Goal: Task Accomplishment & Management: Complete application form

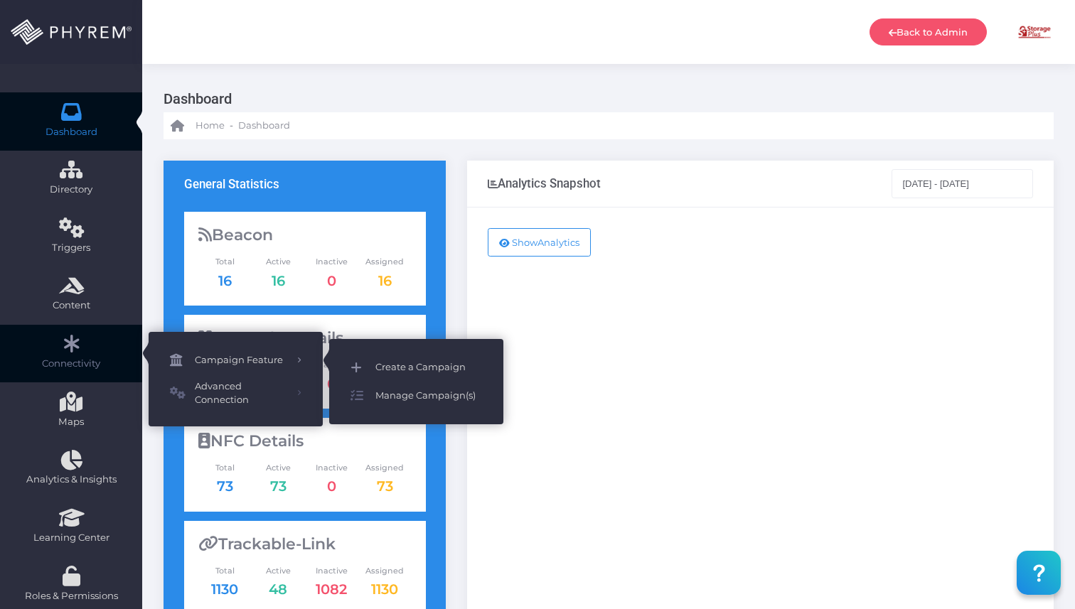
click at [419, 360] on span "Create a Campaign" at bounding box center [428, 367] width 107 height 18
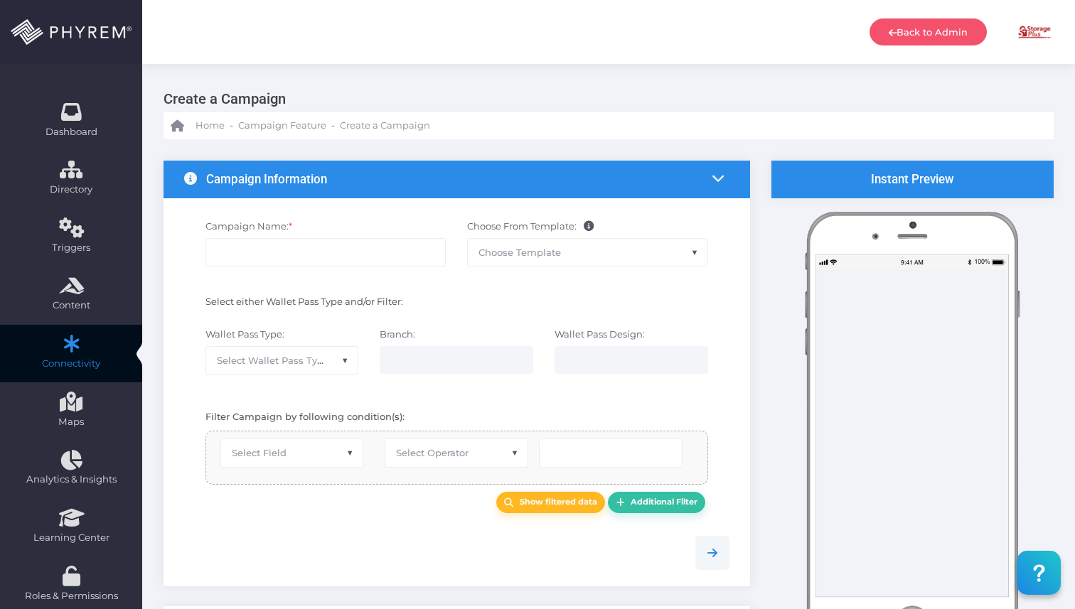
click at [546, 255] on span "Choose Template" at bounding box center [520, 252] width 82 height 11
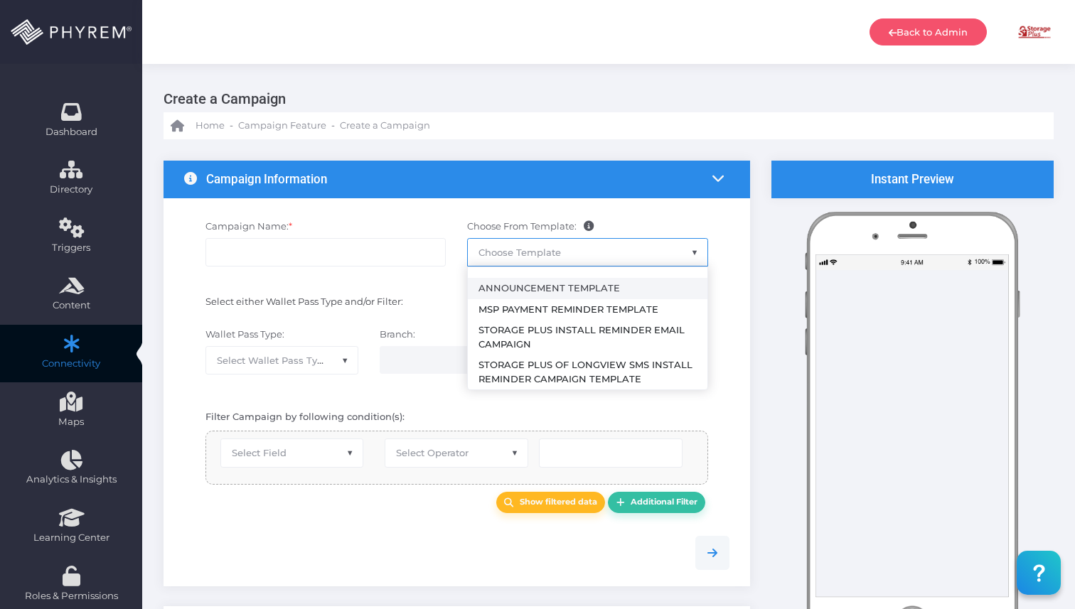
select select "2459"
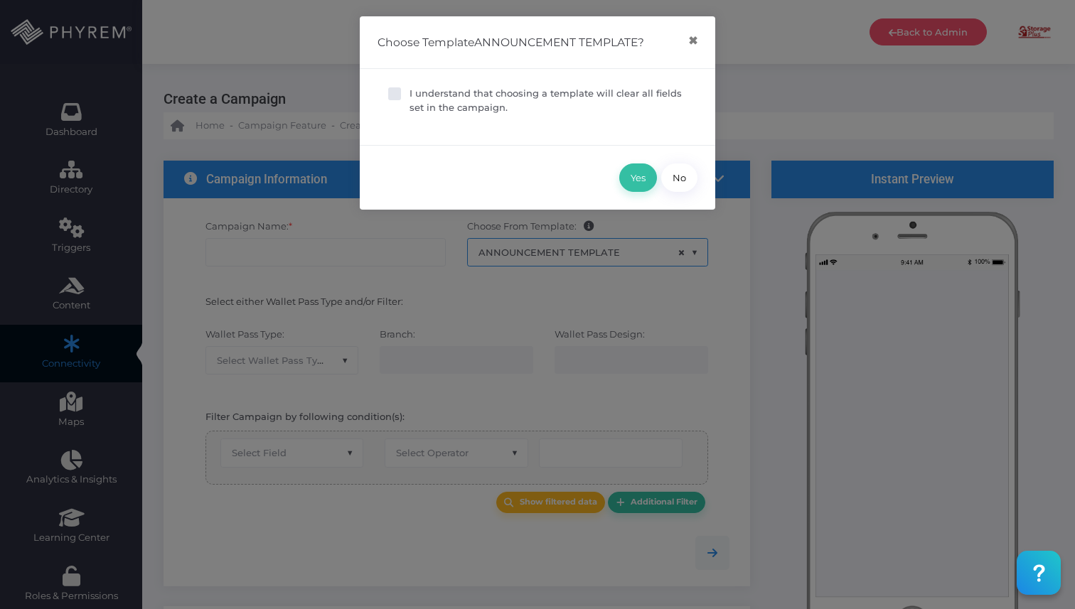
click at [398, 85] on div "I understand that choosing a template will clear all fields set in the campaign." at bounding box center [538, 107] width 356 height 76
click at [392, 92] on span at bounding box center [394, 93] width 13 height 13
click at [410, 92] on input "I understand that choosing a template will clear all fields set in the campaign." at bounding box center [414, 91] width 9 height 9
checkbox input "true"
click at [628, 181] on button "Yes" at bounding box center [638, 178] width 38 height 28
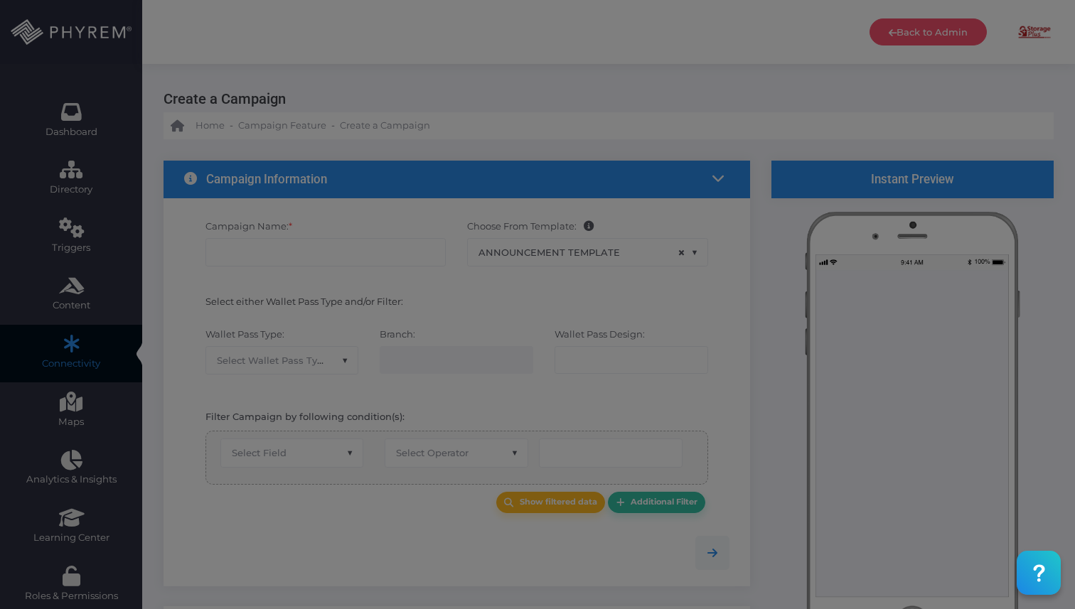
type input "Announcement Template"
select select "15"
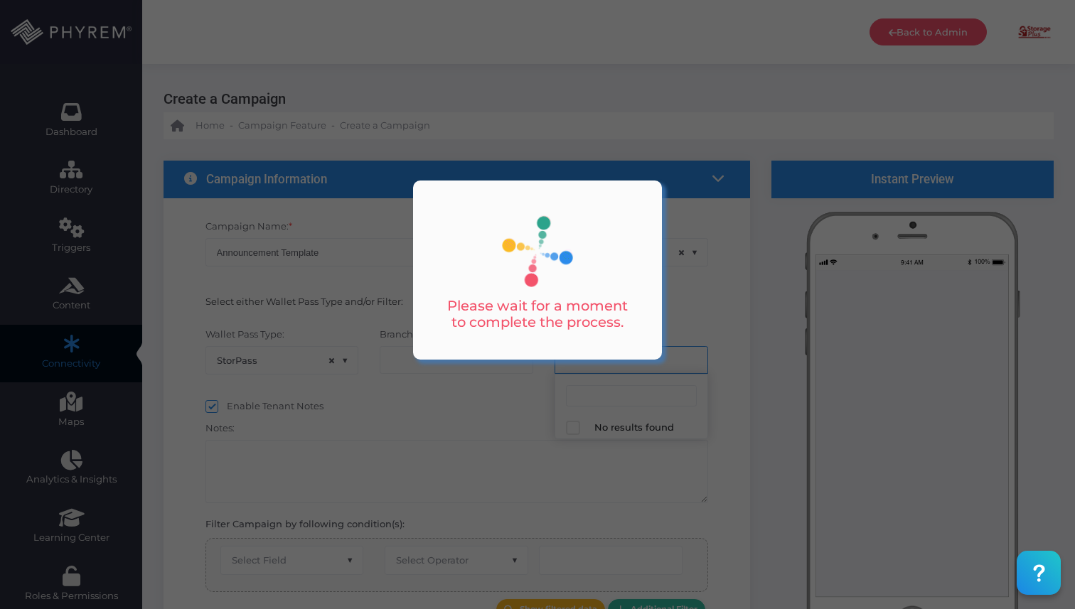
select select "624"
select select "equals"
select select "2112"
select select "pr_wallet_users.user_pass_status"
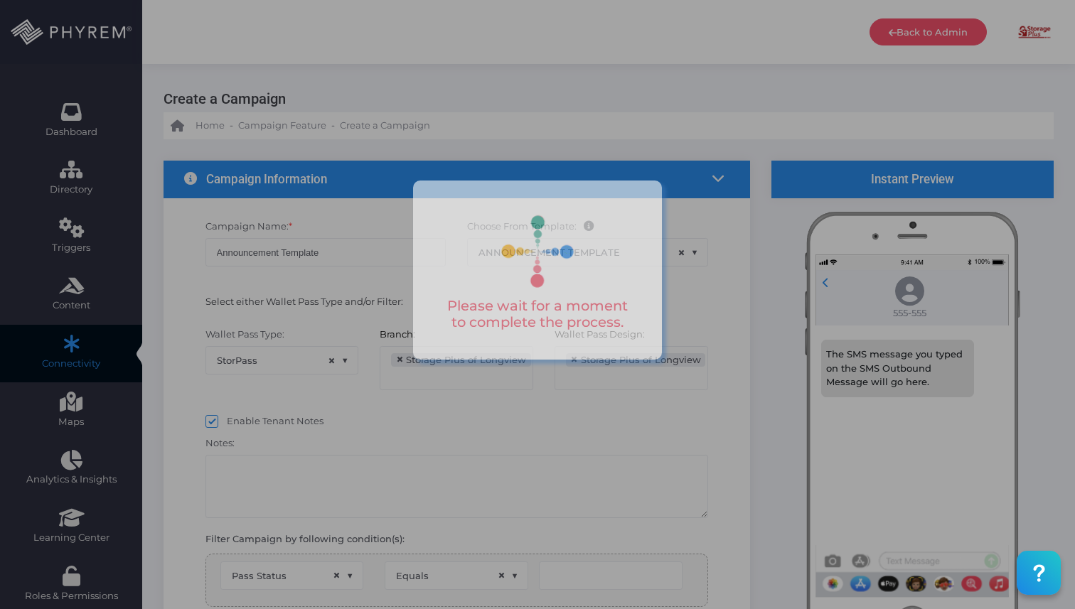
type input "Created"
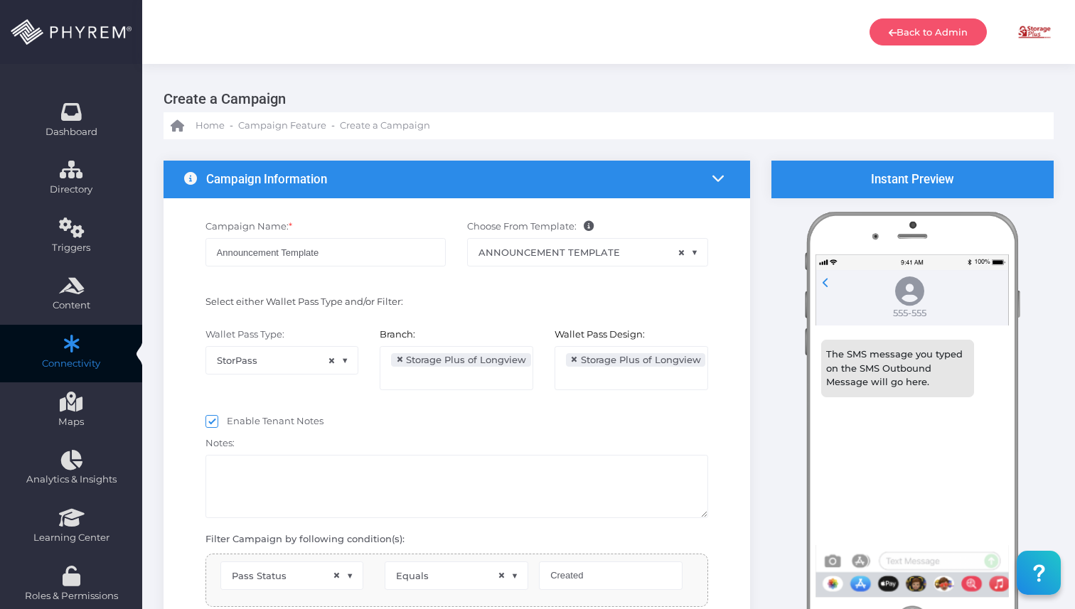
select select "pr_wallet_users.voided"
select select "equals"
click at [619, 254] on span "× ANNOUNCEMENT TEMPLATE" at bounding box center [588, 252] width 240 height 27
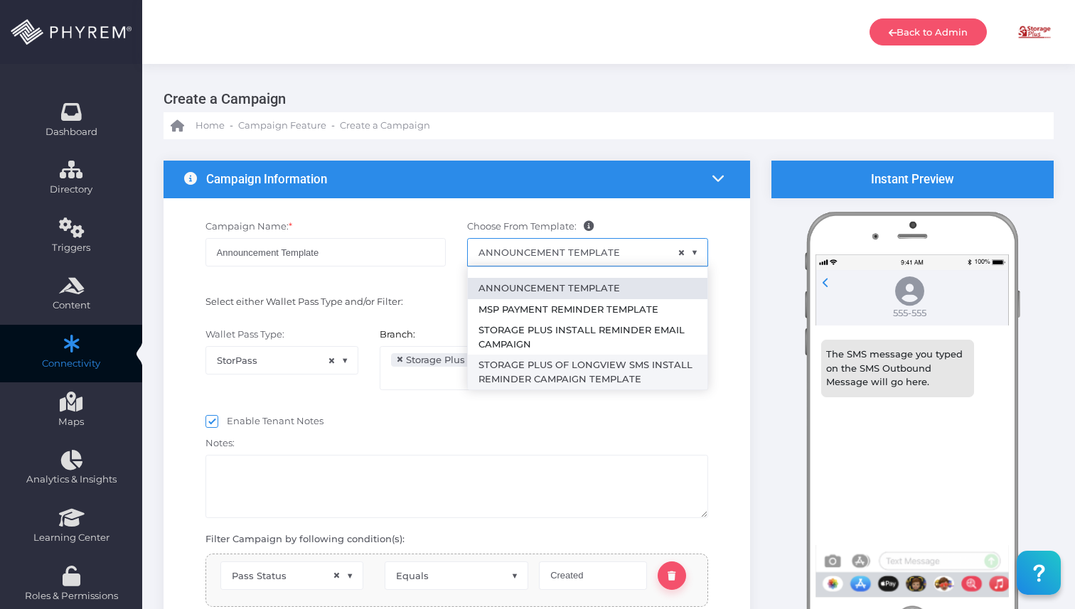
click at [599, 444] on div "Notes:" at bounding box center [457, 475] width 524 height 87
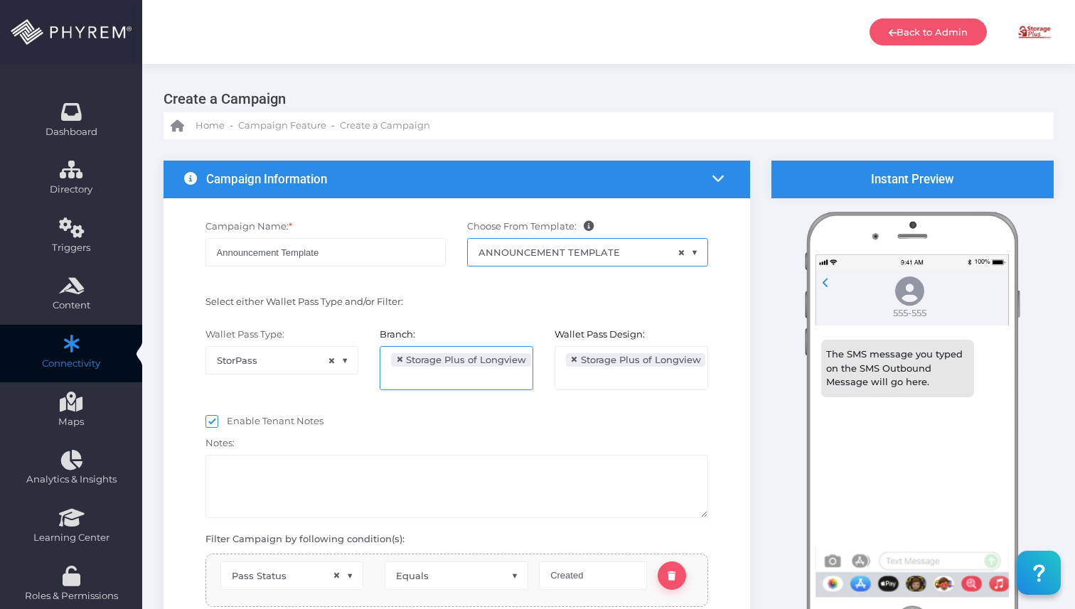
click at [401, 360] on span "×" at bounding box center [400, 360] width 8 height 0
select select
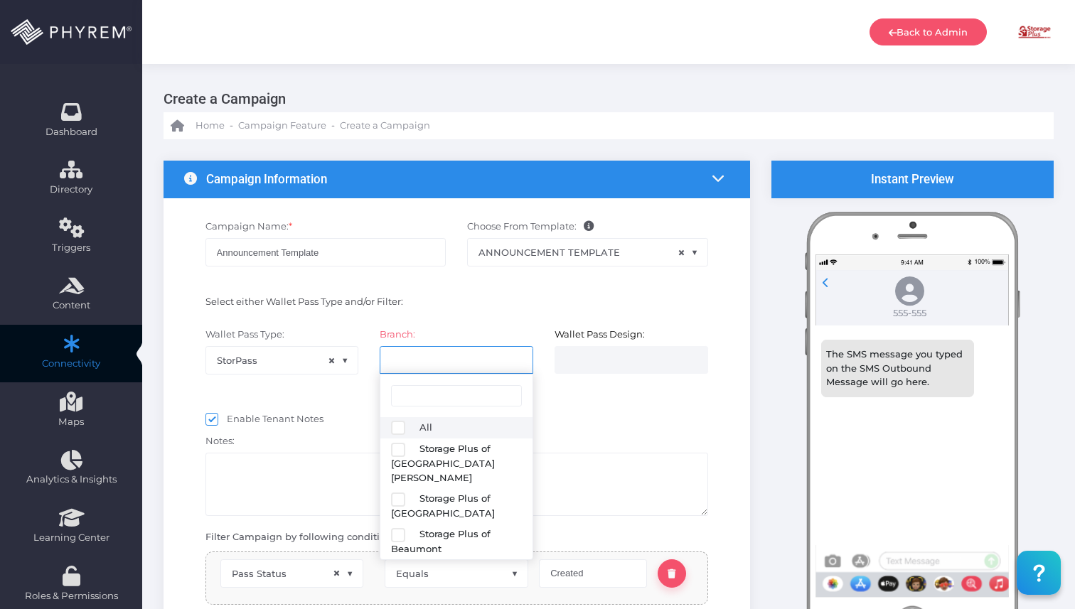
select select
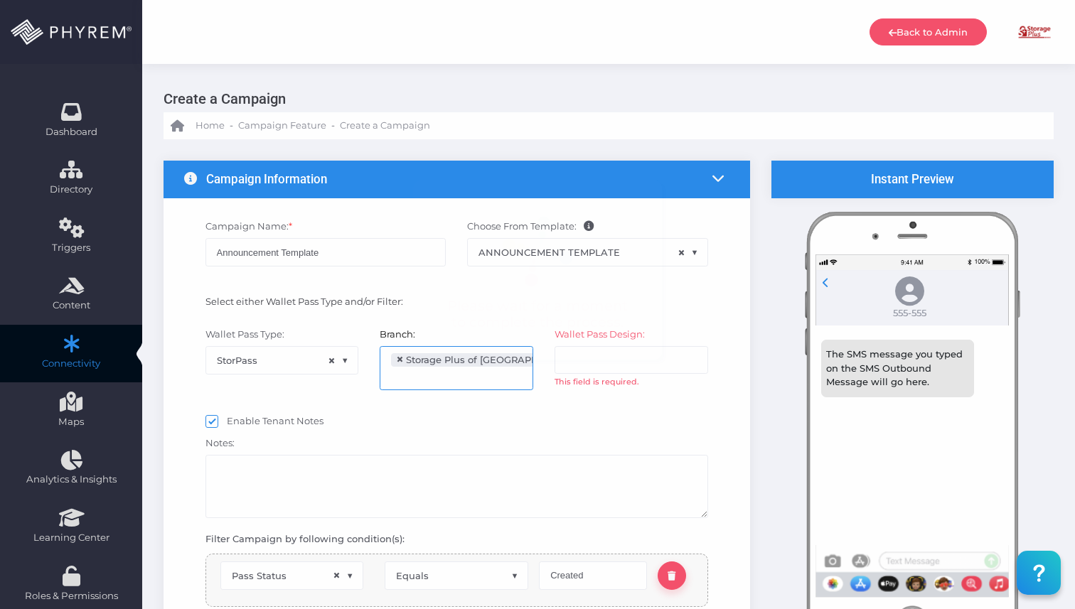
select select "616"
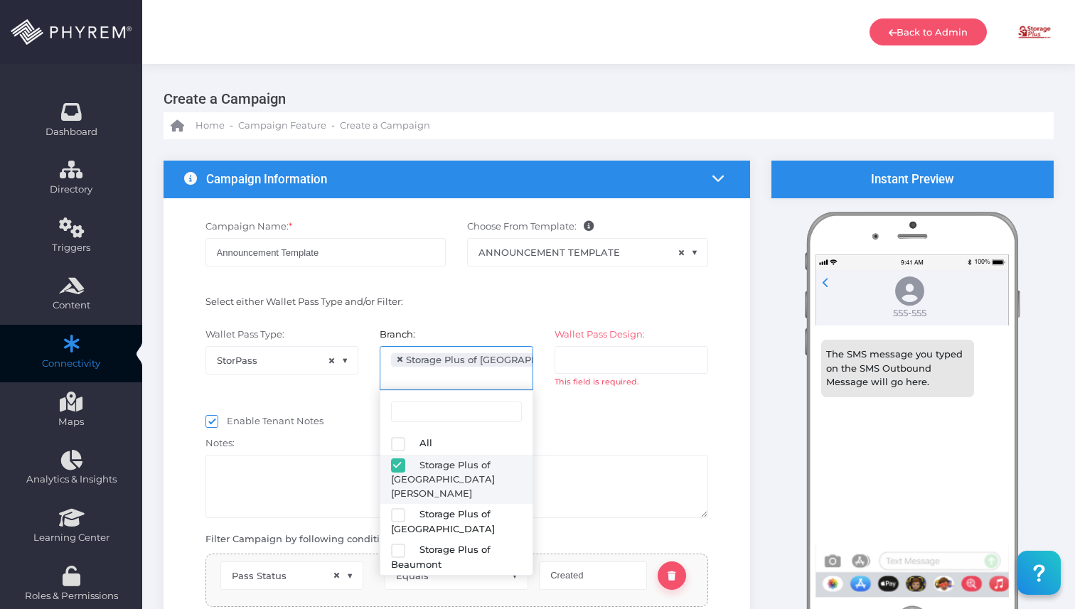
click at [595, 362] on input "search" at bounding box center [622, 359] width 112 height 11
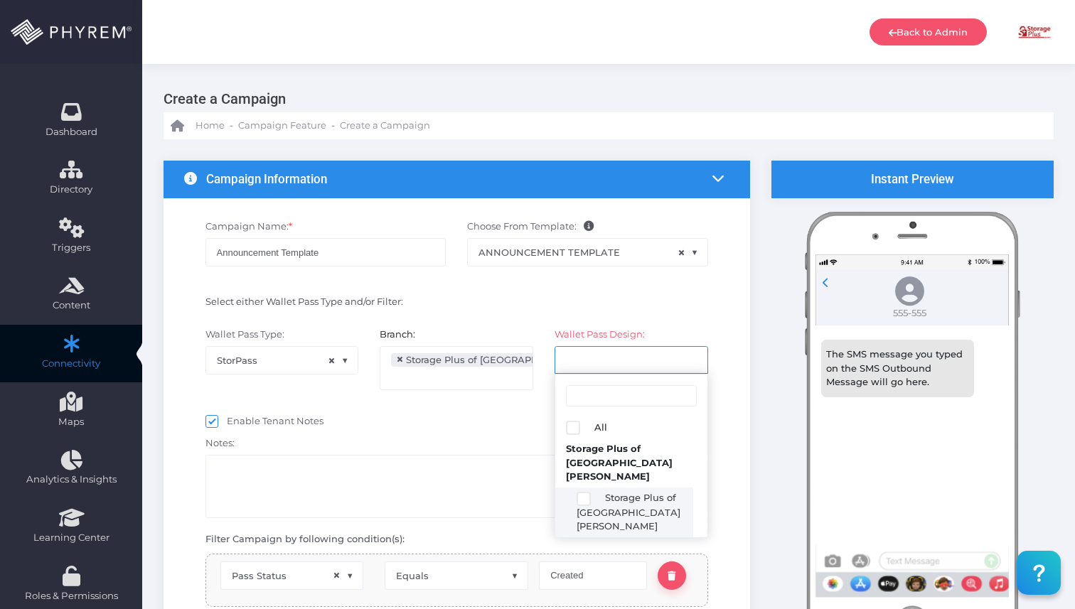
select select "2424"
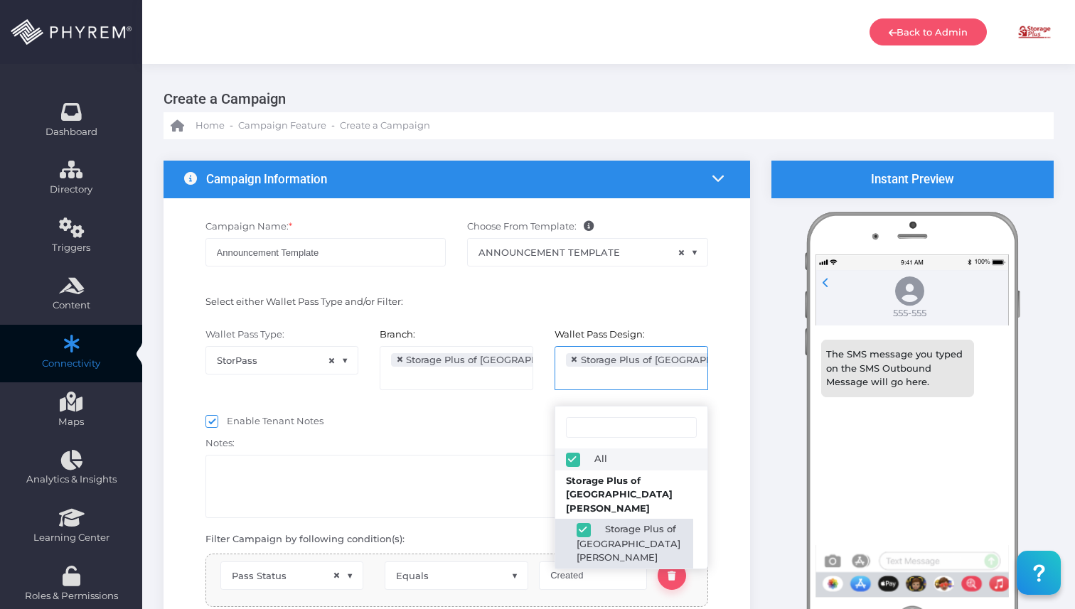
click at [461, 459] on textarea at bounding box center [456, 486] width 503 height 63
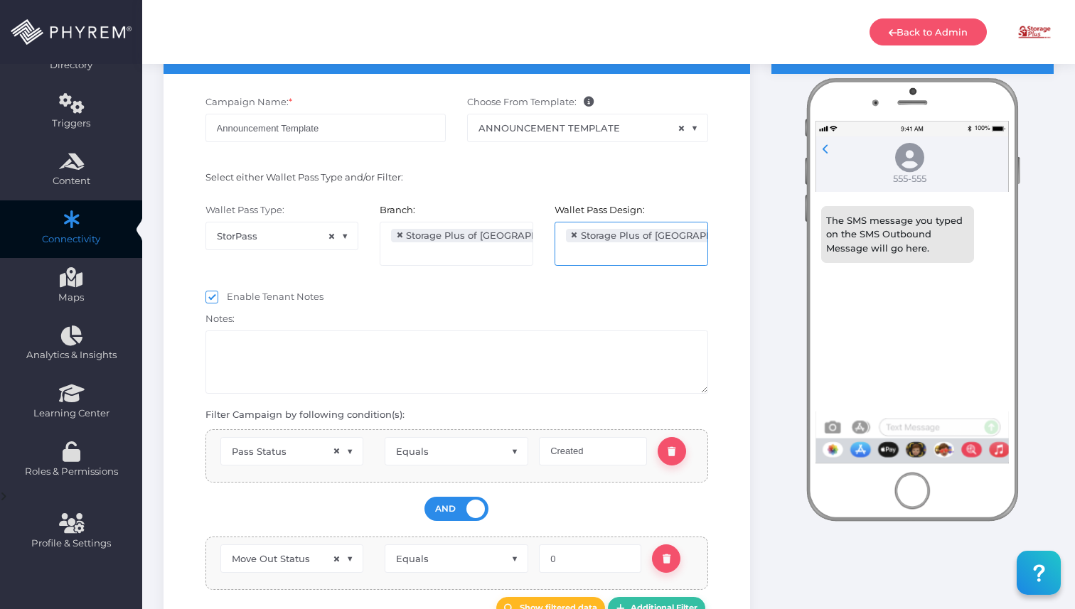
scroll to position [144, 0]
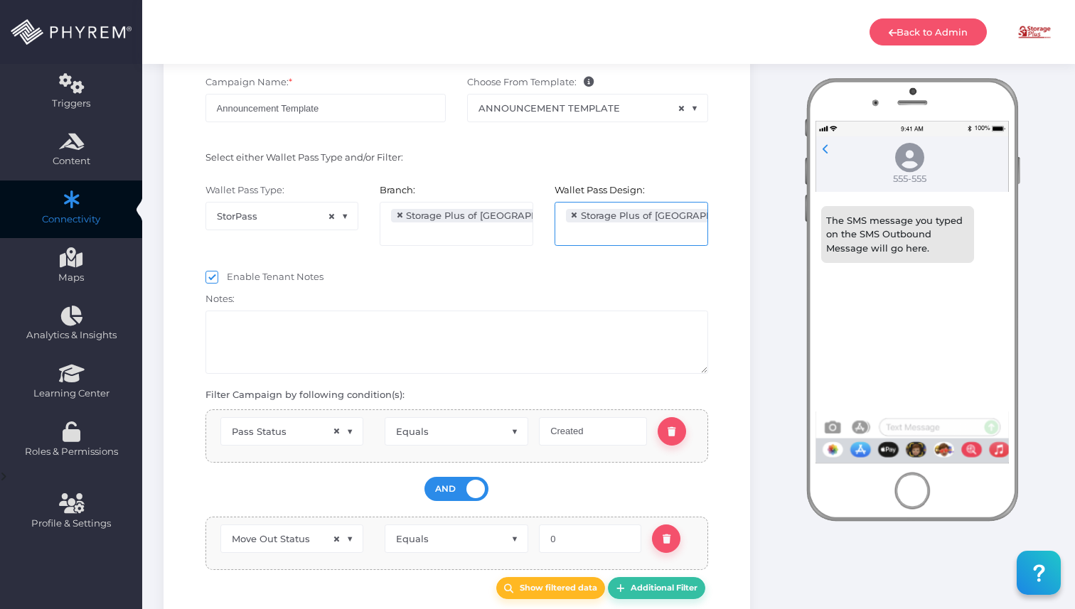
click at [213, 277] on span at bounding box center [211, 277] width 13 height 13
click at [227, 277] on input "Enable Tenant Notes" at bounding box center [231, 274] width 9 height 9
checkbox input "false"
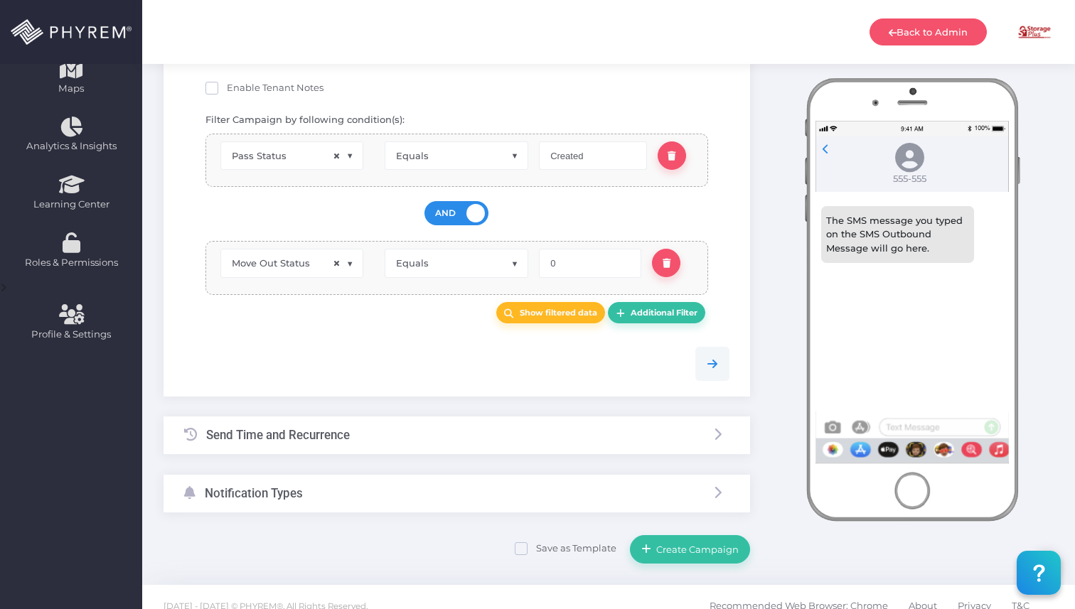
scroll to position [352, 0]
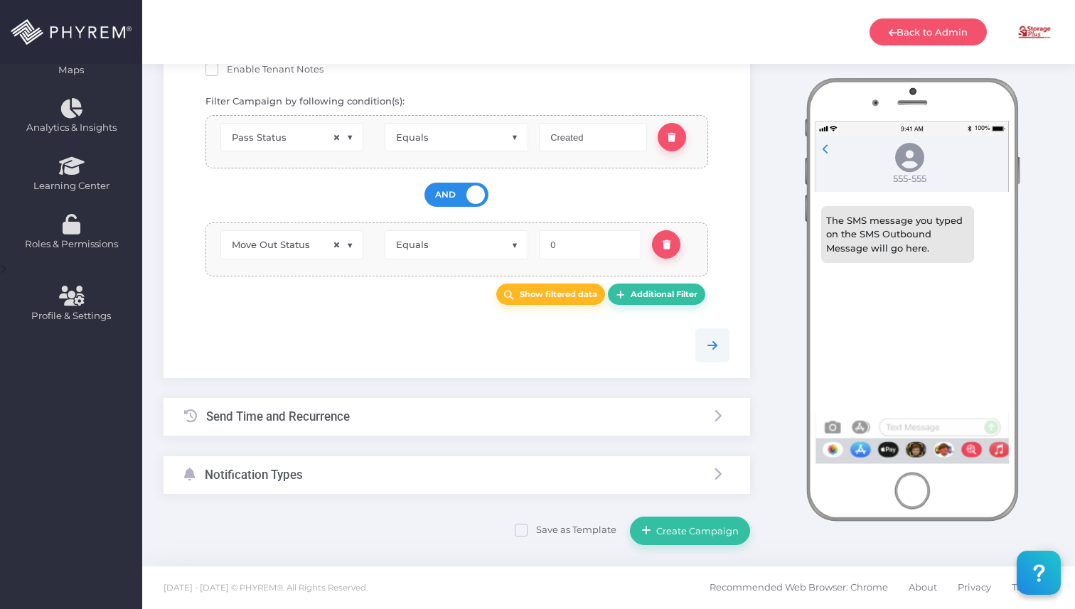
click at [459, 415] on div "Send Time and Recurrence" at bounding box center [457, 417] width 587 height 38
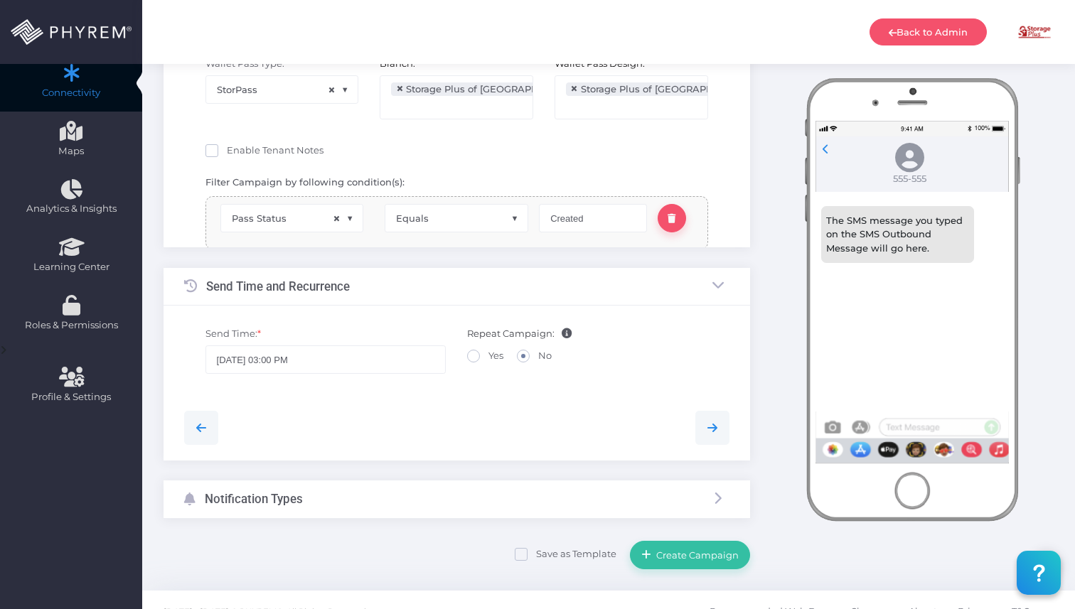
scroll to position [119, 0]
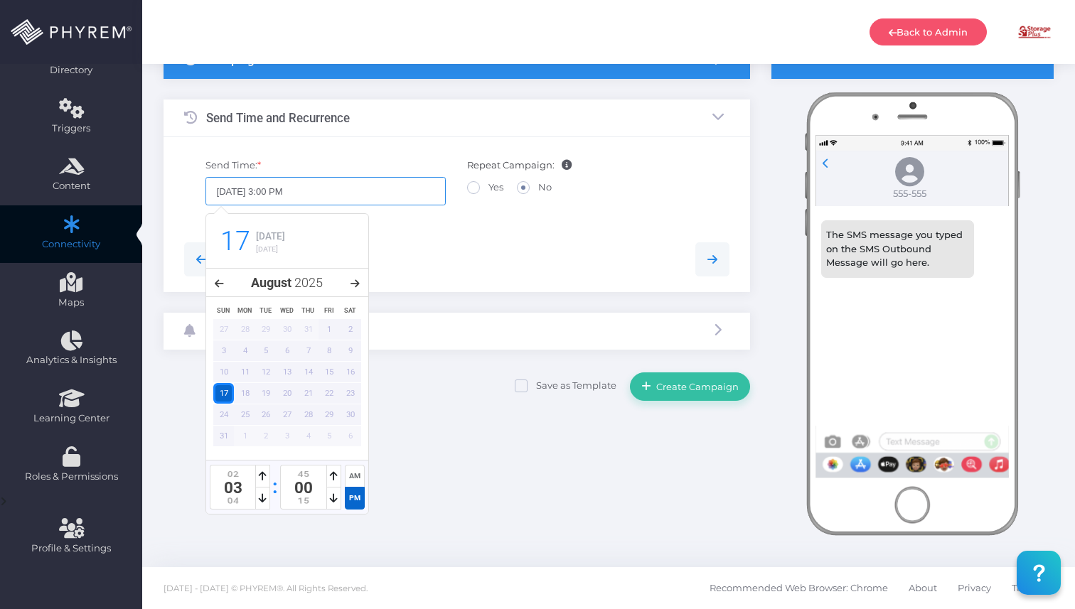
click at [391, 196] on input "08/17/2025 3:00 PM" at bounding box center [325, 191] width 241 height 28
click at [354, 283] on icon at bounding box center [355, 284] width 9 height 10
click at [305, 434] on div "9" at bounding box center [307, 436] width 21 height 21
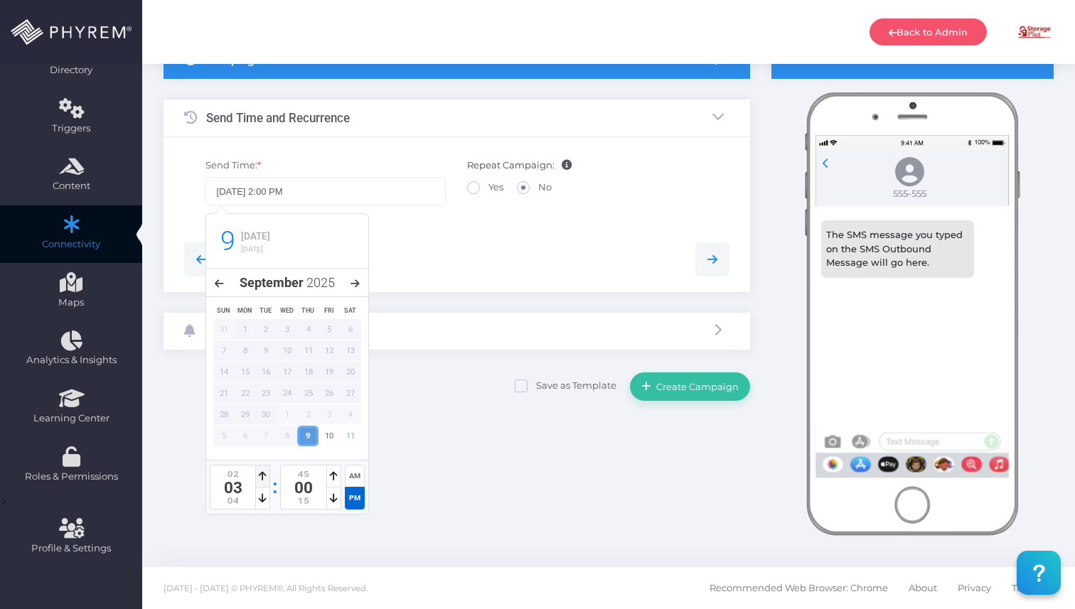
click at [263, 476] on icon at bounding box center [263, 476] width 8 height 10
click at [261, 505] on div at bounding box center [262, 499] width 15 height 22
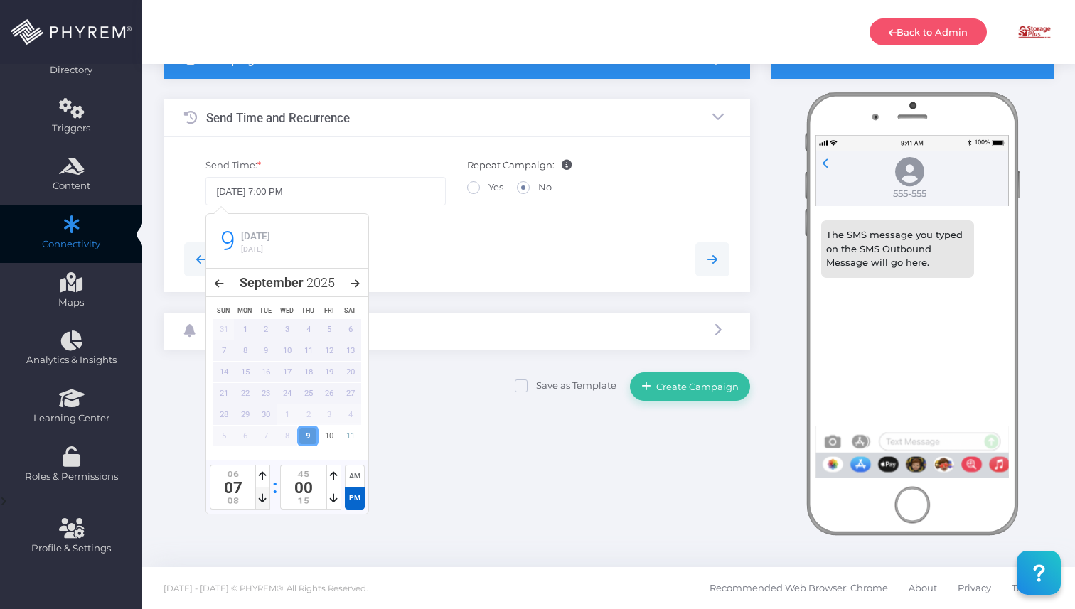
click at [261, 505] on div at bounding box center [262, 499] width 15 height 22
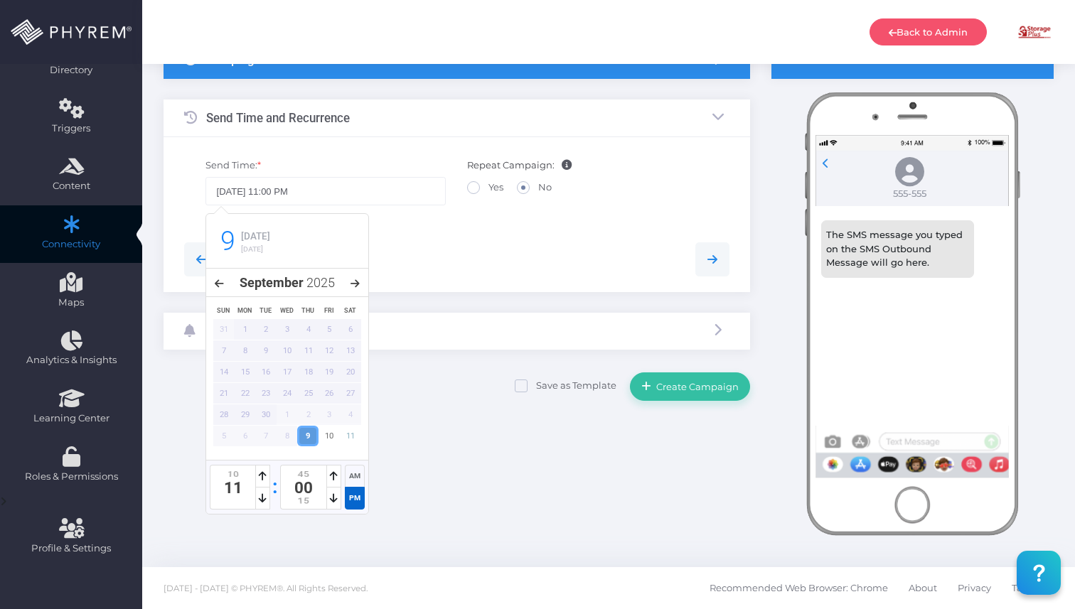
click at [353, 479] on div "AM" at bounding box center [355, 476] width 20 height 22
click at [466, 378] on div "Save as Template Create Campaign" at bounding box center [457, 385] width 587 height 31
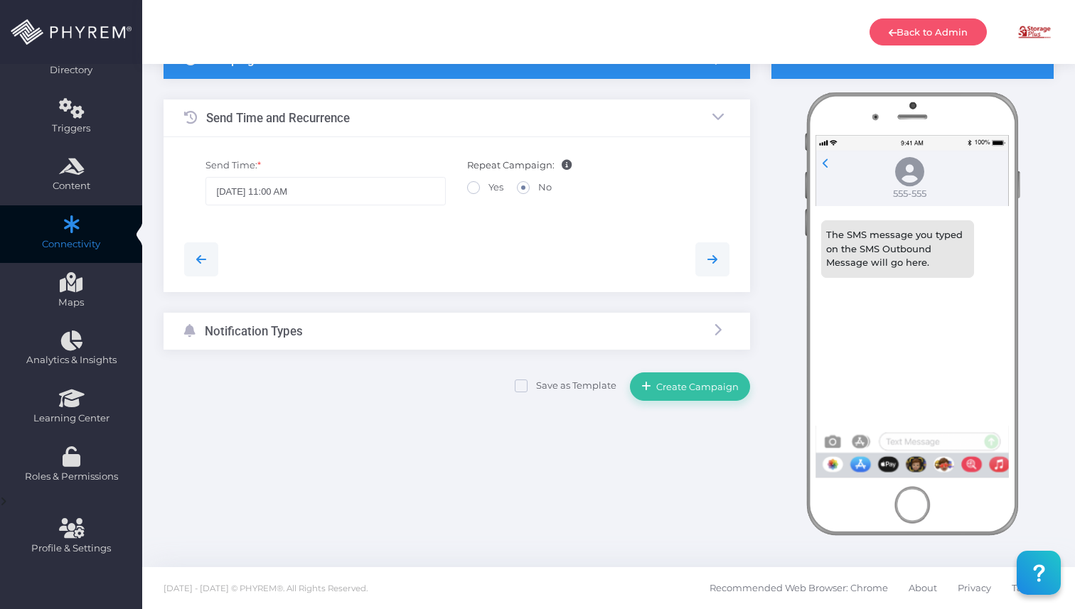
click at [471, 325] on div "Notification Types" at bounding box center [457, 332] width 587 height 38
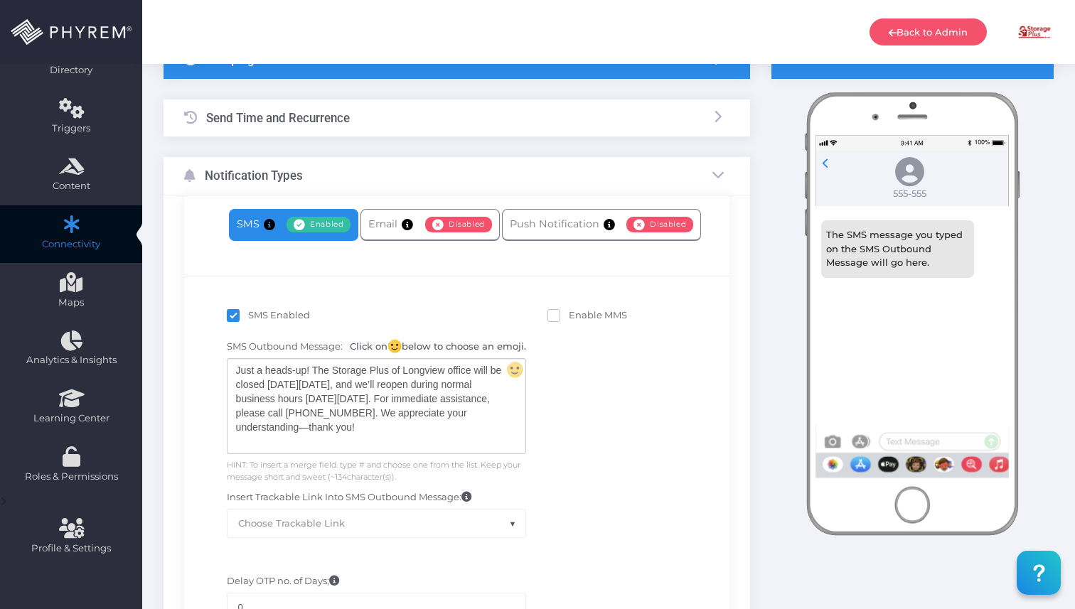
click at [376, 125] on div "Send Time and Recurrence" at bounding box center [457, 119] width 587 height 38
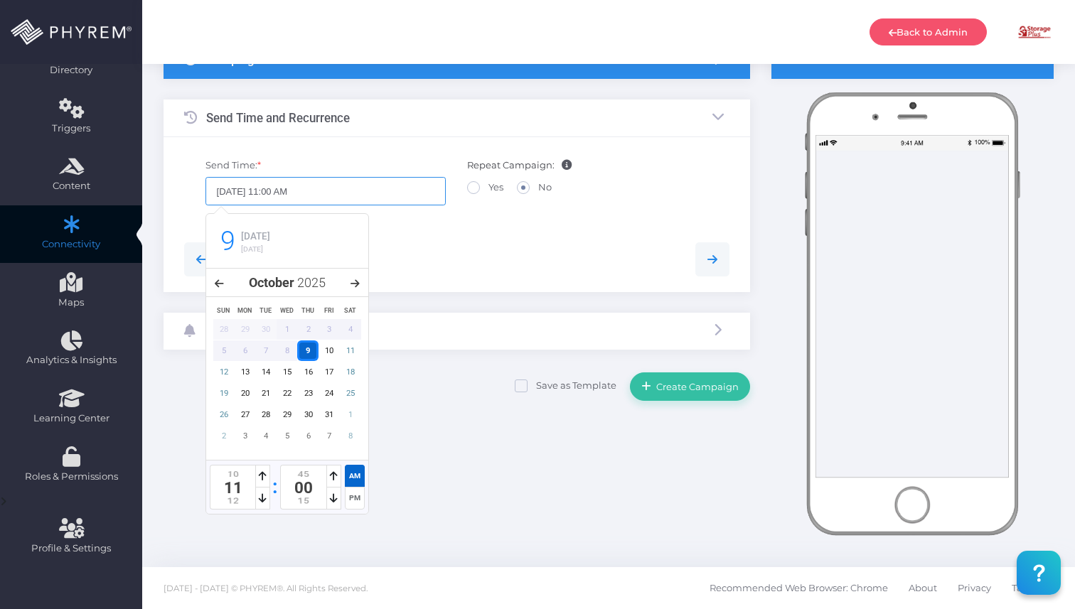
click at [331, 193] on input "10/09/2025 11:00 AM" at bounding box center [325, 191] width 241 height 28
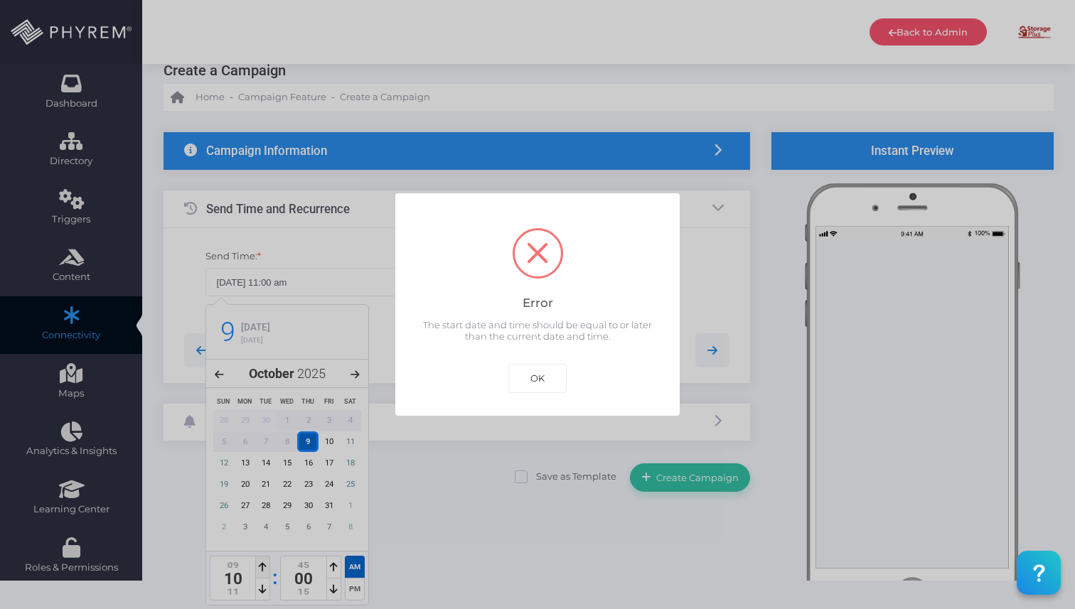
scroll to position [0, 0]
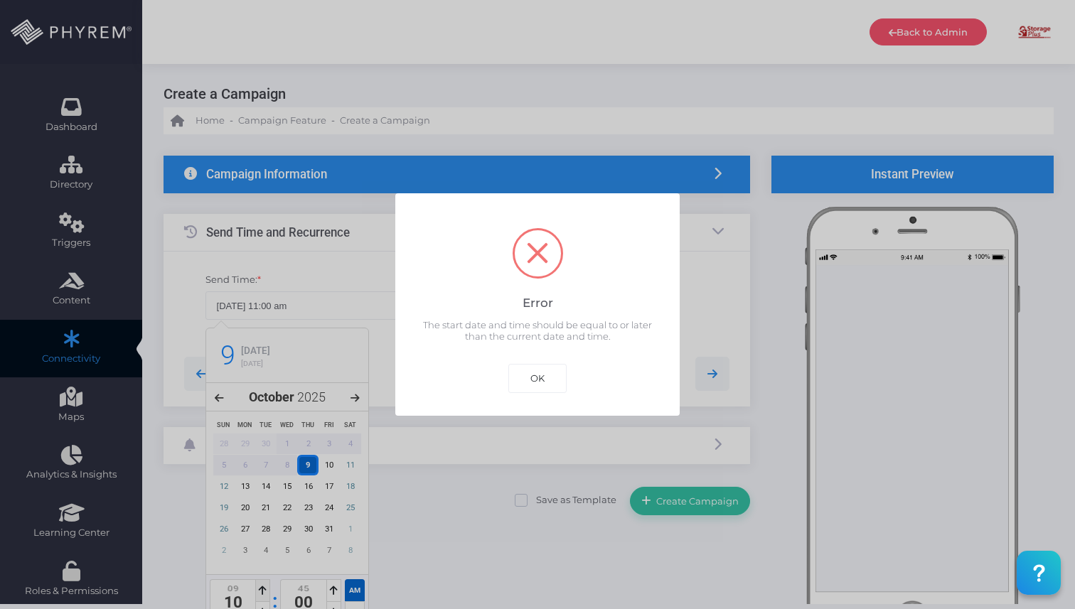
click at [262, 476] on body "Back to Admin Amanda Issac Amanda Issac amandai@storsuite.com Account ID: 4799 …" at bounding box center [537, 299] width 1075 height 609
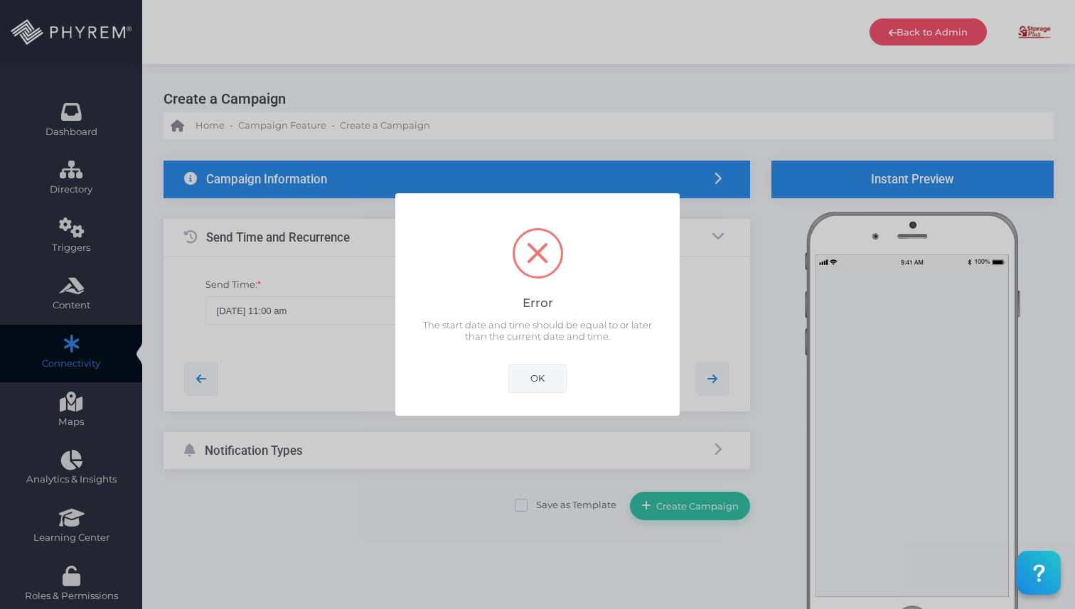
click at [533, 375] on button "OK" at bounding box center [537, 378] width 58 height 28
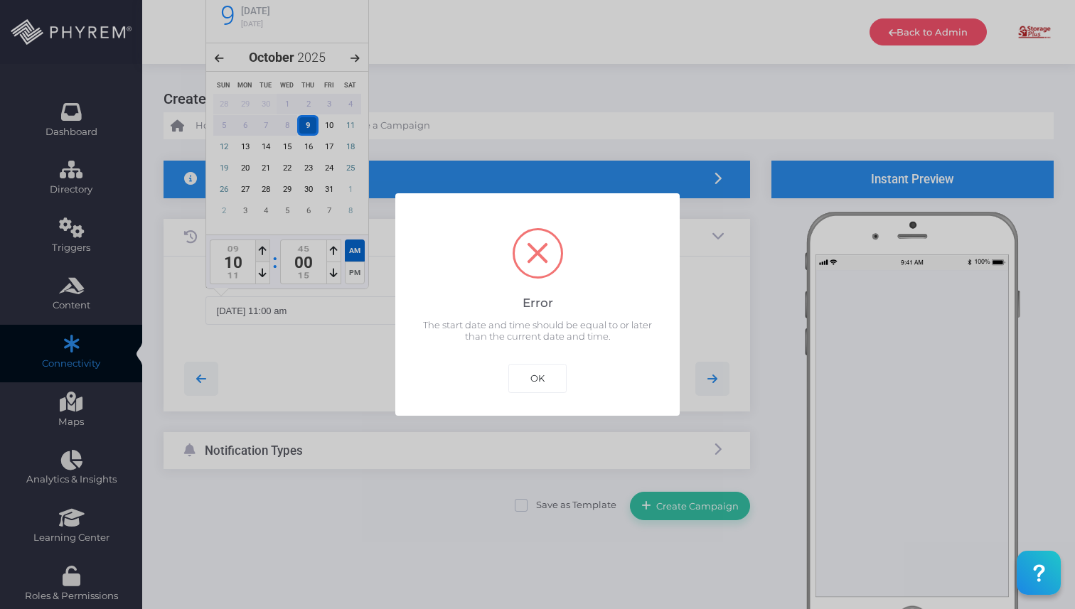
click at [263, 249] on body "Back to Admin Amanda Issac Amanda Issac amandai@storsuite.com Account ID: 4799 …" at bounding box center [537, 304] width 1075 height 609
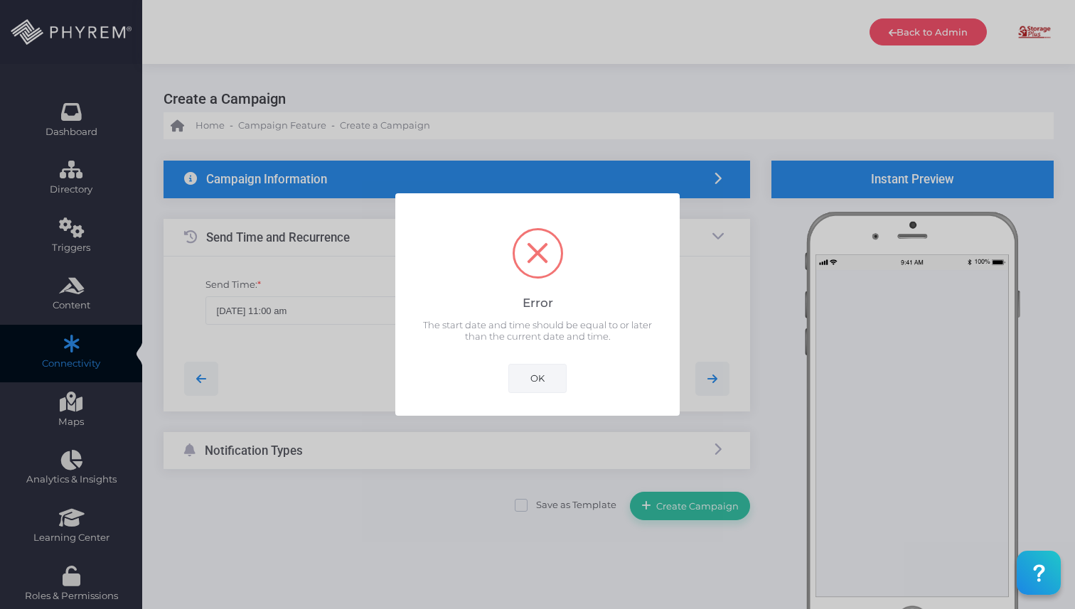
click at [523, 378] on button "OK" at bounding box center [537, 378] width 58 height 28
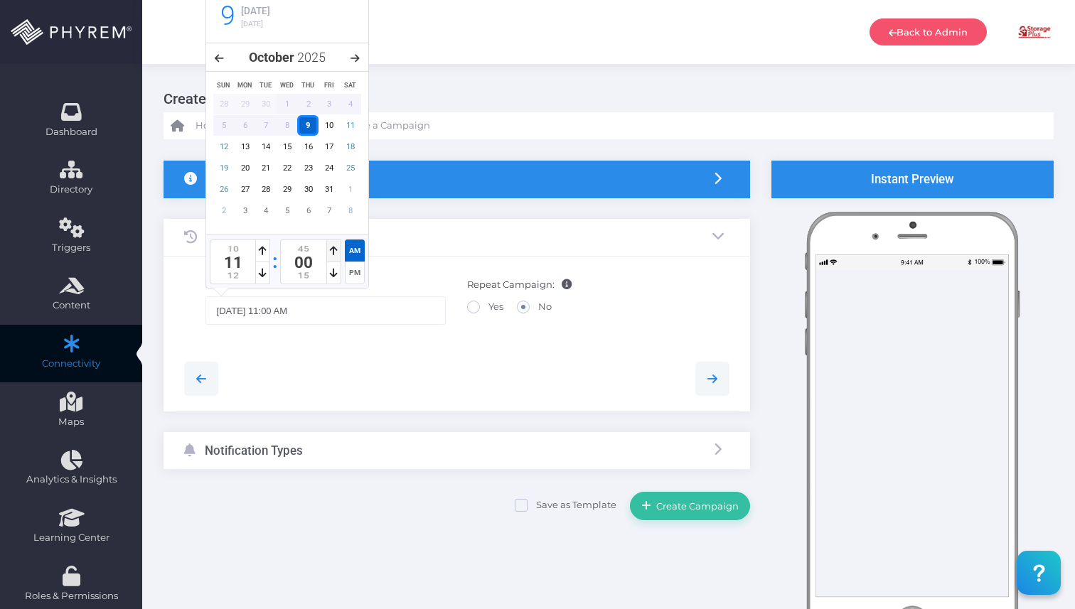
type input "10/09/2025 10:45 AM"
click at [333, 250] on icon at bounding box center [334, 251] width 8 height 10
click at [351, 449] on div "Notification Types" at bounding box center [457, 451] width 587 height 38
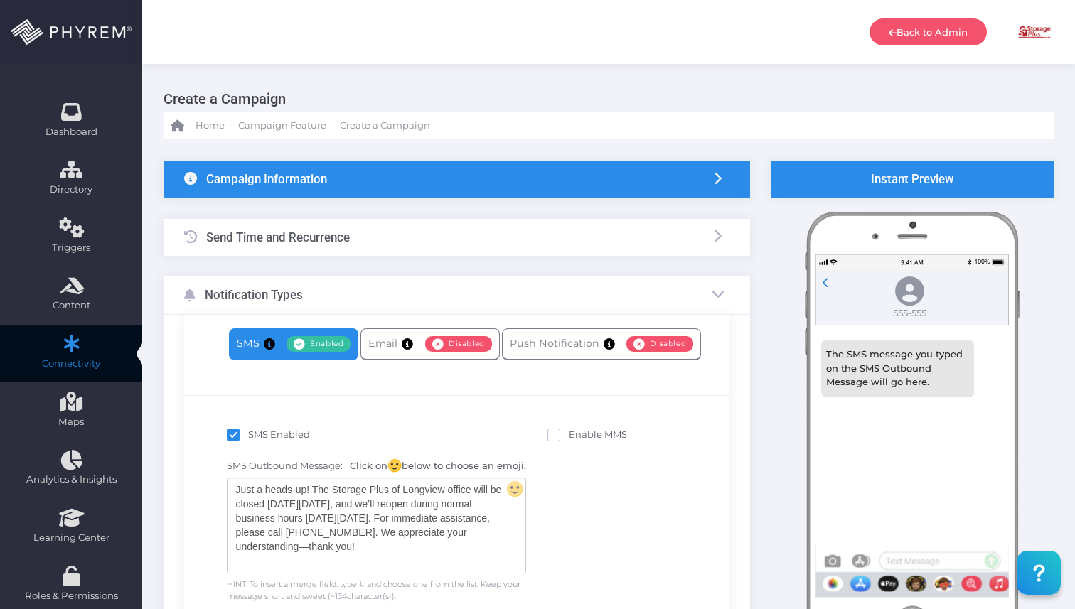
click at [307, 346] on span "Enabled" at bounding box center [319, 344] width 64 height 16
click at [240, 430] on label "SMS Enabled" at bounding box center [268, 435] width 83 height 14
click at [248, 430] on input "SMS Enabled" at bounding box center [252, 432] width 9 height 9
checkbox input "false"
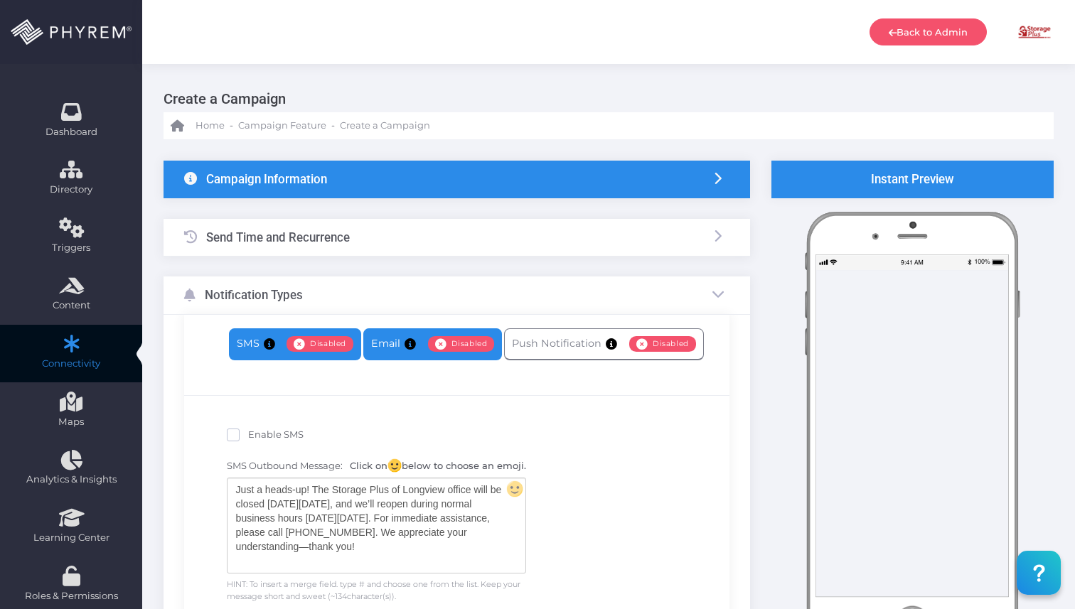
click at [383, 343] on link "Email Enabled Disabled" at bounding box center [432, 344] width 139 height 32
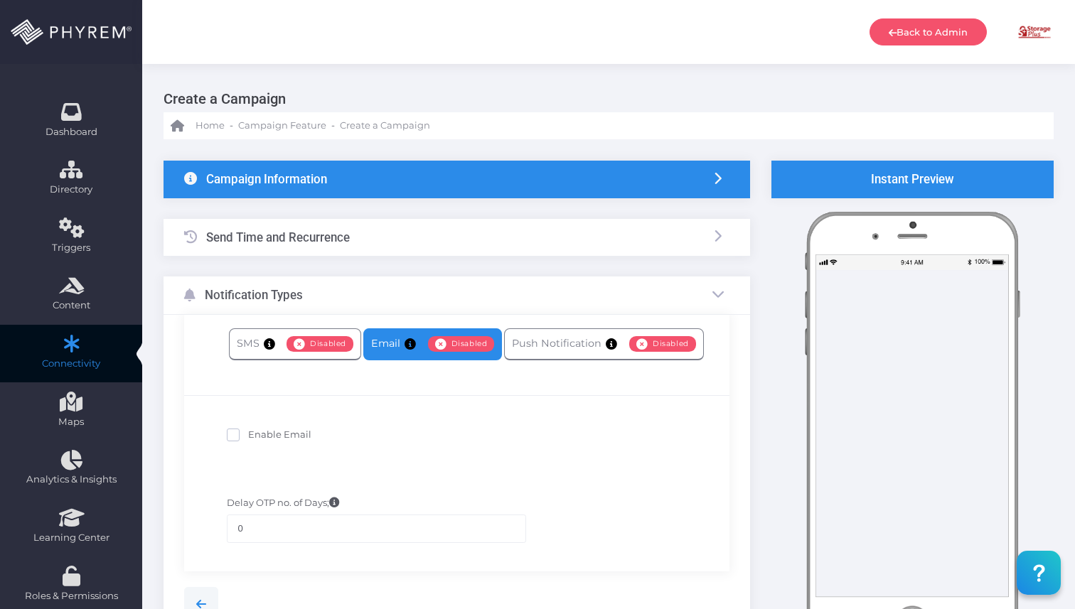
click at [254, 436] on span "Enable Email" at bounding box center [279, 434] width 63 height 11
click at [254, 436] on input "Enable Email" at bounding box center [252, 432] width 9 height 9
checkbox input "true"
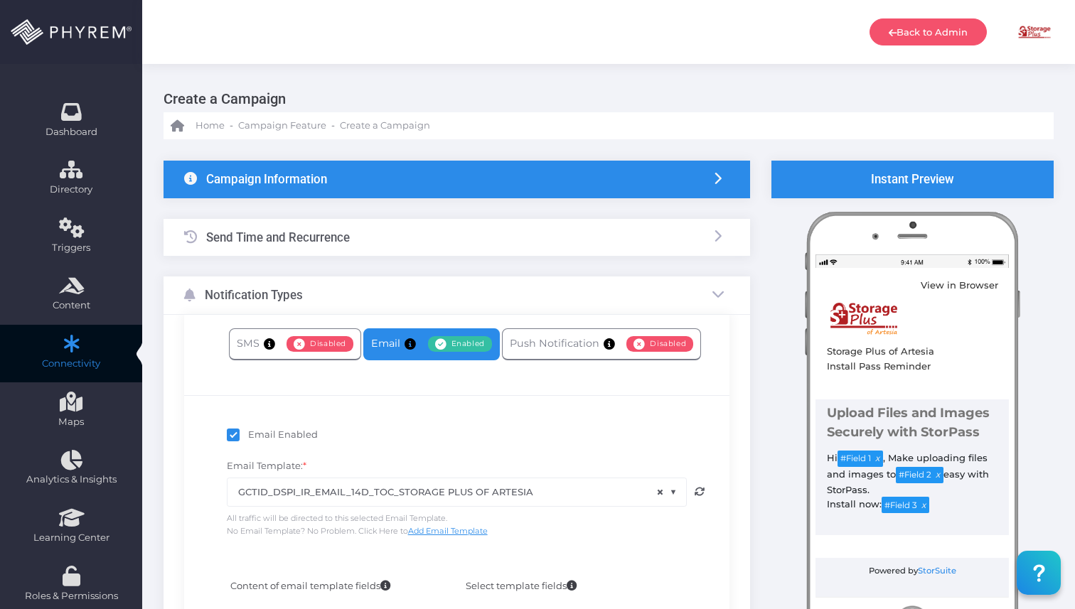
click at [566, 496] on span "× GCTID_DSPI_IR_EMAIL_14D_TOC_STORAGE PLUS OF ARTESIA" at bounding box center [457, 492] width 459 height 27
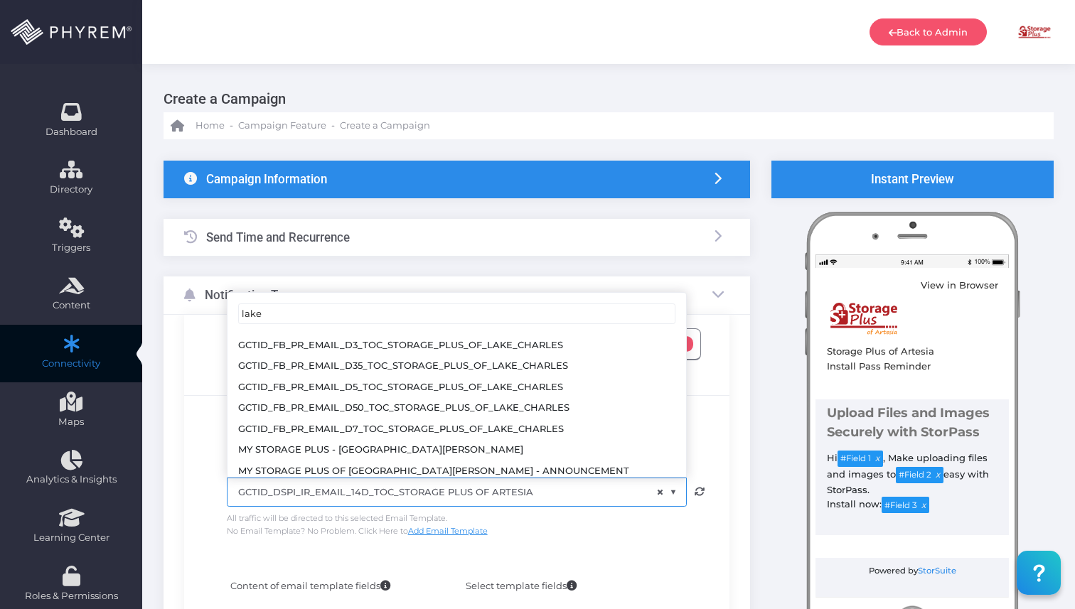
scroll to position [277, 0]
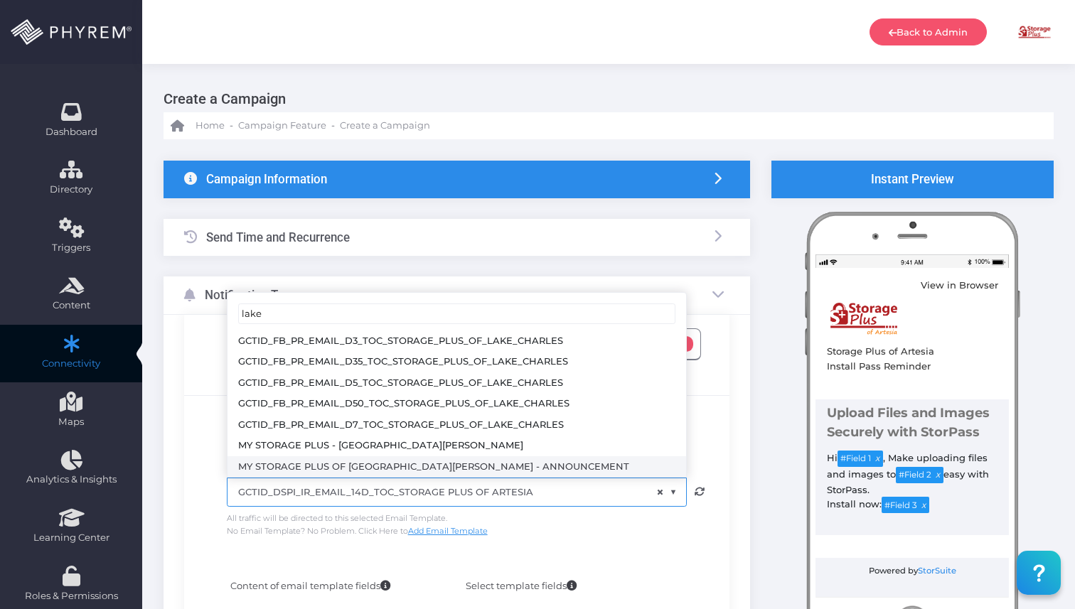
type input "lake"
select select "3681"
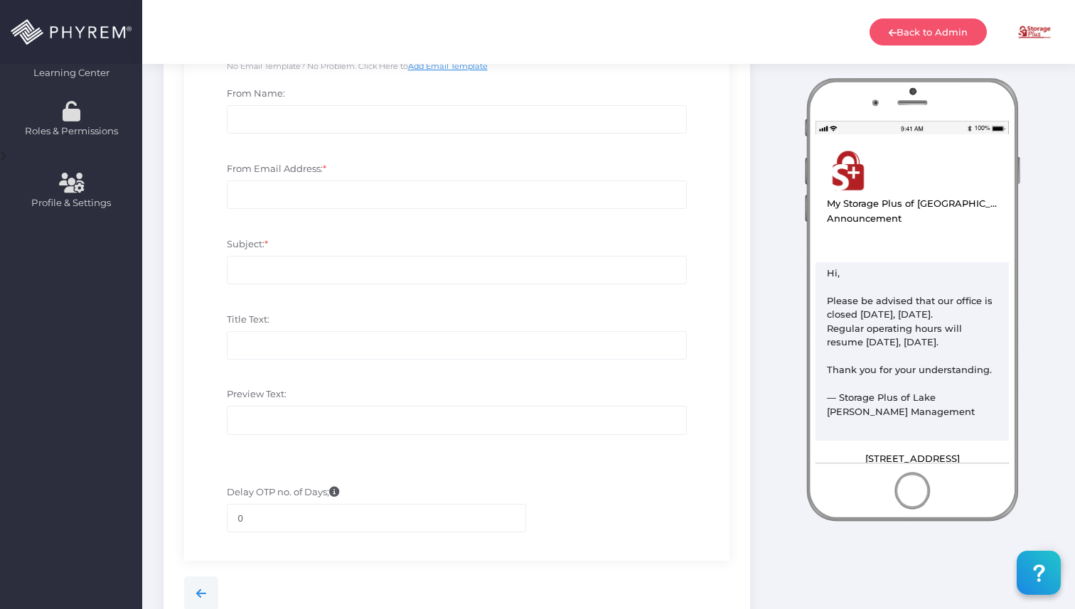
scroll to position [597, 0]
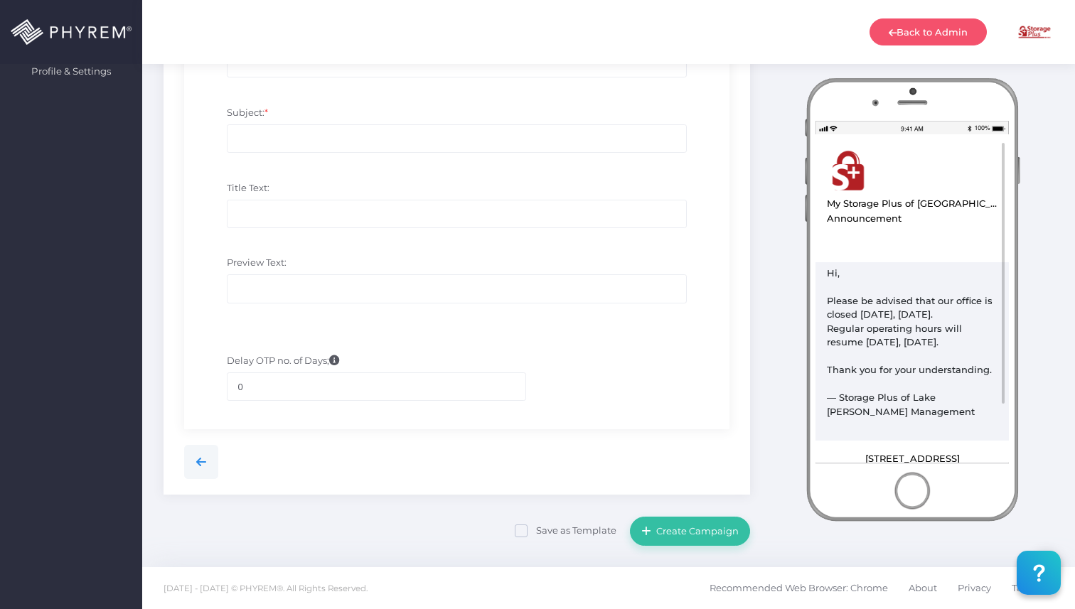
click at [926, 311] on div "Hi, Please be advised that our office is closed today, August 6, 2025. Regular …" at bounding box center [912, 346] width 193 height 169
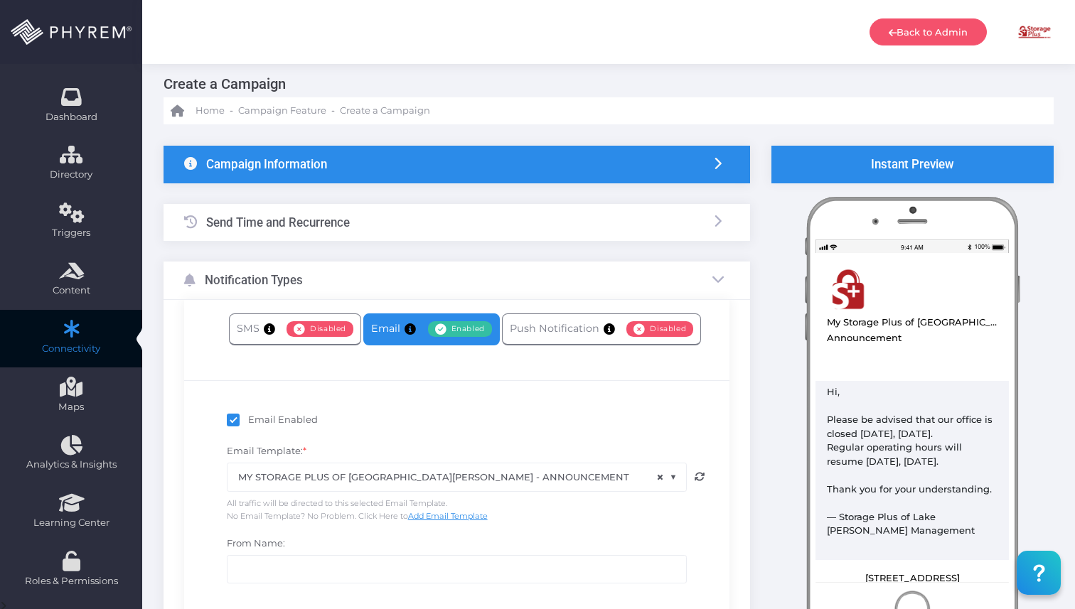
scroll to position [0, 0]
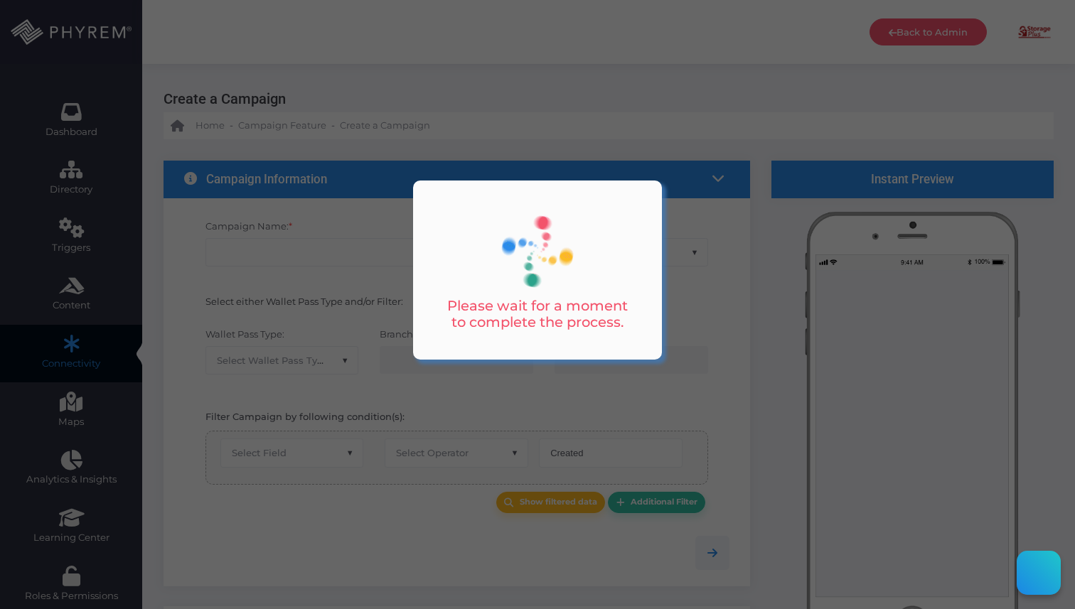
select select "equals"
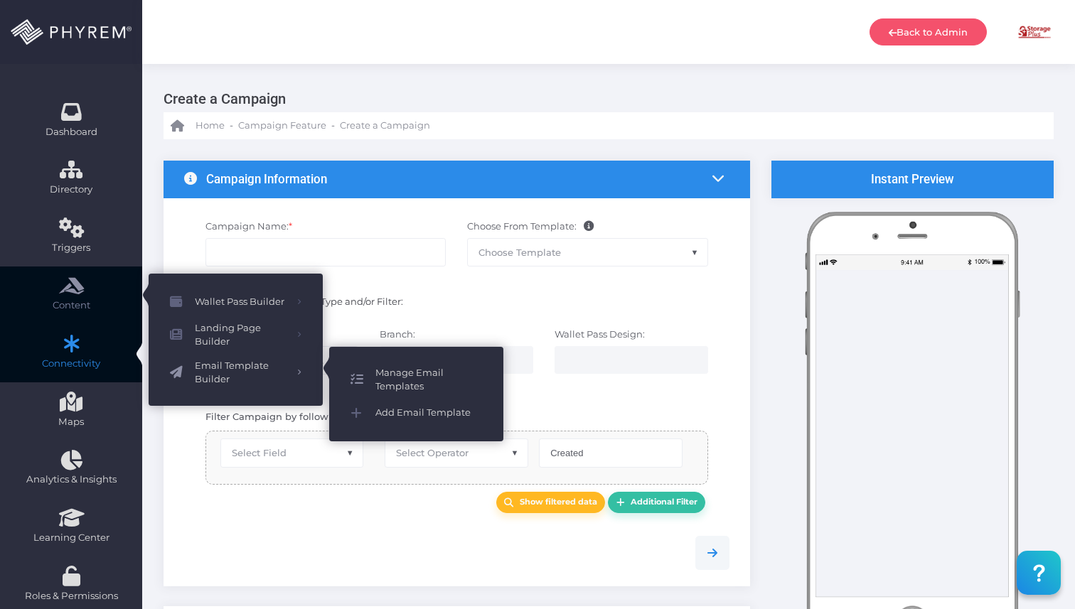
click at [386, 383] on span "Manage Email Templates" at bounding box center [428, 380] width 107 height 28
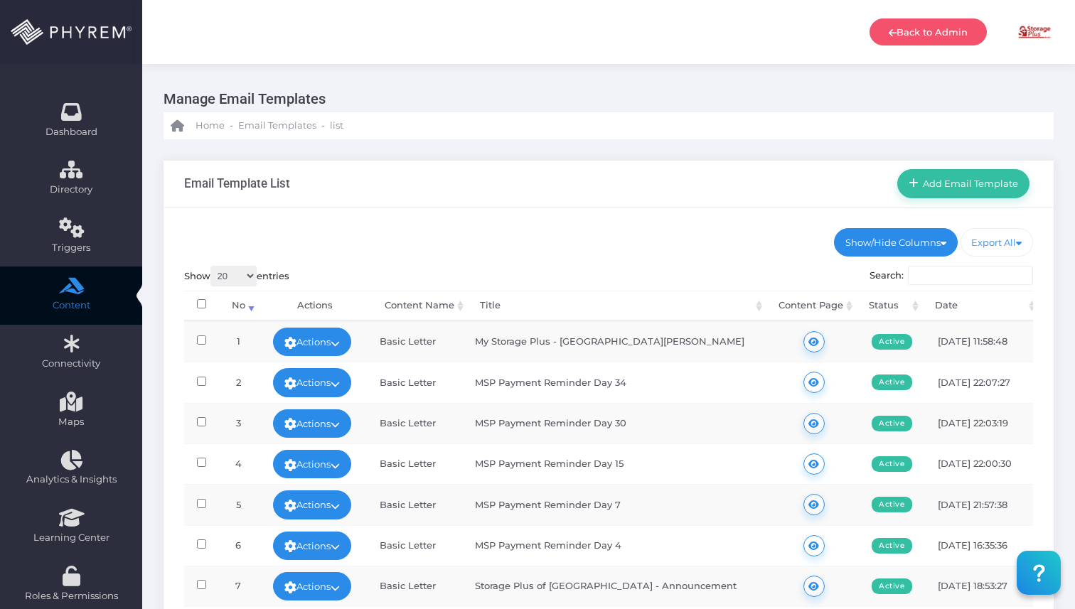
click at [985, 269] on input "Search:" at bounding box center [970, 276] width 125 height 20
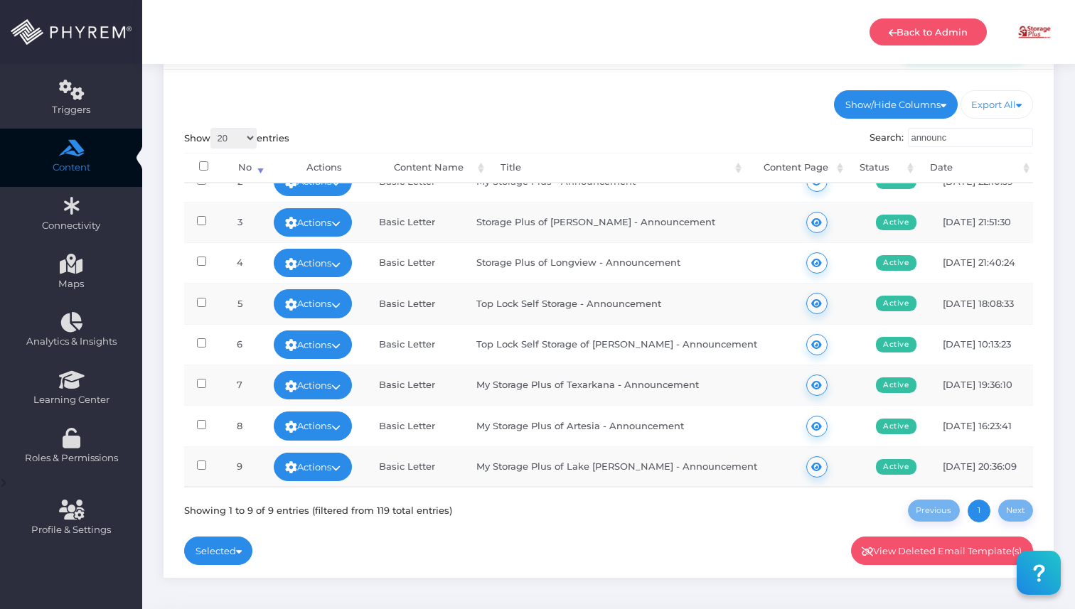
scroll to position [145, 0]
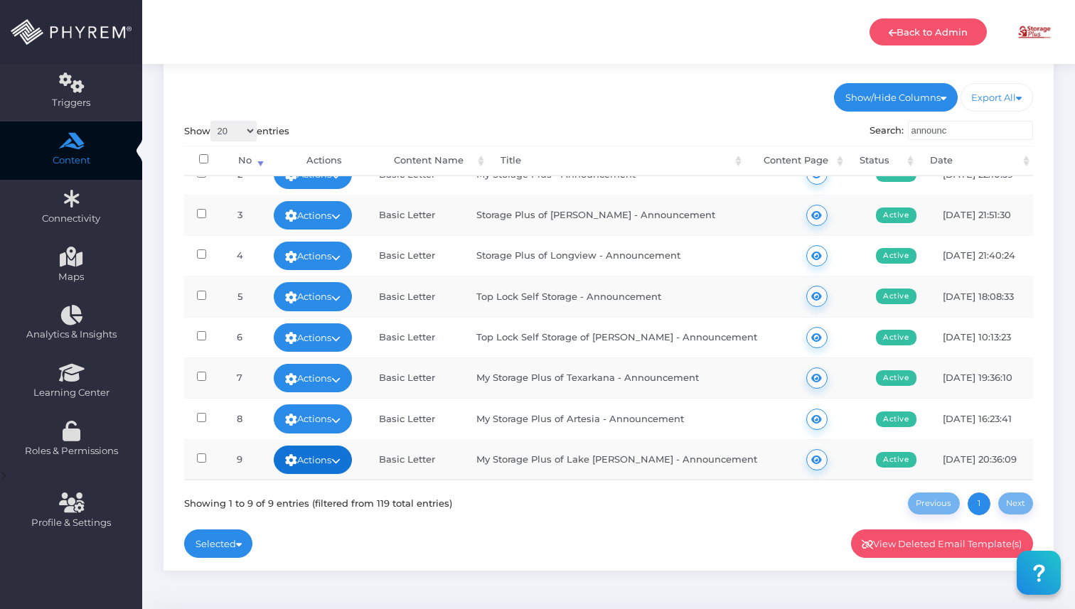
type input "announc"
click at [338, 458] on link "Actions" at bounding box center [313, 460] width 78 height 28
click at [326, 372] on link "Edit" at bounding box center [322, 373] width 92 height 27
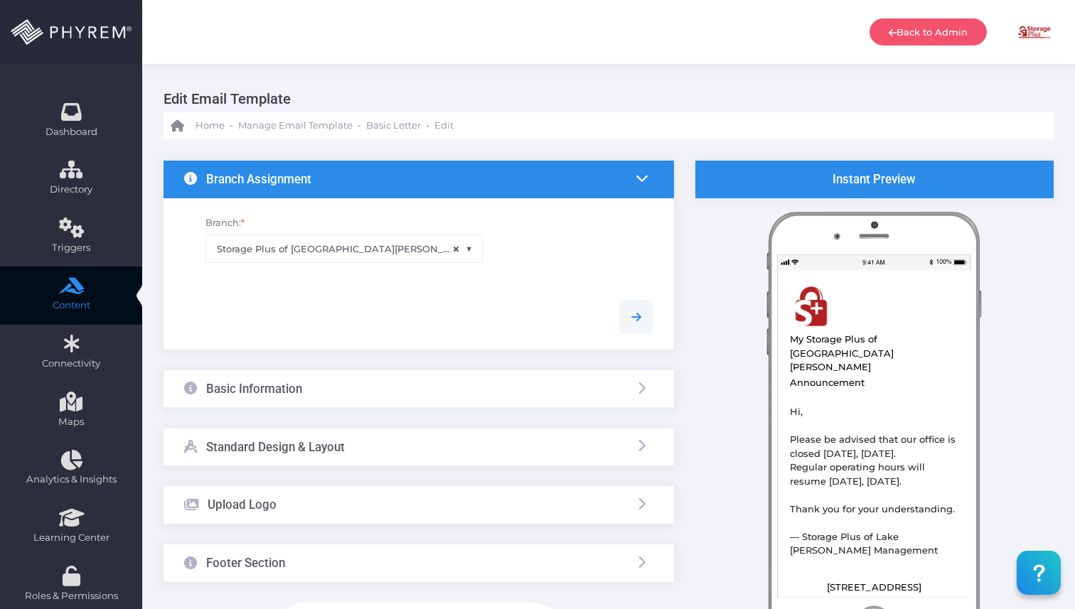
click at [328, 401] on div "Basic Information" at bounding box center [419, 389] width 511 height 38
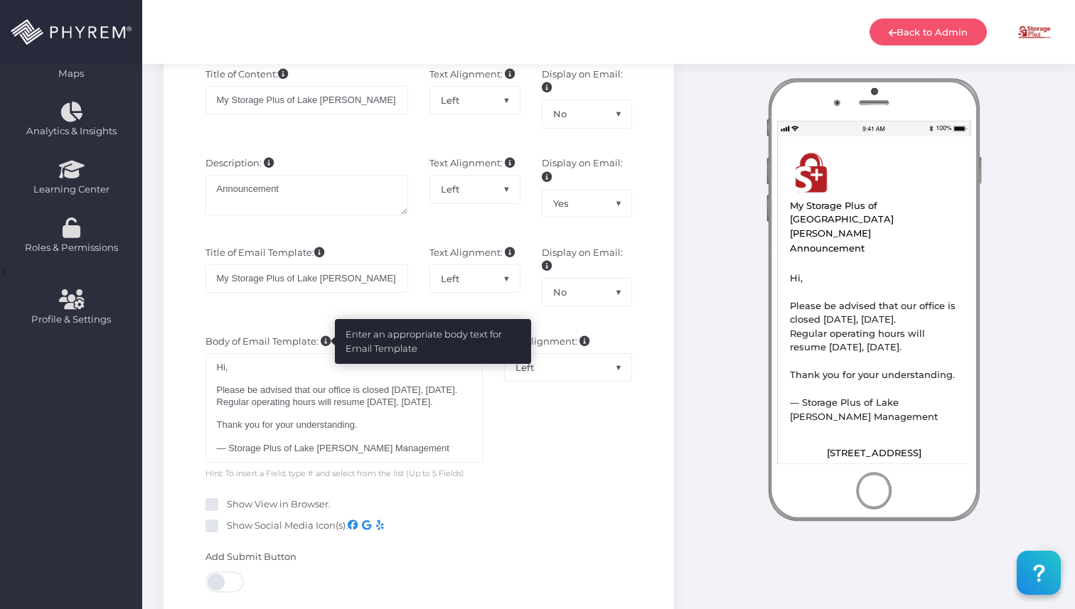
scroll to position [355, 0]
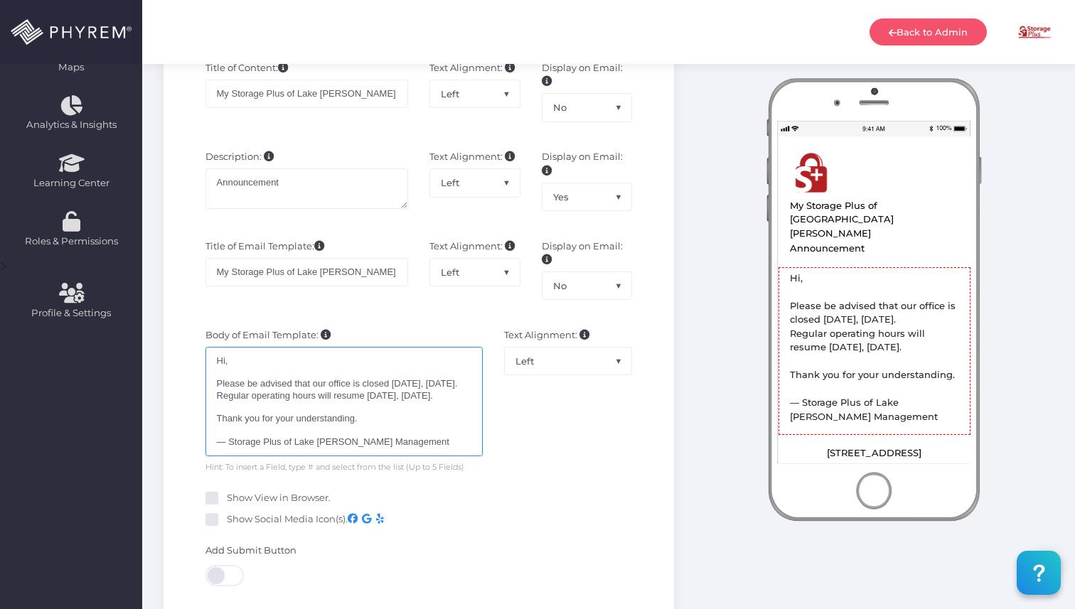
drag, startPoint x: 252, startPoint y: 419, endPoint x: 202, endPoint y: 384, distance: 61.2
click at [202, 384] on div "Body of Email Template: Hi, Please be advised that our office is closed today, …" at bounding box center [344, 401] width 299 height 146
type textarea "Hi, Our office will be closed on Thursday, October 9, 2025. For assistance duri…"
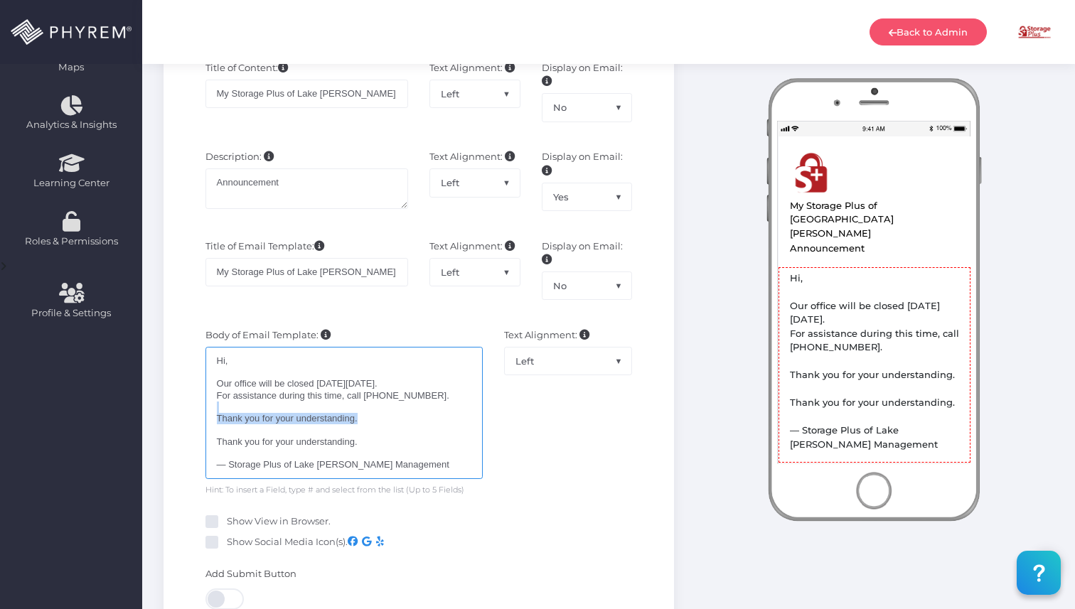
drag, startPoint x: 370, startPoint y: 416, endPoint x: 212, endPoint y: 412, distance: 157.9
click at [212, 412] on div "Hi, Our office will be closed on Thursday, October 9, 2025. For assistance duri…" at bounding box center [343, 413] width 277 height 133
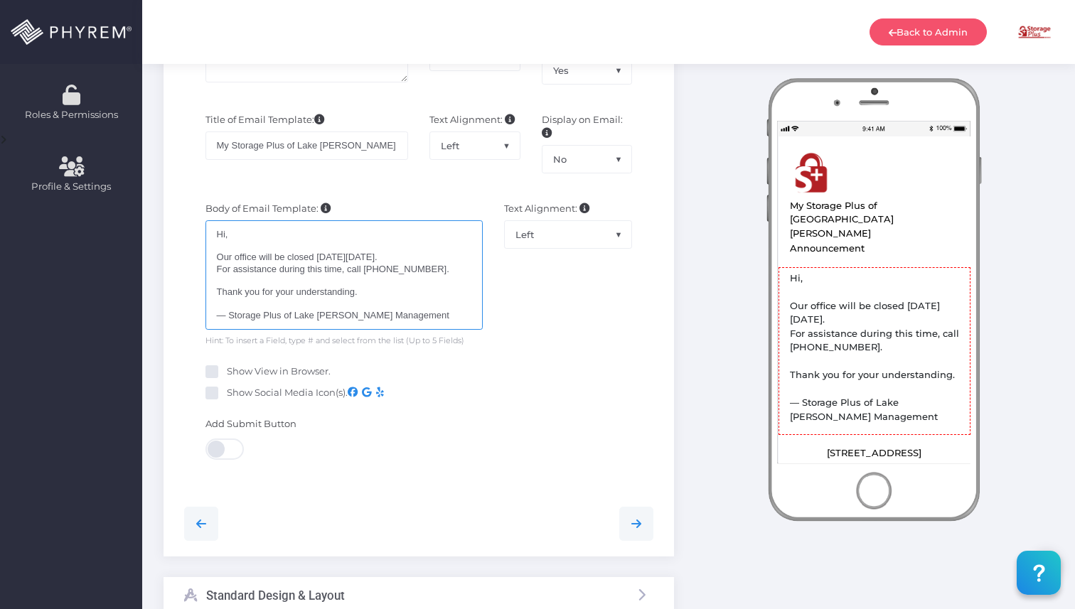
scroll to position [483, 0]
drag, startPoint x: 230, startPoint y: 315, endPoint x: 203, endPoint y: 314, distance: 27.8
click at [203, 314] on div "Body of Email Template: Hi, Please be advised that our office is closed today, …" at bounding box center [344, 274] width 299 height 146
type textarea "Hi, Our office will be closed on Thursday, October 9, 2025. For assistance duri…"
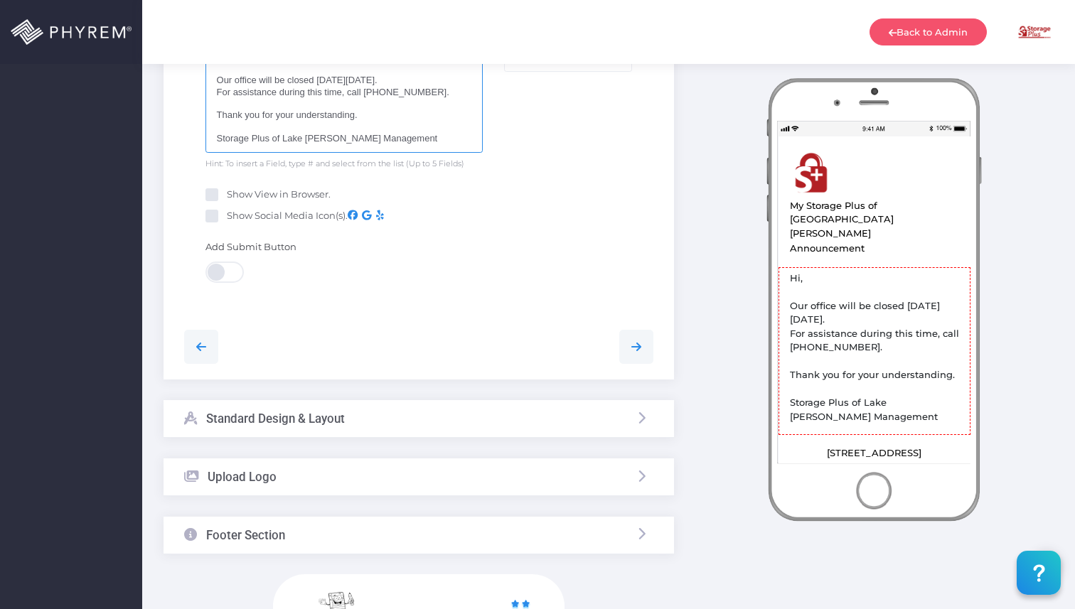
scroll to position [808, 0]
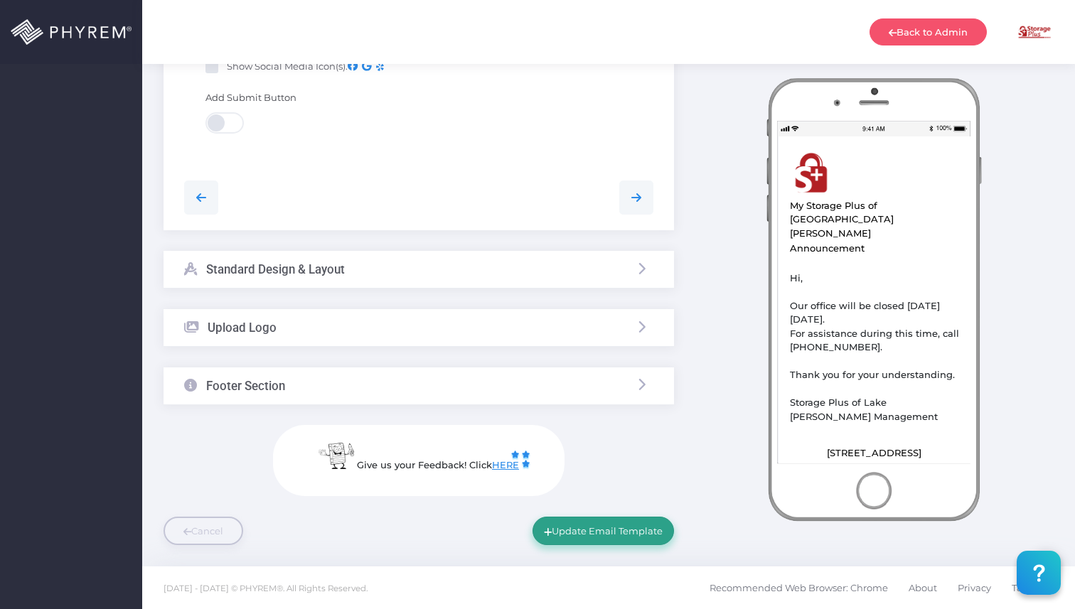
click at [596, 533] on button "Update Email Template" at bounding box center [603, 531] width 141 height 28
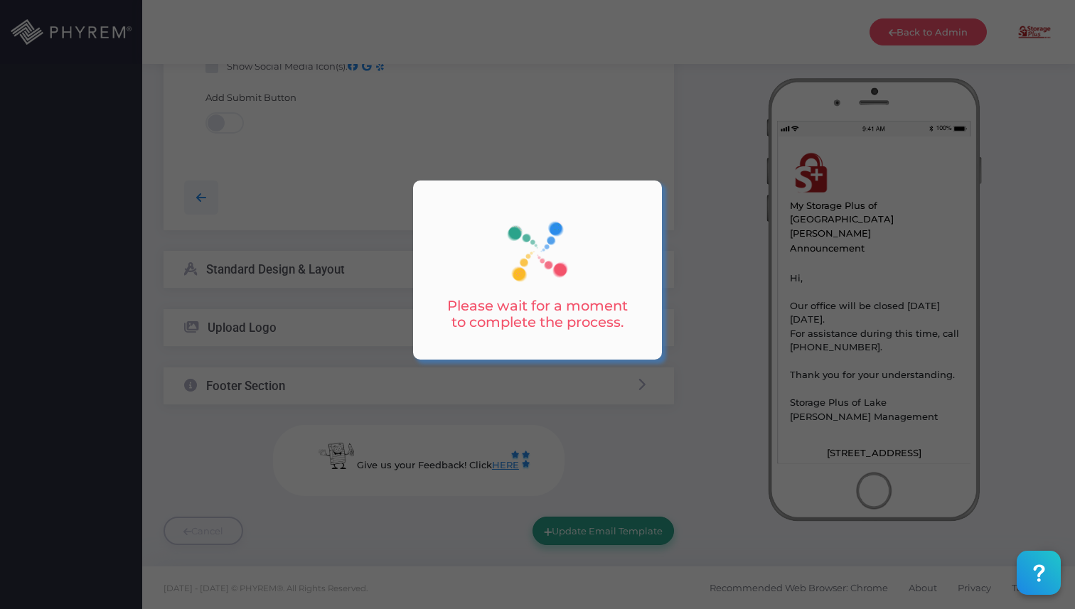
scroll to position [0, 0]
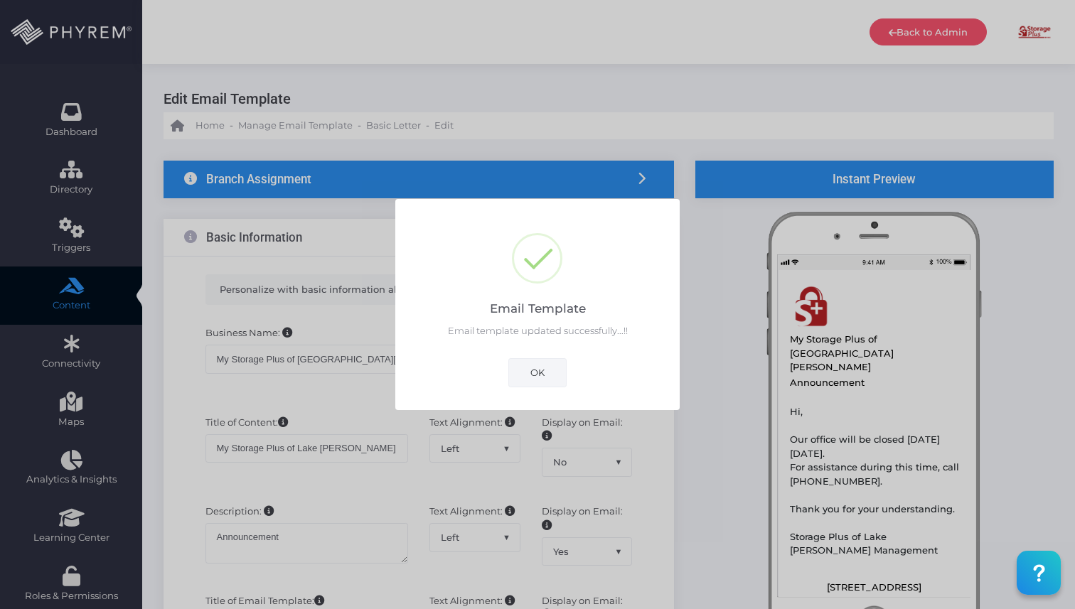
click at [543, 377] on button "OK" at bounding box center [537, 372] width 58 height 28
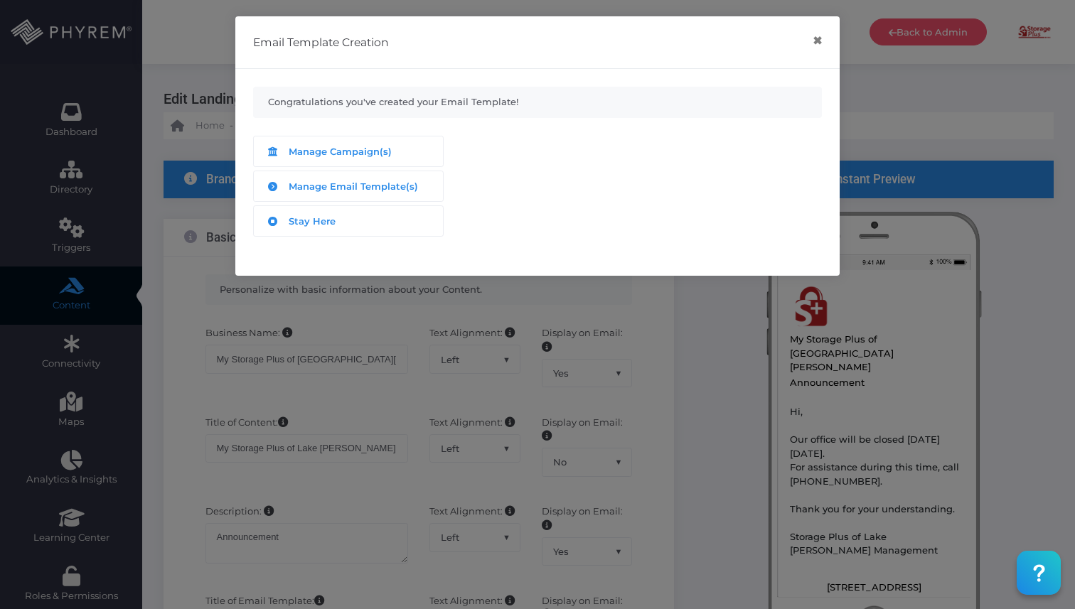
scroll to position [808, 0]
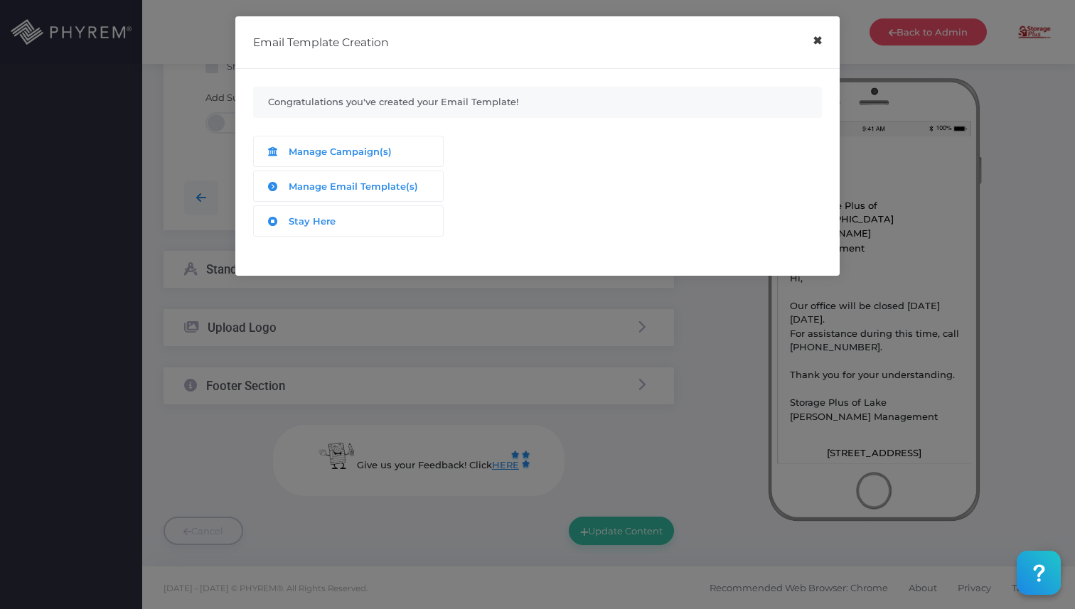
click at [813, 42] on button "×" at bounding box center [817, 41] width 28 height 32
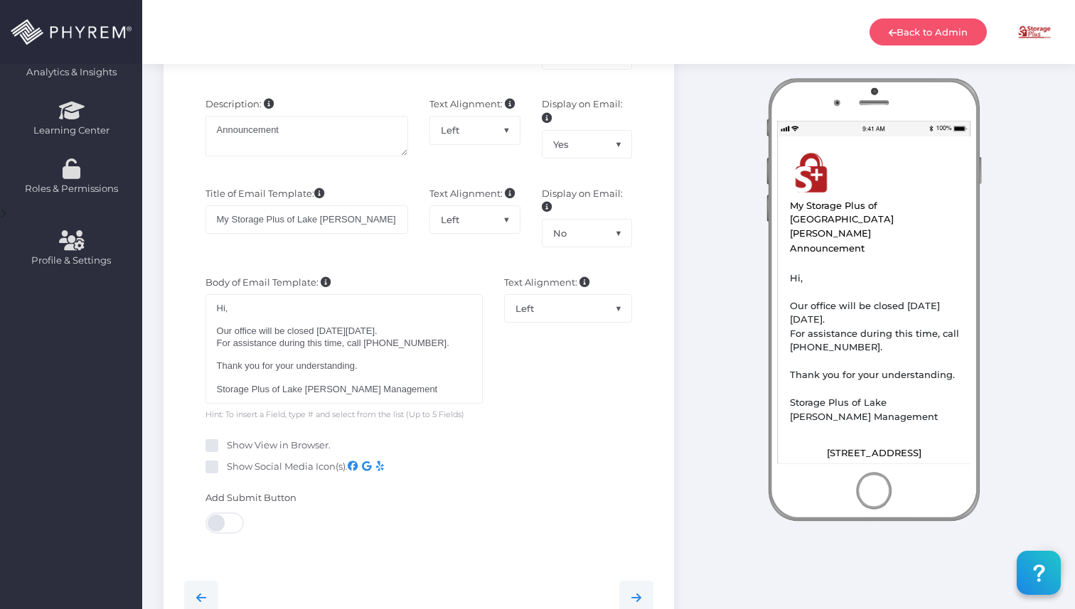
scroll to position [0, 0]
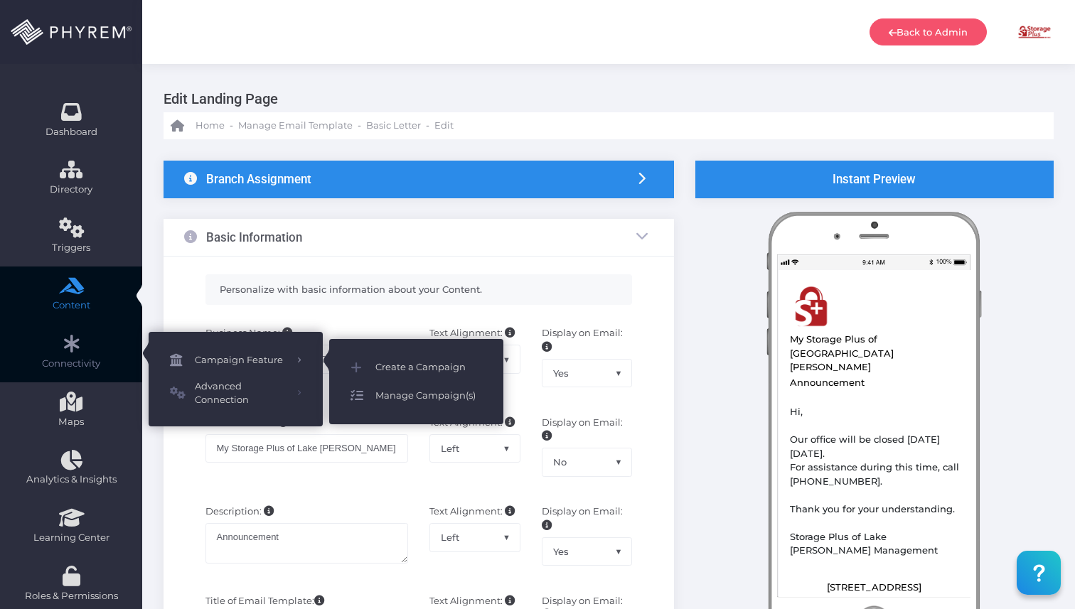
click at [384, 399] on span "Manage Campaign(s)" at bounding box center [428, 396] width 107 height 18
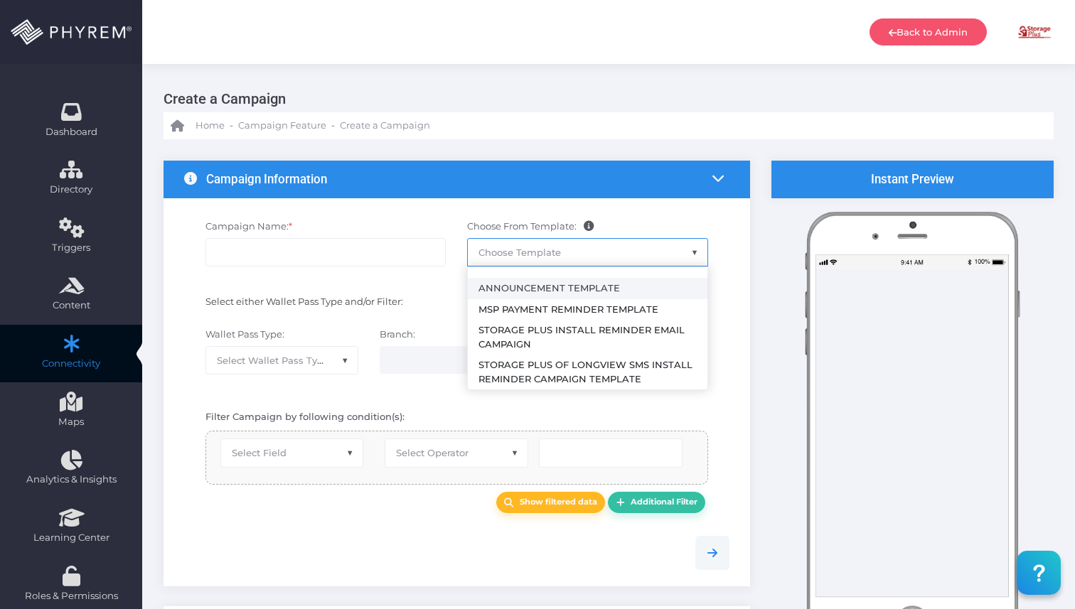
click at [542, 246] on span "Choose Template" at bounding box center [588, 252] width 240 height 27
select select "2459"
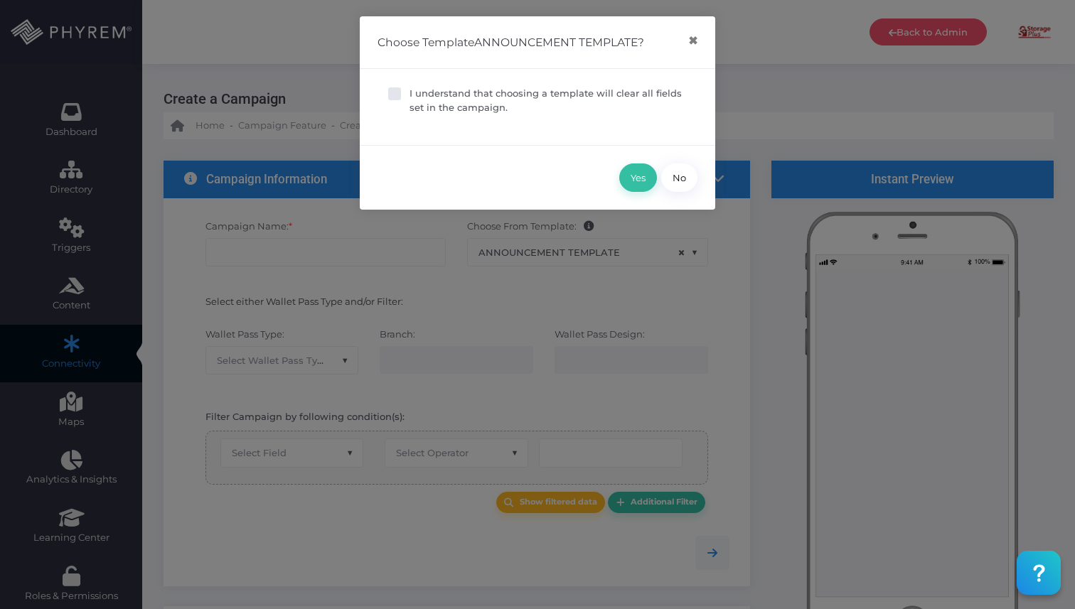
click at [395, 92] on span at bounding box center [394, 93] width 13 height 13
click at [410, 92] on input "I understand that choosing a template will clear all fields set in the campaign." at bounding box center [414, 91] width 9 height 9
checkbox input "true"
click at [631, 183] on button "Yes" at bounding box center [638, 178] width 38 height 28
type input "Announcement Template"
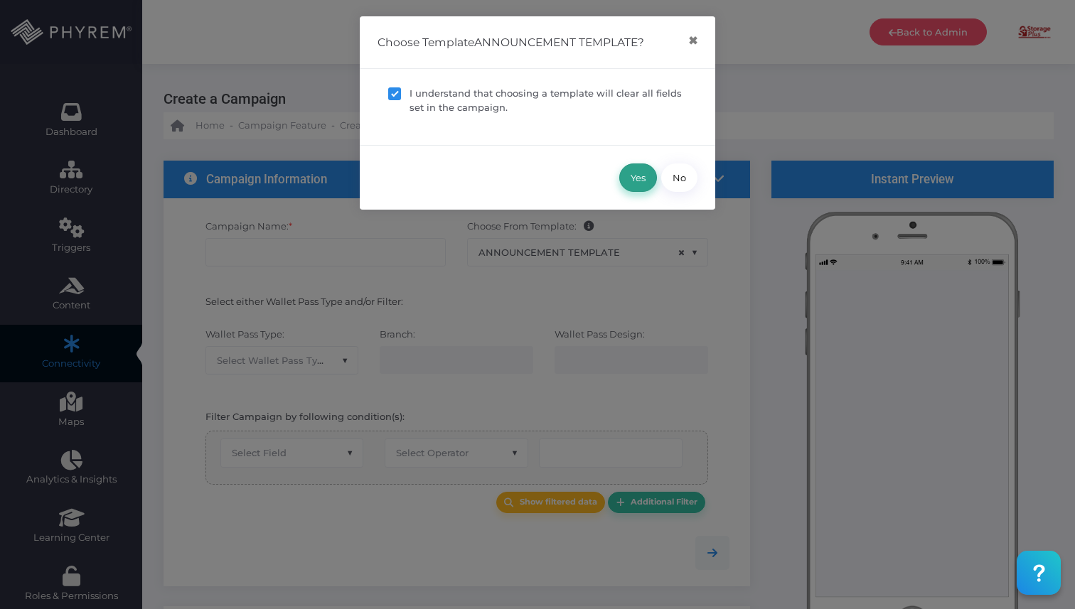
select select "15"
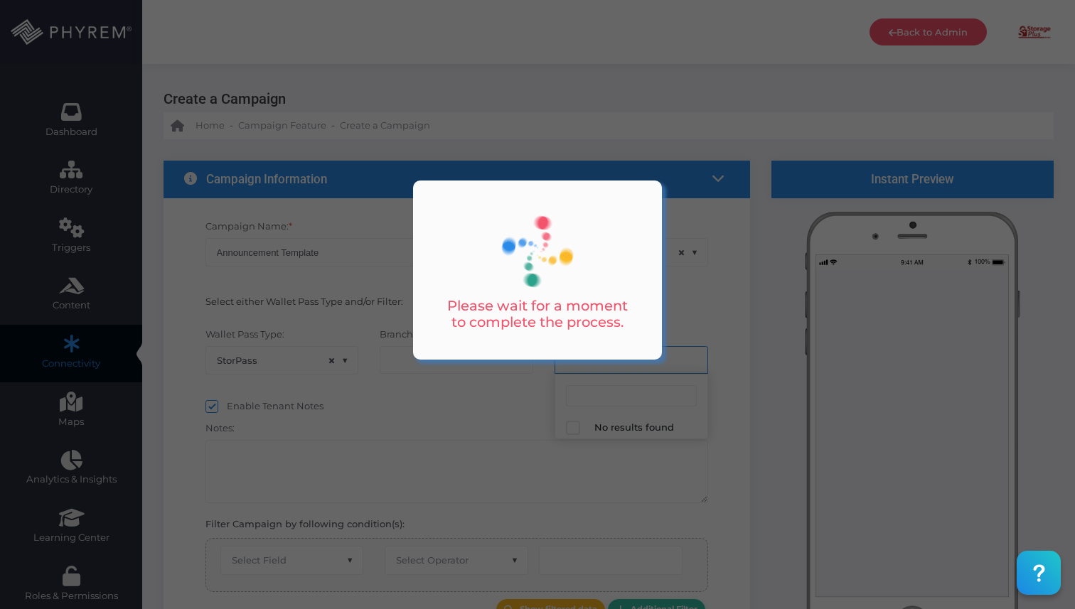
select select "624"
select select "equals"
select select "2112"
select select "pr_wallet_users.user_pass_status"
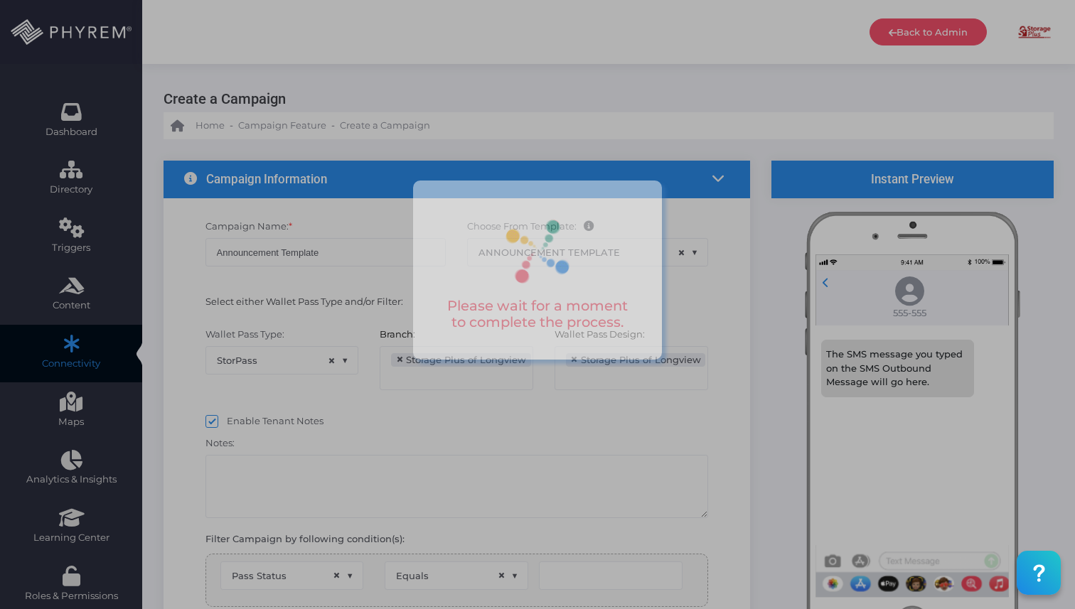
type input "Created"
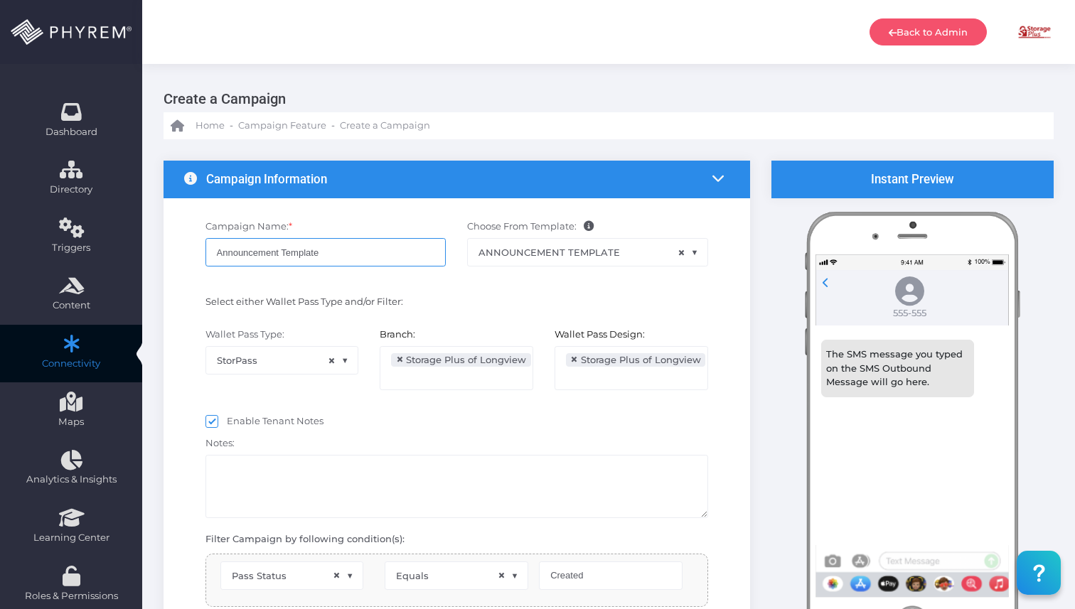
click at [326, 251] on input "Announcement Template" at bounding box center [325, 252] width 241 height 28
select select "pr_wallet_users.voided"
select select "equals"
type input "Lake [PERSON_NAME] Office Closure Announcement"
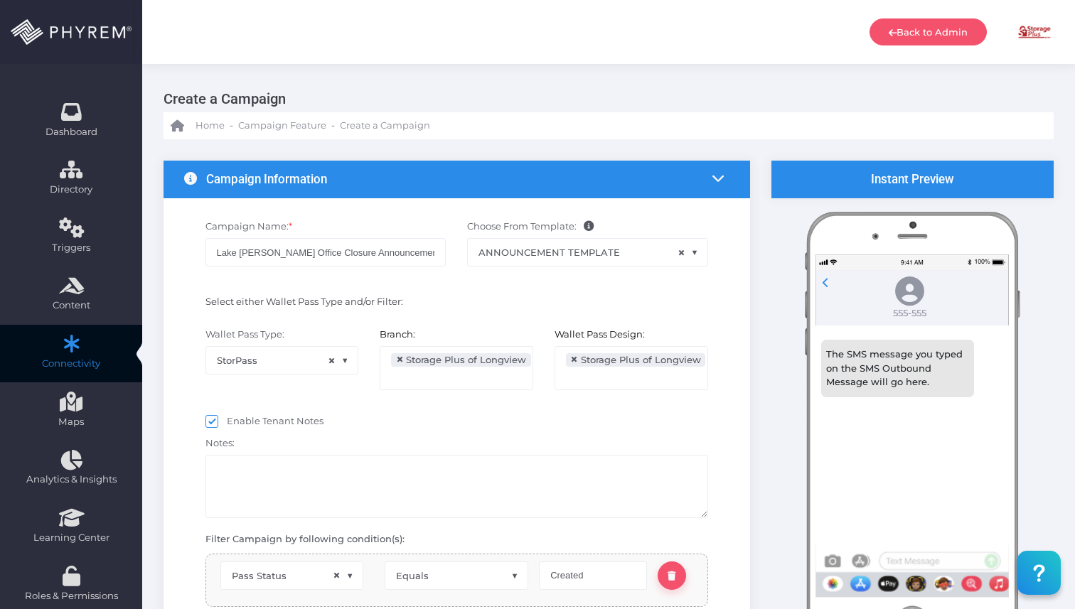
click at [398, 360] on span "×" at bounding box center [400, 360] width 8 height 0
select select
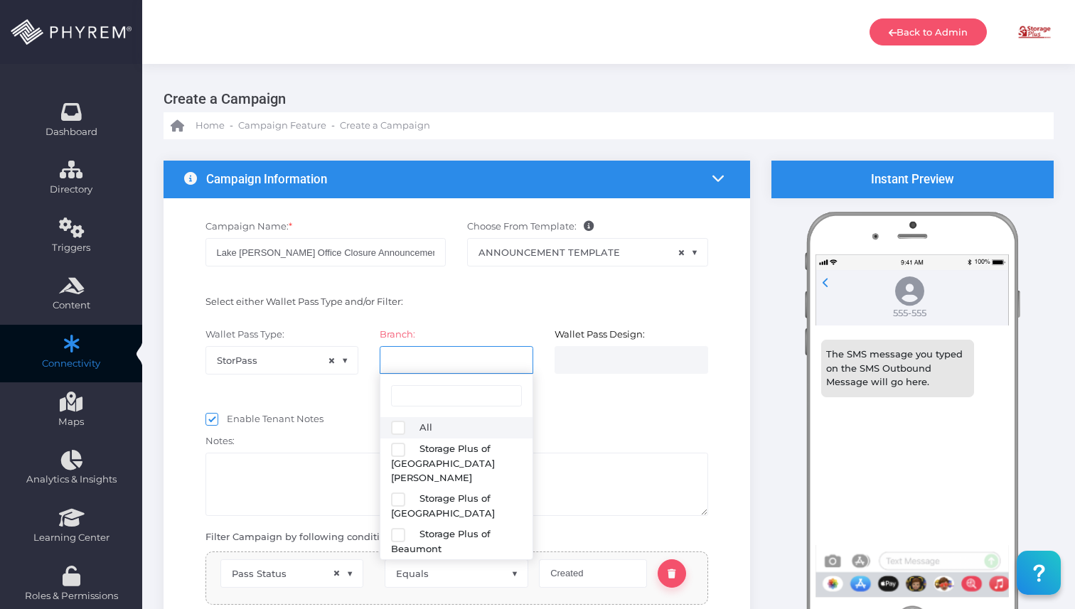
select select
select select "616"
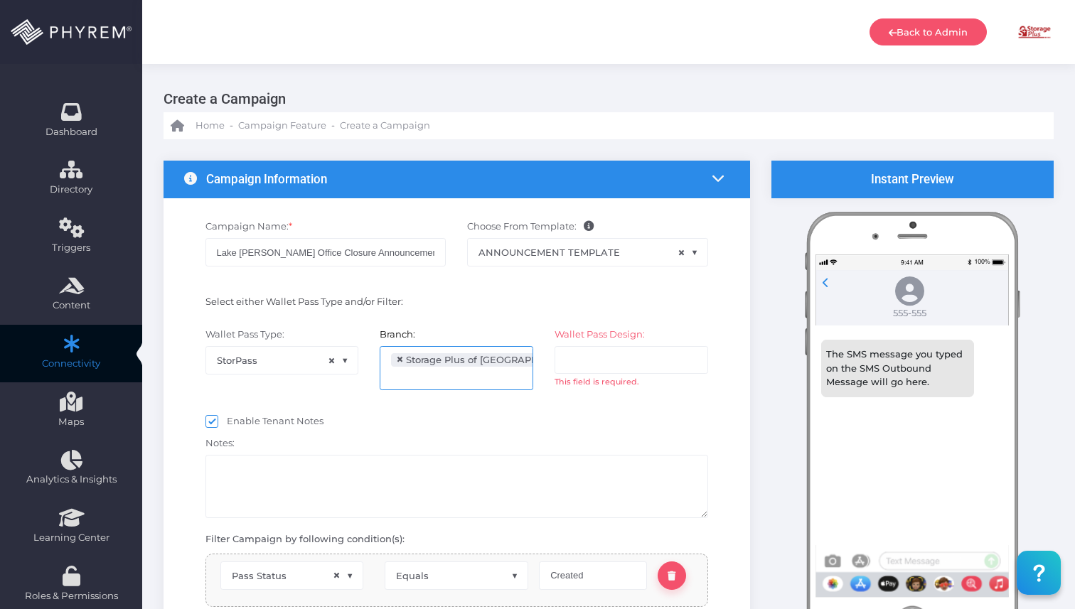
click at [619, 364] on input "search" at bounding box center [622, 359] width 112 height 11
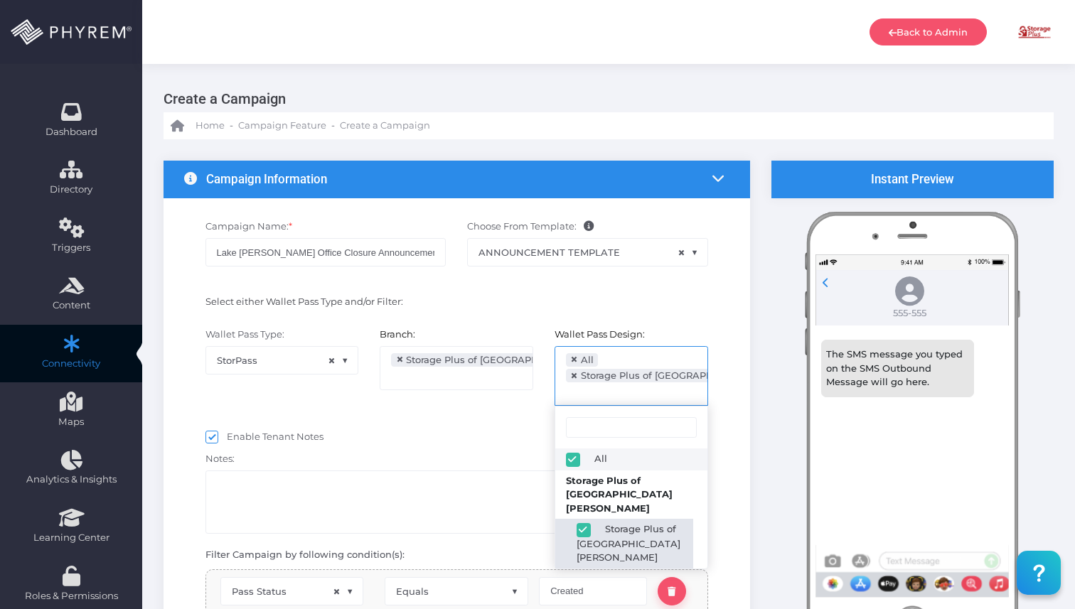
select select "2424"
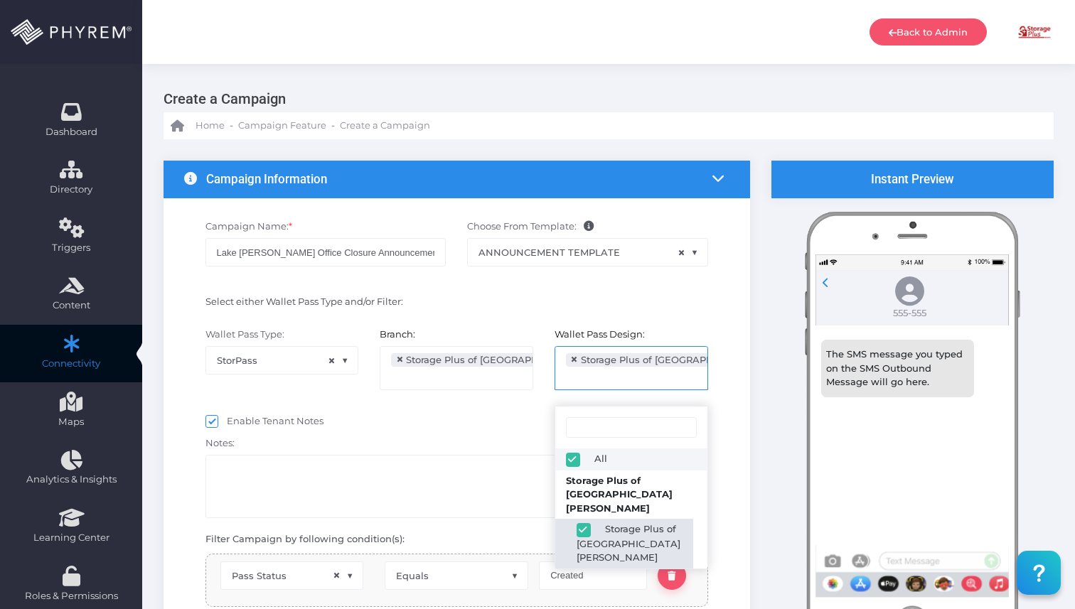
click at [287, 418] on span "Enable Tenant Notes" at bounding box center [275, 420] width 97 height 11
click at [236, 418] on input "Enable Tenant Notes" at bounding box center [231, 419] width 9 height 9
checkbox input "false"
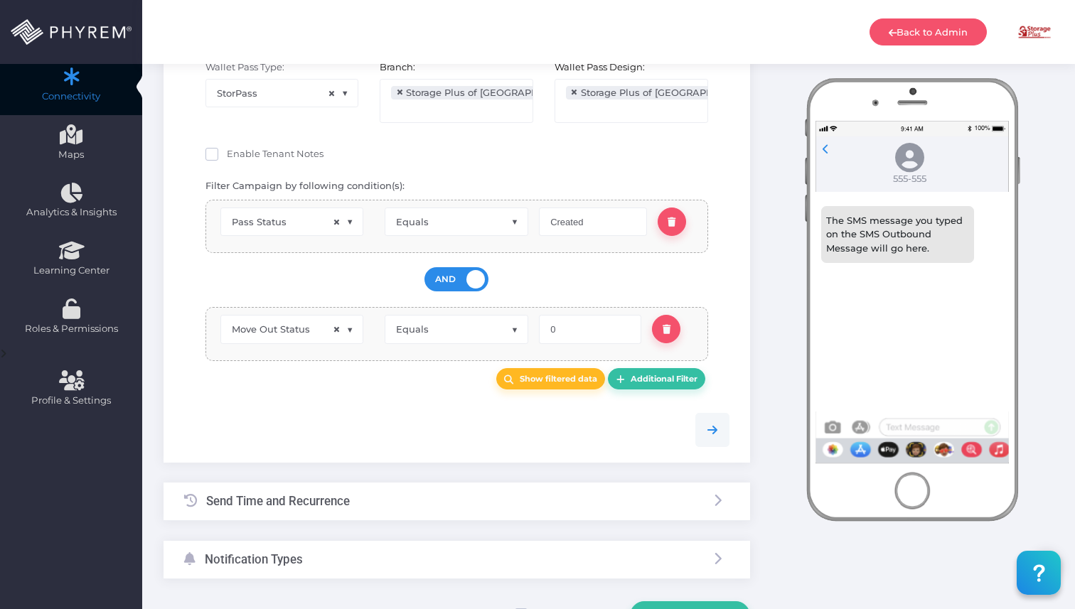
scroll to position [352, 0]
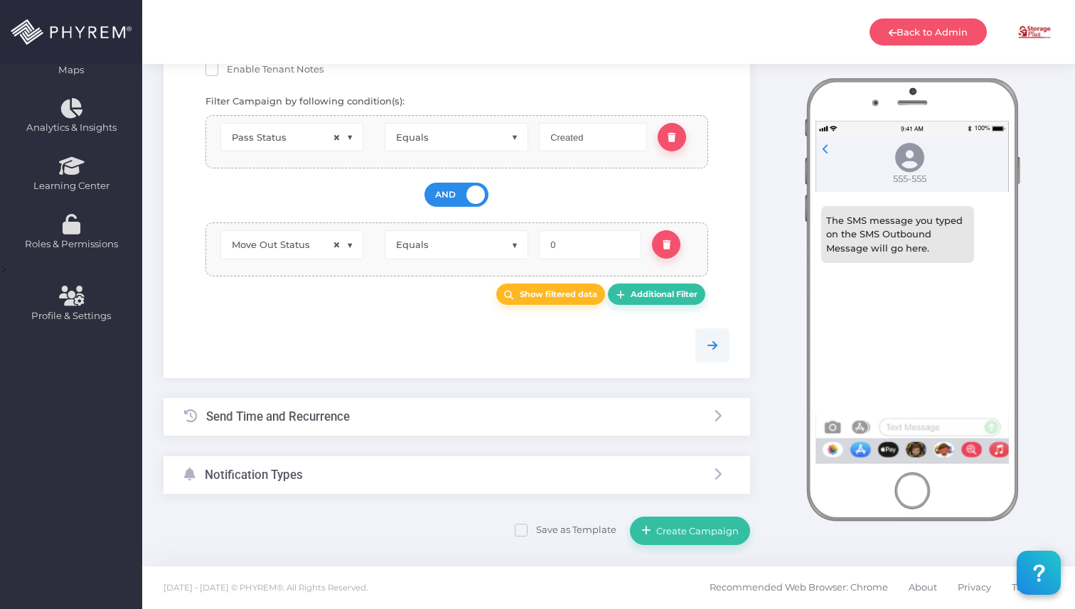
click at [407, 417] on div "Send Time and Recurrence" at bounding box center [457, 417] width 587 height 38
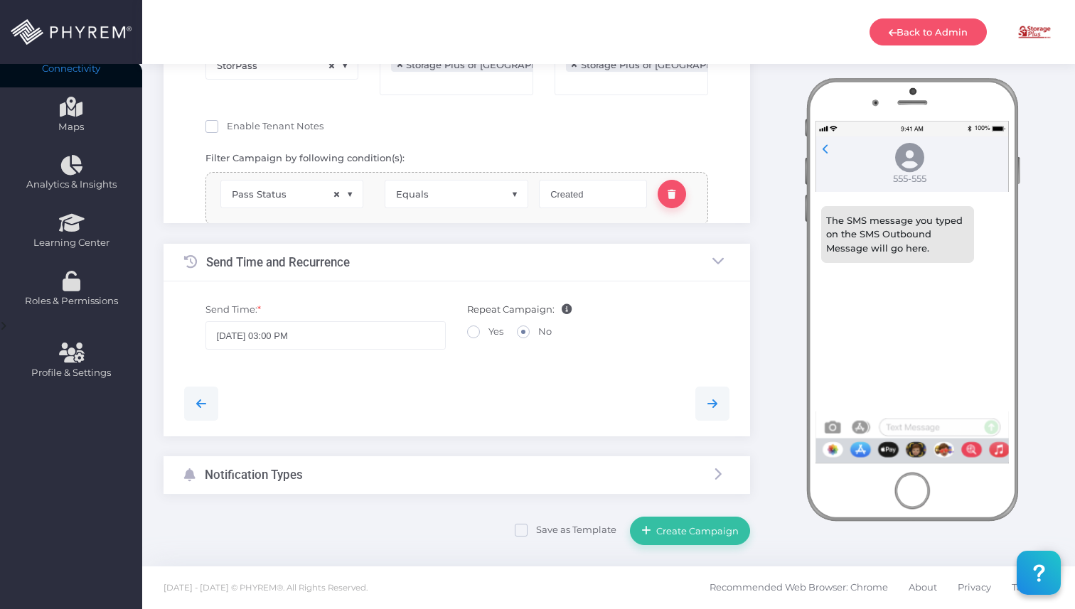
scroll to position [119, 0]
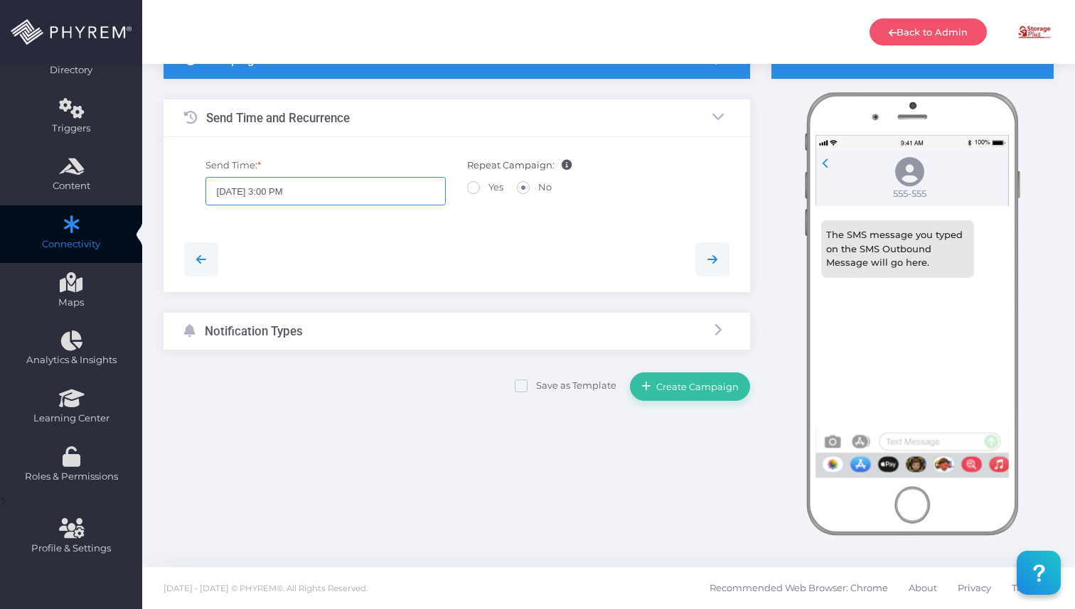
click at [296, 204] on input "08/17/2025 3:00 PM" at bounding box center [325, 191] width 241 height 28
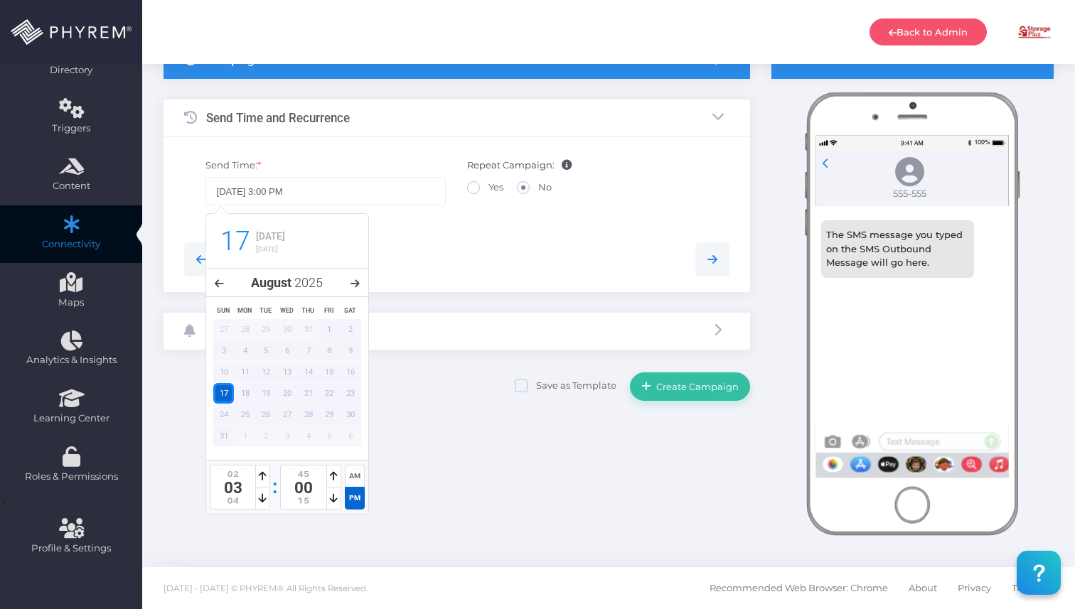
click at [356, 280] on icon at bounding box center [355, 284] width 9 height 10
click at [309, 439] on div "9" at bounding box center [307, 436] width 21 height 21
click at [265, 502] on icon at bounding box center [263, 498] width 8 height 10
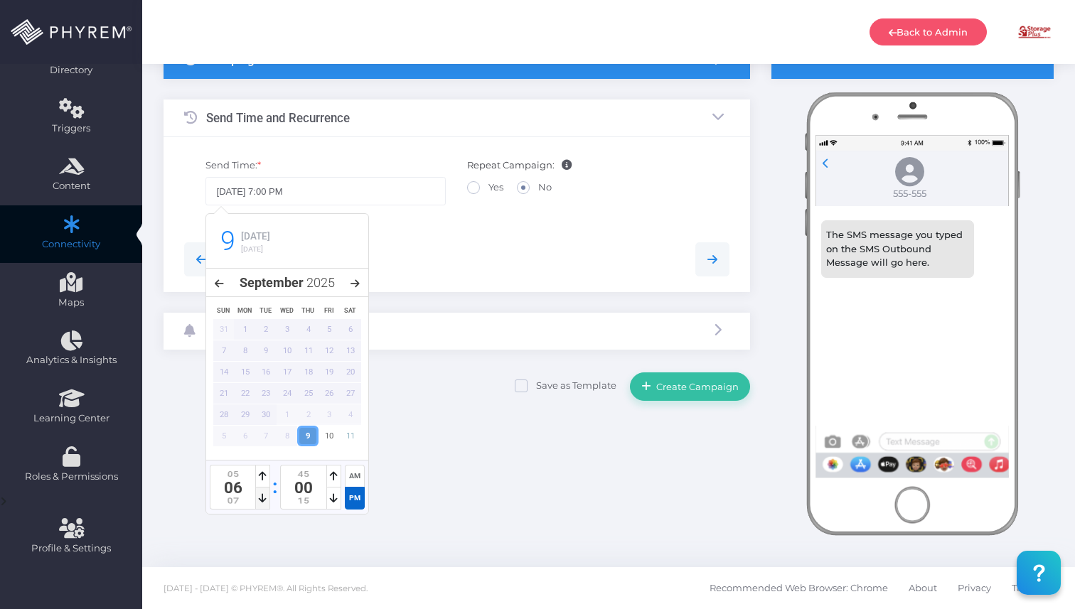
click at [265, 502] on icon at bounding box center [263, 498] width 8 height 10
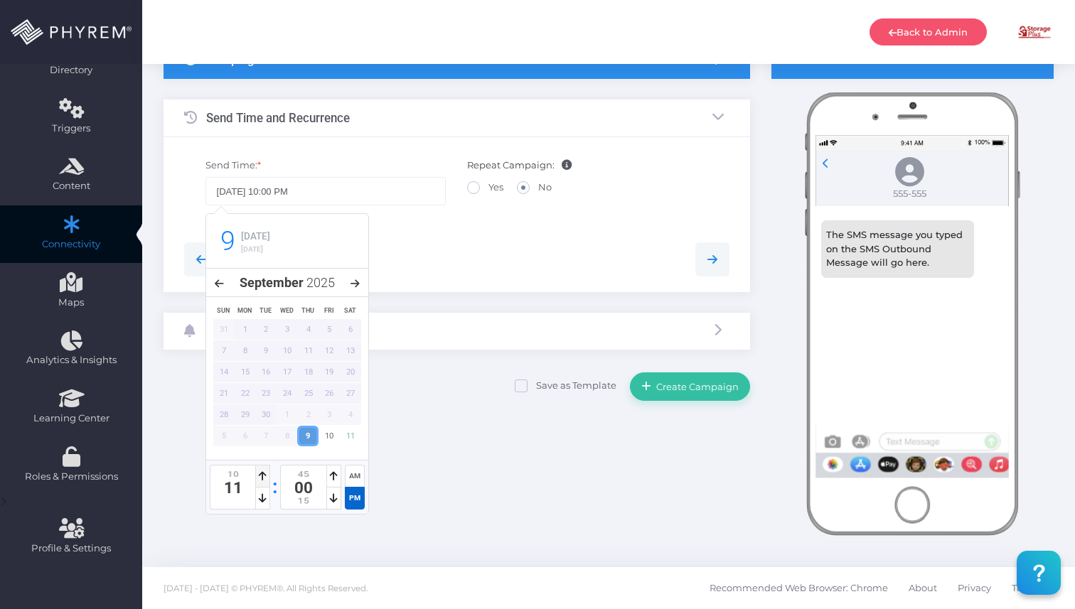
click at [265, 471] on icon at bounding box center [263, 476] width 8 height 10
click at [305, 471] on div "45" at bounding box center [304, 475] width 46 height 11
click at [339, 471] on div at bounding box center [333, 476] width 15 height 23
click at [254, 496] on div "10" at bounding box center [233, 501] width 46 height 11
click at [261, 496] on icon at bounding box center [263, 498] width 8 height 10
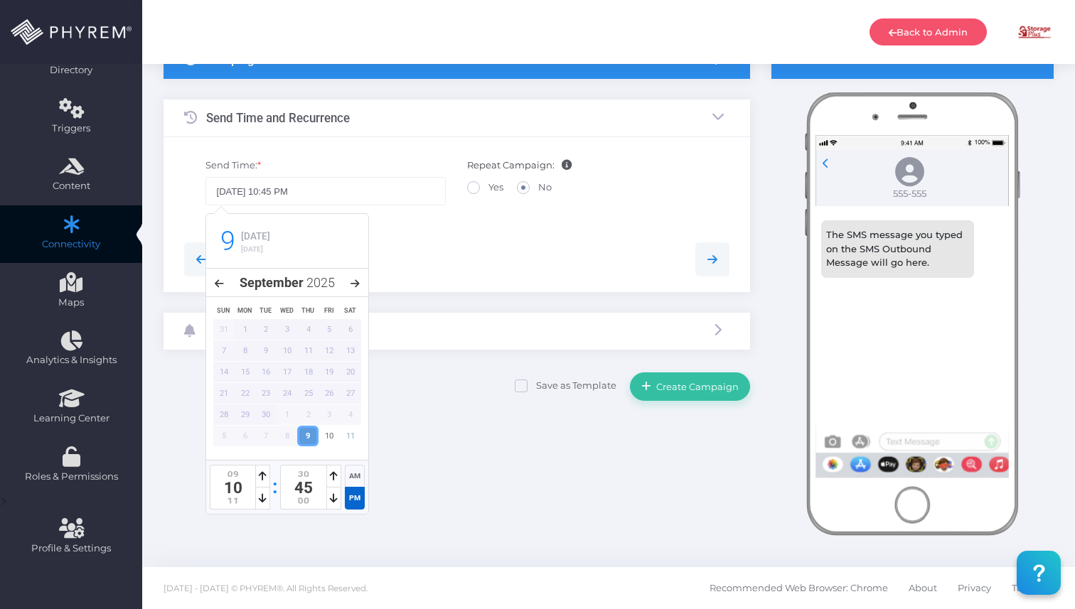
click at [349, 481] on div "AM" at bounding box center [355, 476] width 20 height 22
type input "10/09/2025 10:45 AM"
click at [476, 378] on div "Save as Template Create Campaign" at bounding box center [457, 385] width 587 height 31
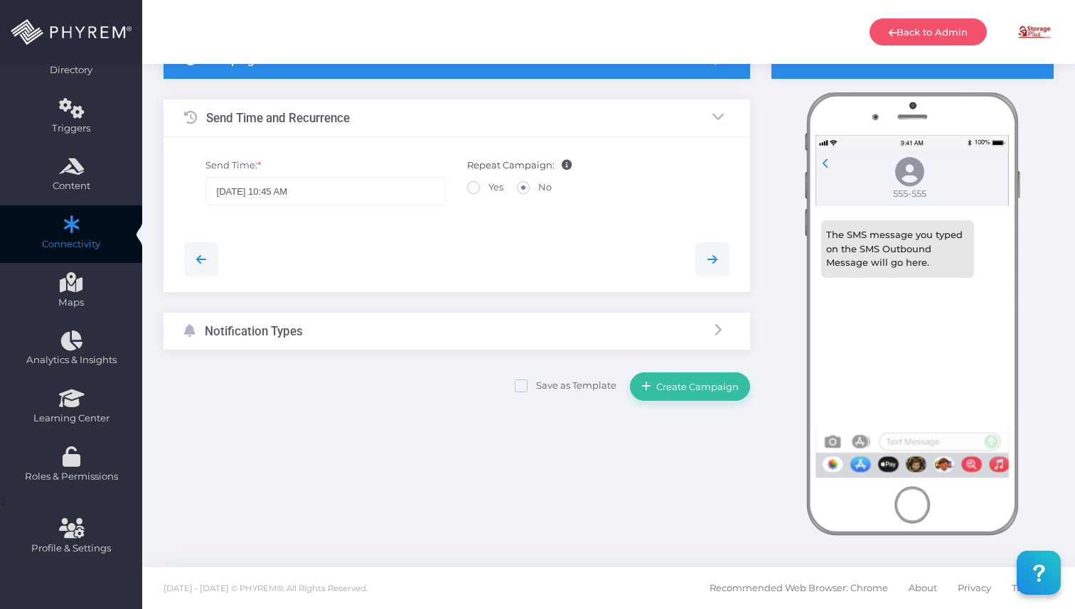
click at [513, 325] on div "Notification Types" at bounding box center [457, 332] width 587 height 38
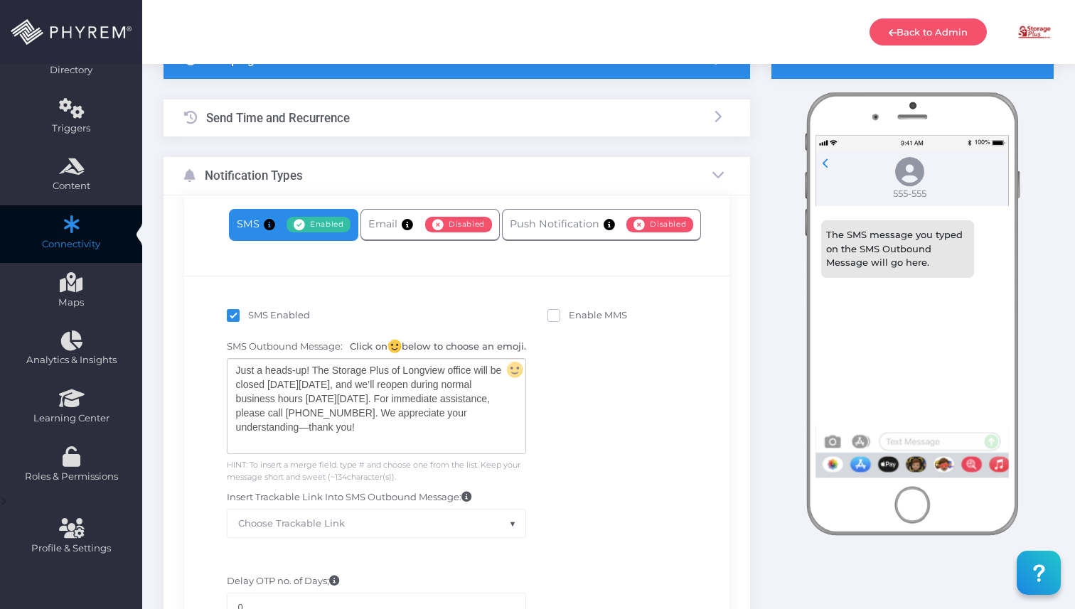
click at [230, 312] on span at bounding box center [233, 315] width 13 height 13
click at [248, 312] on input "SMS Enabled" at bounding box center [252, 313] width 9 height 9
checkbox input "false"
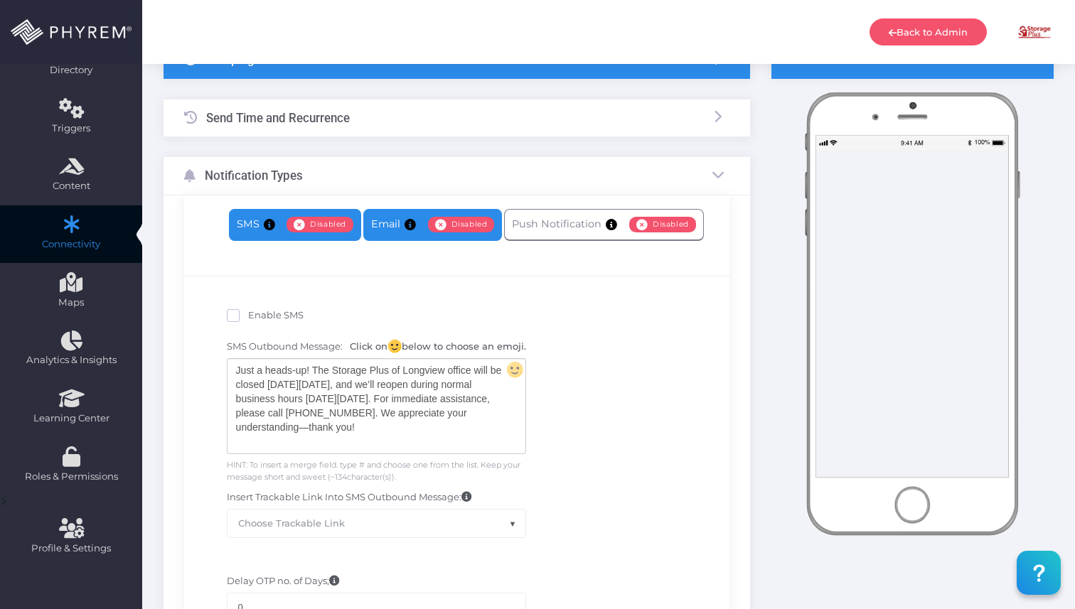
click at [385, 227] on link "Email Enabled Disabled" at bounding box center [432, 225] width 139 height 32
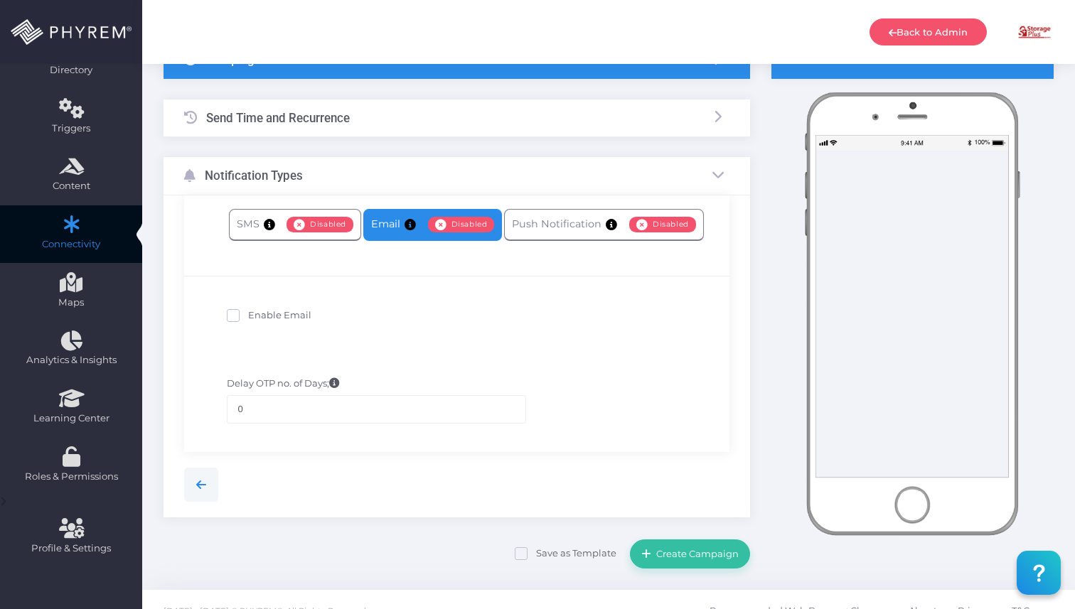
click at [270, 314] on span "Enable Email" at bounding box center [279, 314] width 63 height 11
click at [257, 314] on input "Enable Email" at bounding box center [252, 313] width 9 height 9
checkbox input "true"
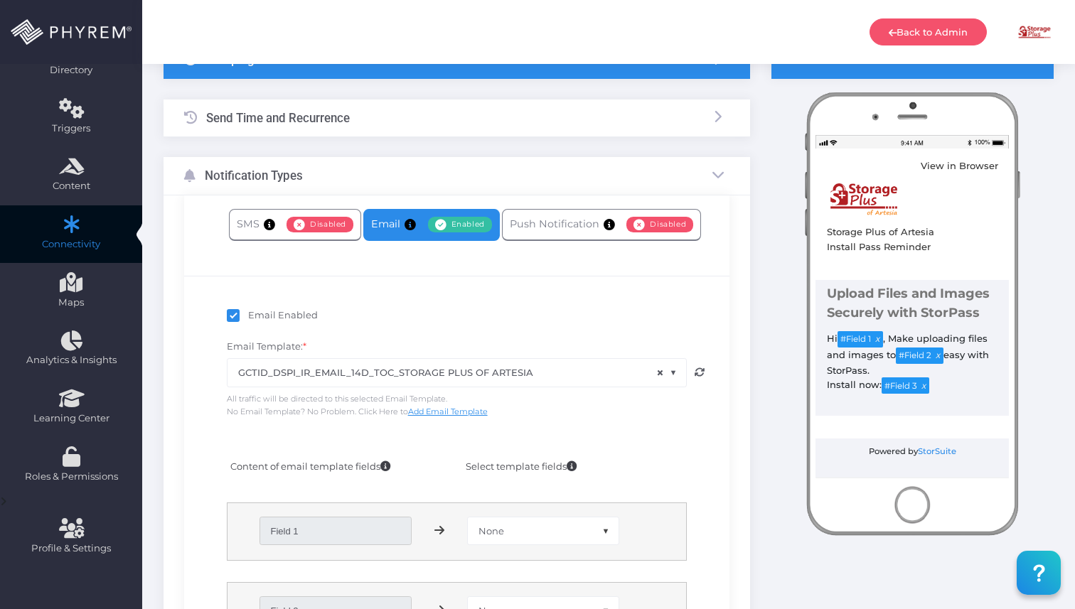
click at [587, 368] on span "× GCTID_DSPI_IR_EMAIL_14D_TOC_STORAGE PLUS OF ARTESIA" at bounding box center [457, 372] width 459 height 27
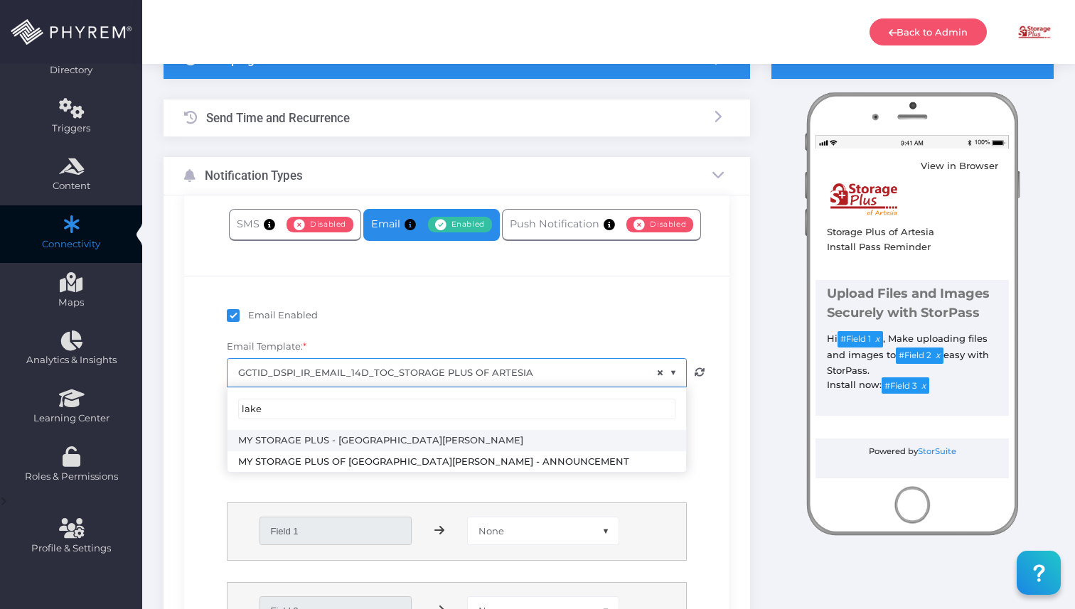
type input "lake"
select select "3681"
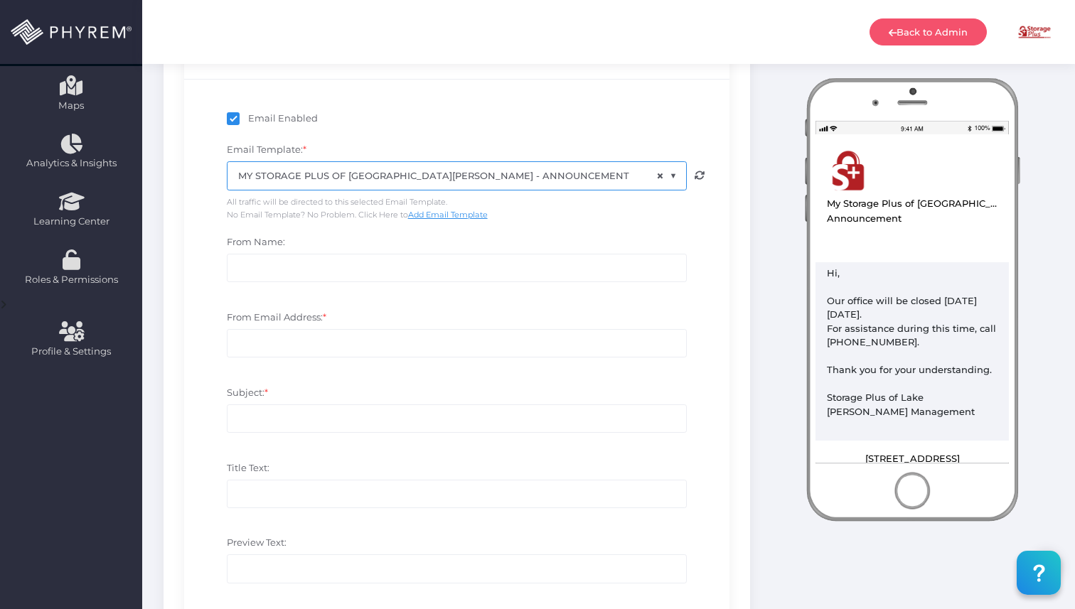
scroll to position [325, 0]
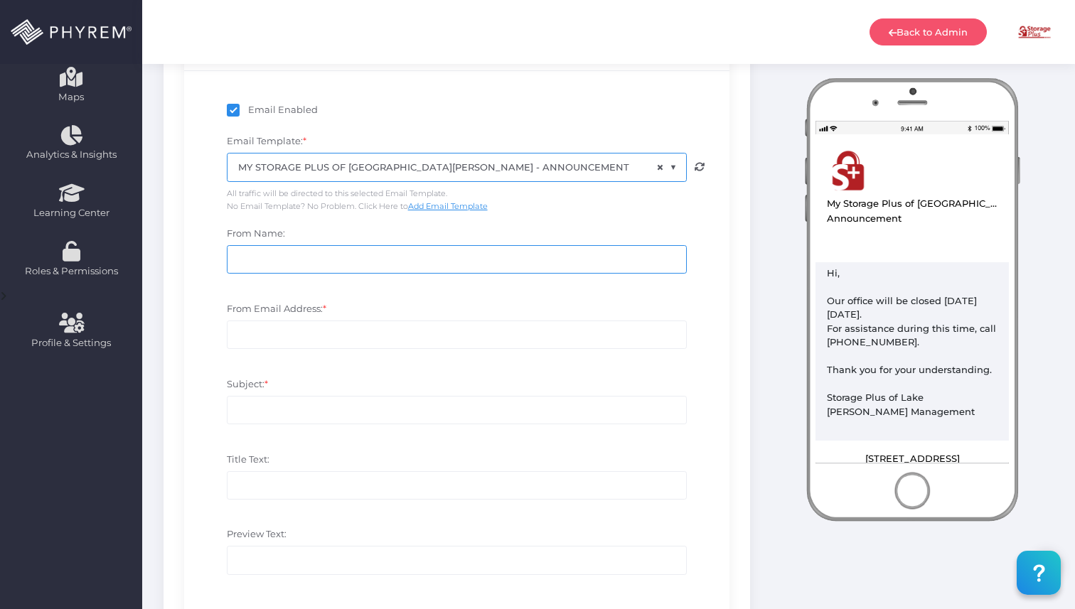
click at [346, 266] on input "From Name:" at bounding box center [457, 259] width 460 height 28
paste input "My Storage Plus"
type input "My Storage Plus"
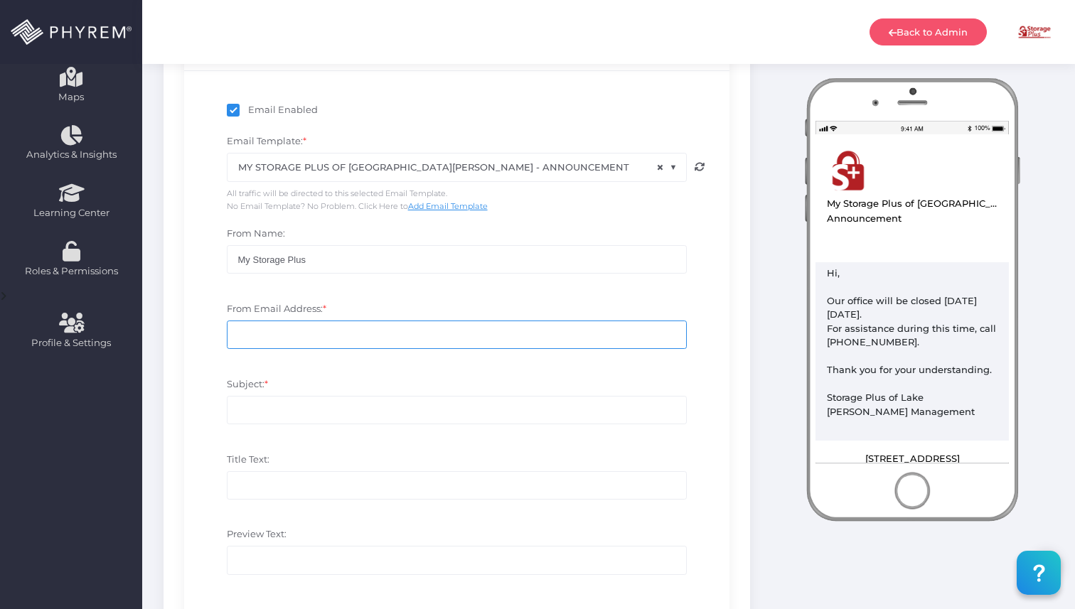
click at [353, 336] on input "From Email Address: *" at bounding box center [457, 335] width 460 height 28
paste input "[EMAIL_ADDRESS][DOMAIN_NAME]"
type input "[EMAIL_ADDRESS][DOMAIN_NAME]"
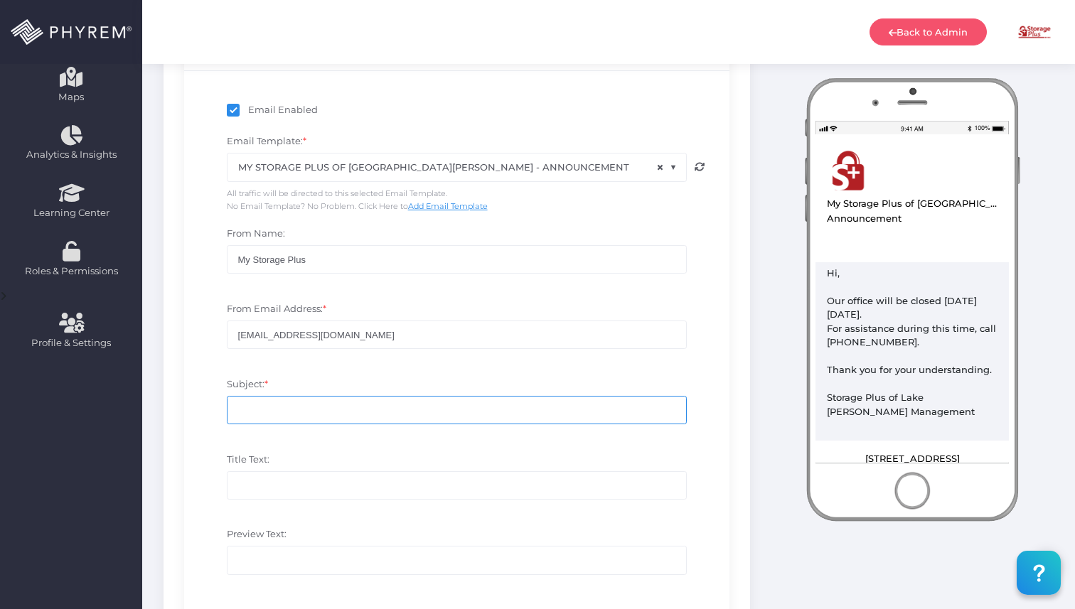
click at [353, 408] on input "Subject: *" at bounding box center [457, 410] width 460 height 28
paste input "Office Closure - My Storage Plus Lake [PERSON_NAME]"
type input "Office Closure - My Storage Plus Lake [PERSON_NAME]"
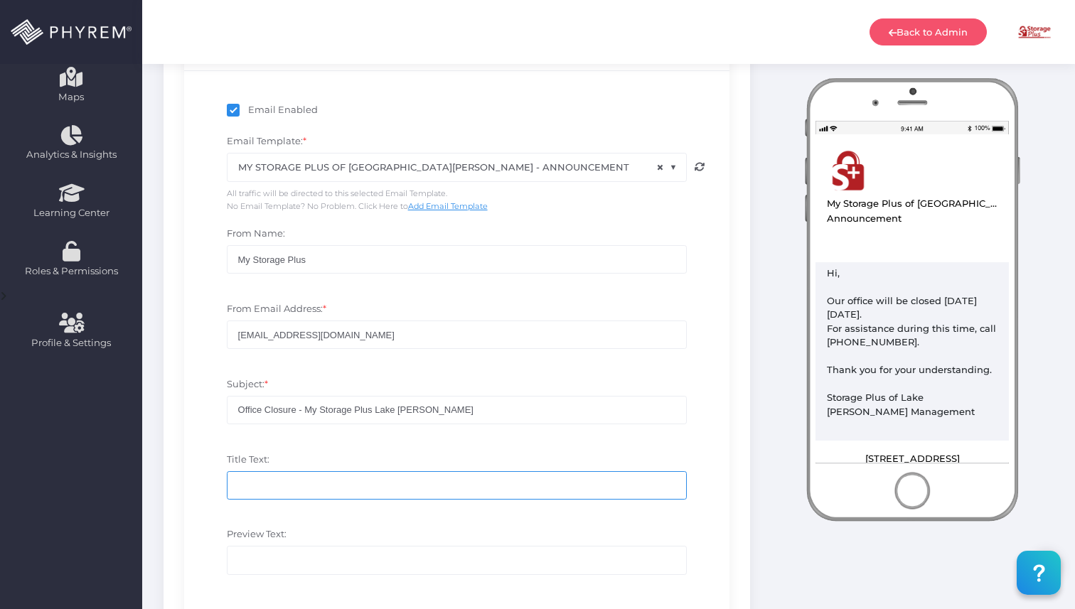
click at [271, 486] on input "Title Text:" at bounding box center [457, 485] width 460 height 28
paste input "Office Closure"
type input "Office Closure"
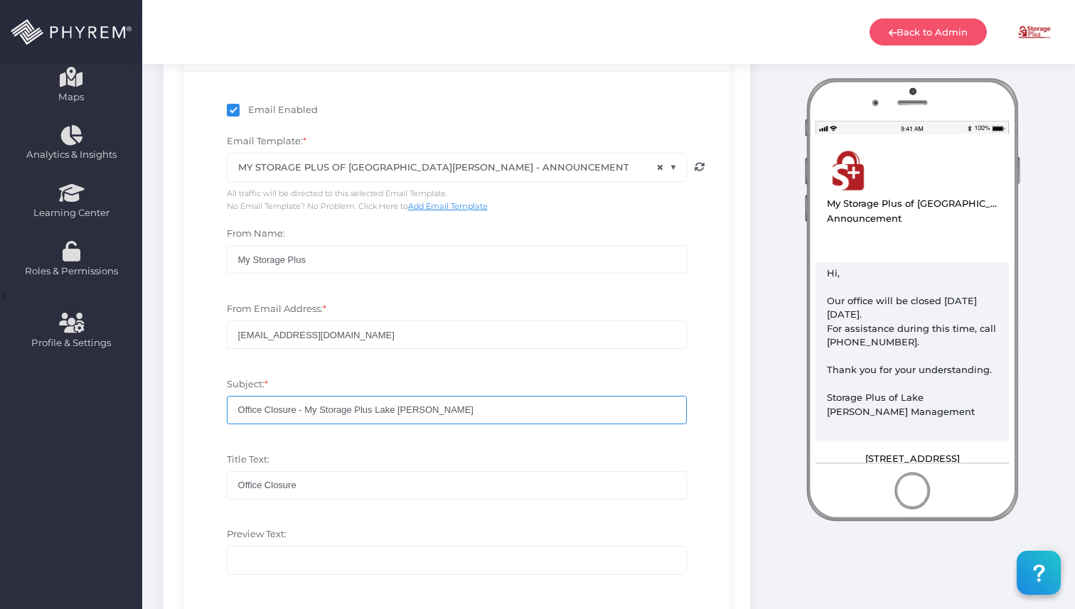
click at [294, 400] on input "Office Closure - My Storage Plus Lake [PERSON_NAME]" at bounding box center [457, 410] width 460 height 28
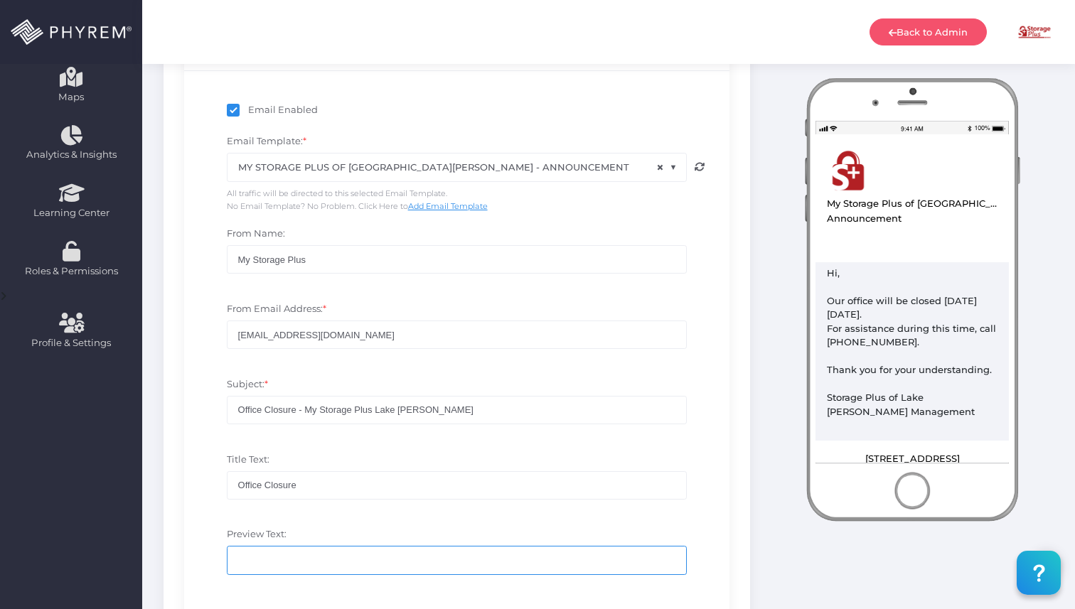
click at [247, 560] on input "Preview Text:" at bounding box center [457, 560] width 460 height 28
paste input "Office Closure - My Storage Plus Lake [PERSON_NAME]"
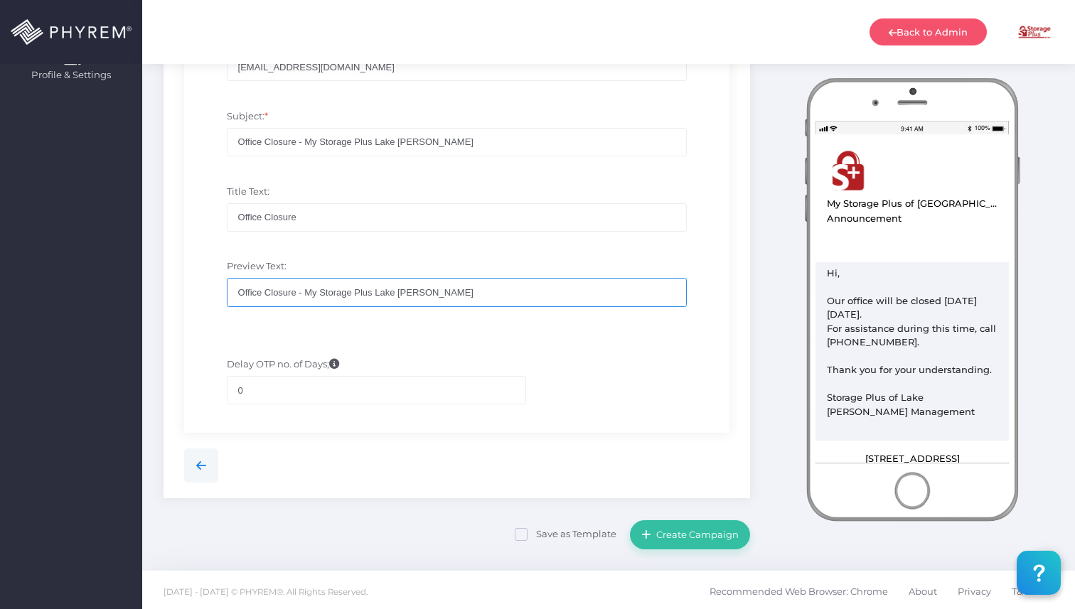
scroll to position [595, 0]
type input "Office Closure - My Storage Plus Lake [PERSON_NAME]"
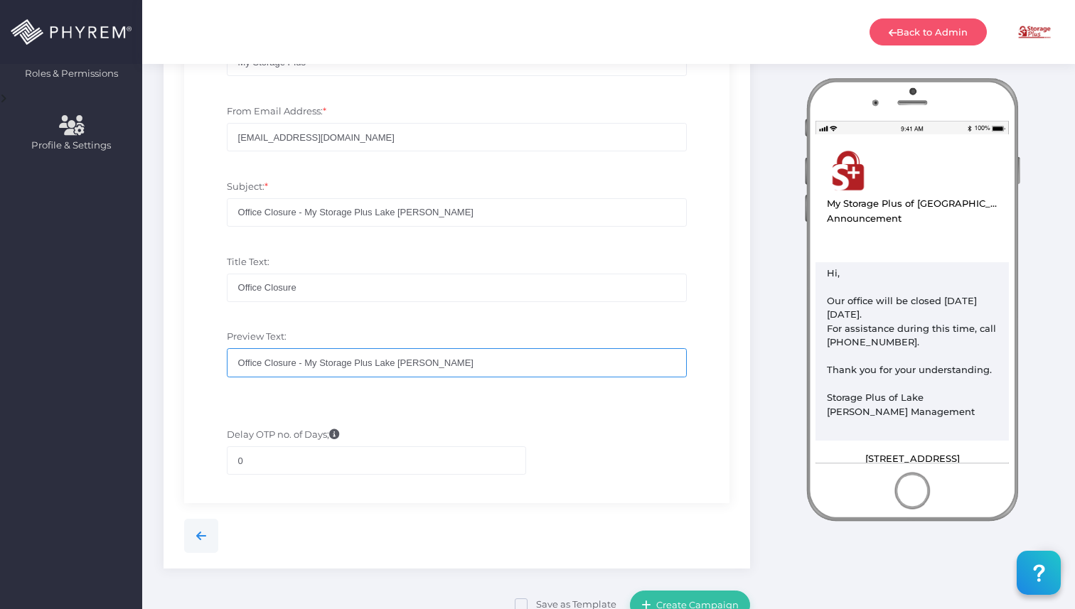
scroll to position [549, 0]
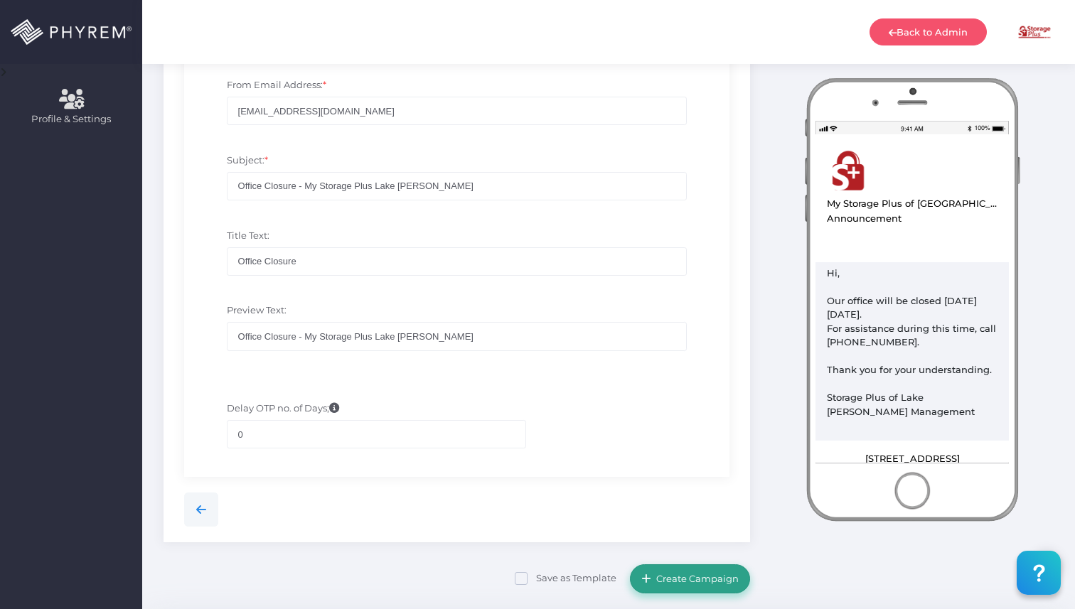
click at [665, 589] on button "Create Campaign" at bounding box center [689, 579] width 119 height 28
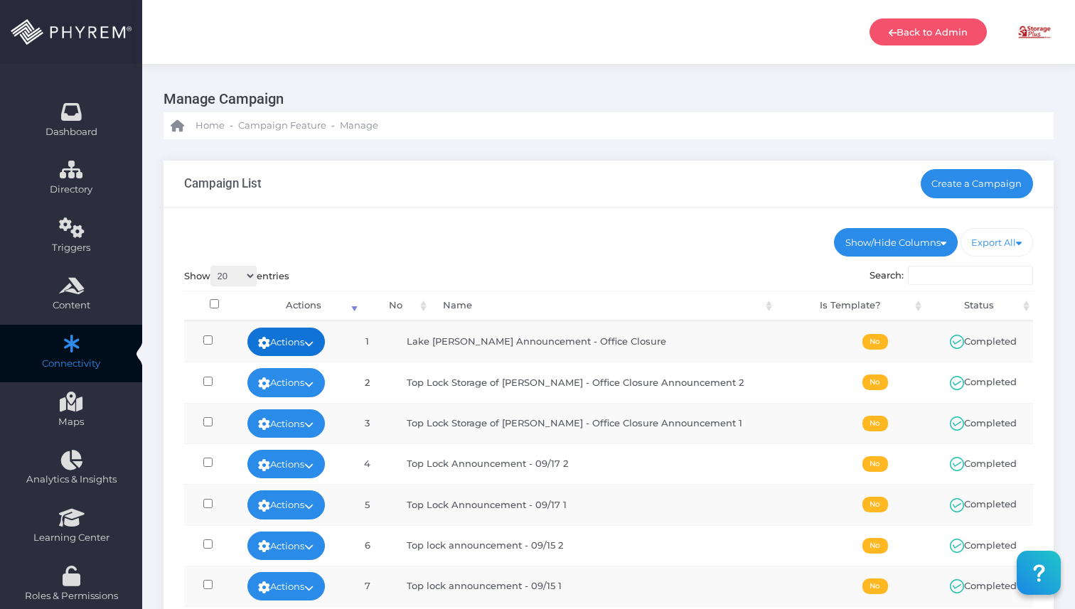
click at [300, 352] on link "Actions" at bounding box center [286, 342] width 78 height 28
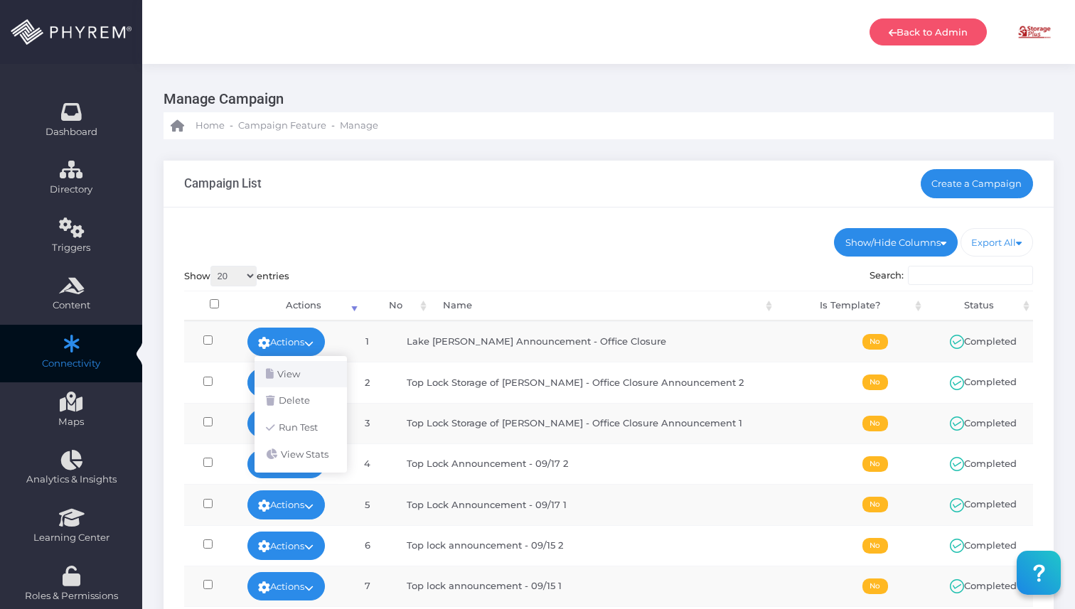
click at [305, 374] on link "View" at bounding box center [301, 374] width 92 height 27
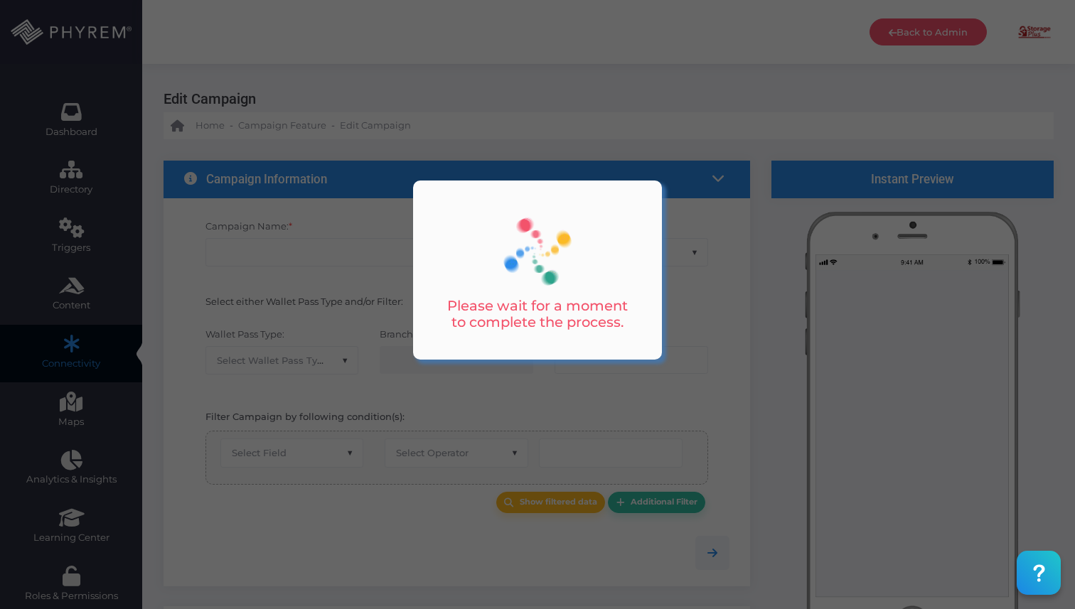
checkbox input "true"
type input "Lake [PERSON_NAME] Announcement - Office Closure"
select select "15"
checkbox input "true"
type input "My Storage Plus"
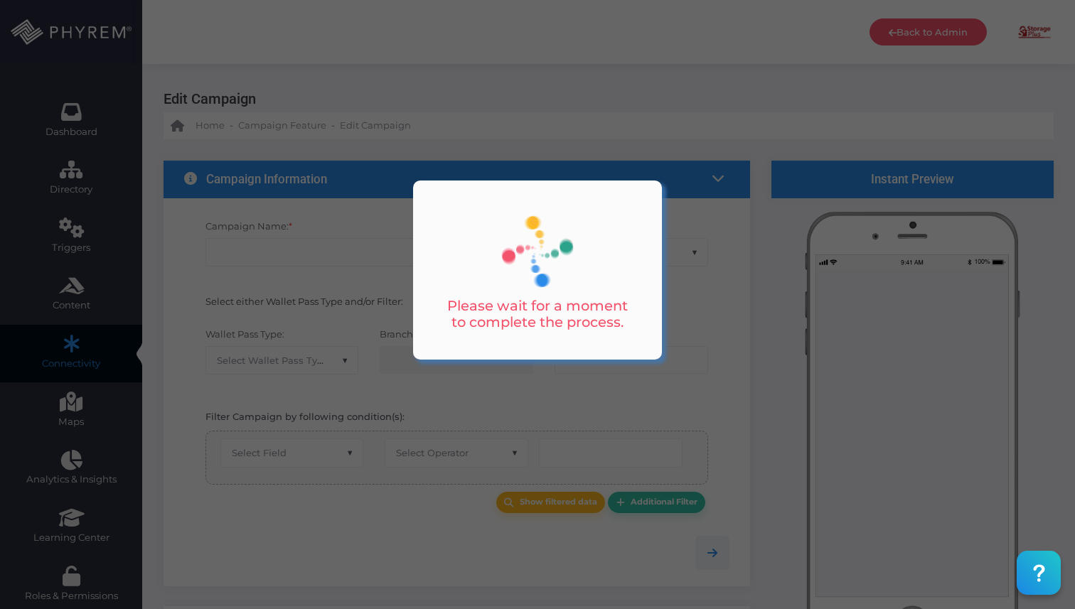
type input "no-reply@storpass.com"
type input "Office Closure - My Storage Plus Lake Charles"
type input "Office Closure"
type input "Office Closure - My Storage Plus Lake Charles"
type input "0"
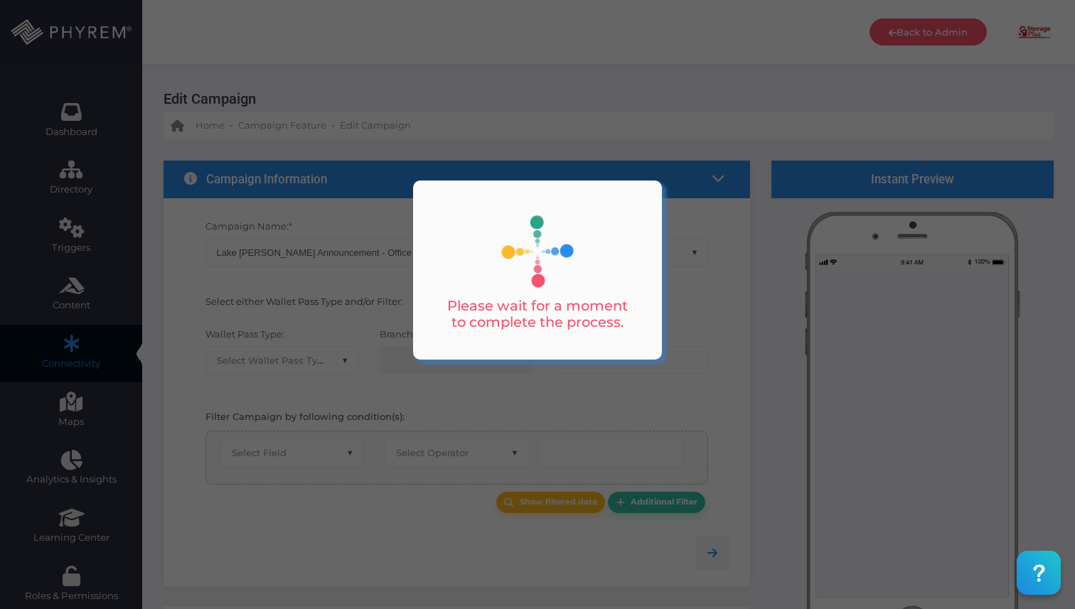
select select "3730"
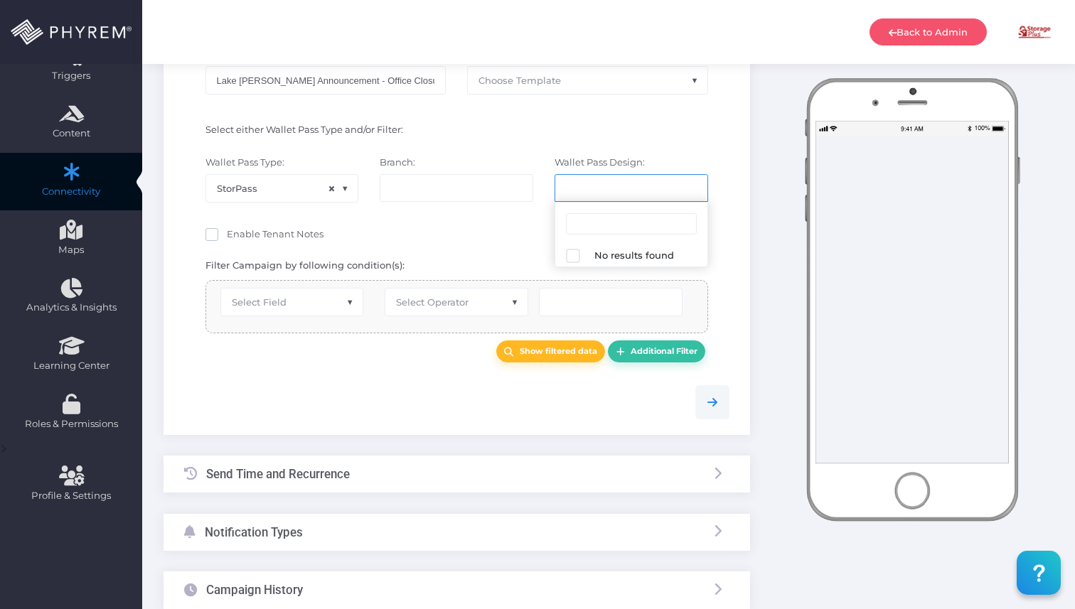
scroll to position [241, 0]
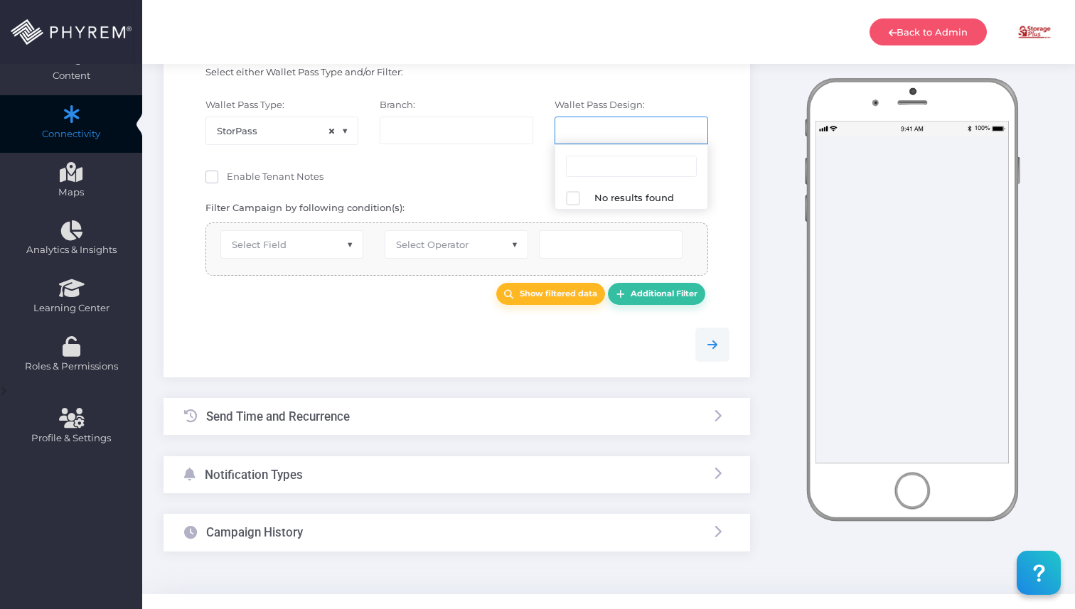
select select "616"
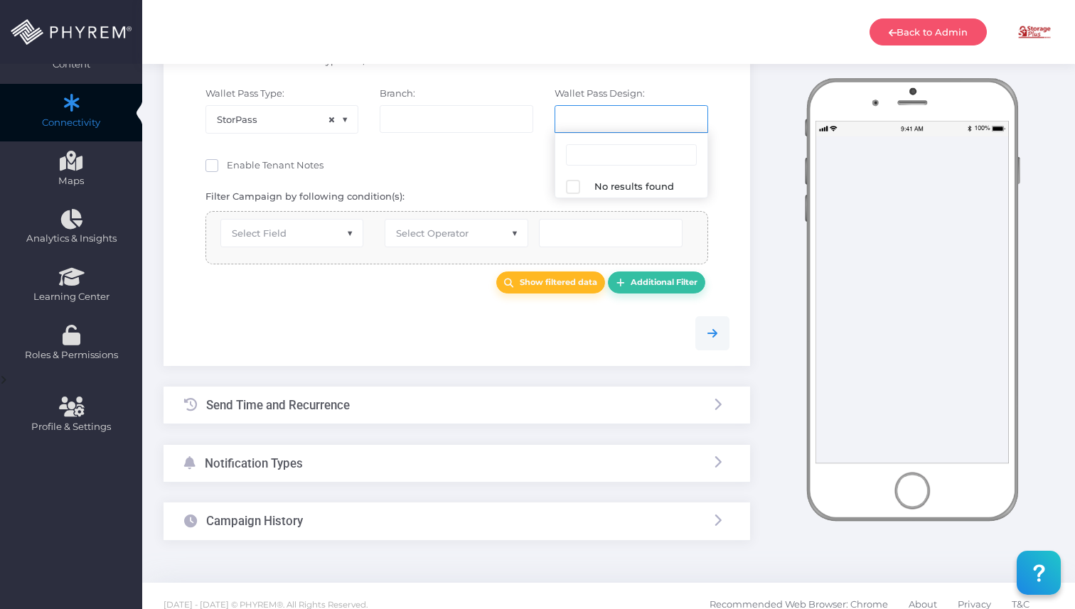
select select "equals"
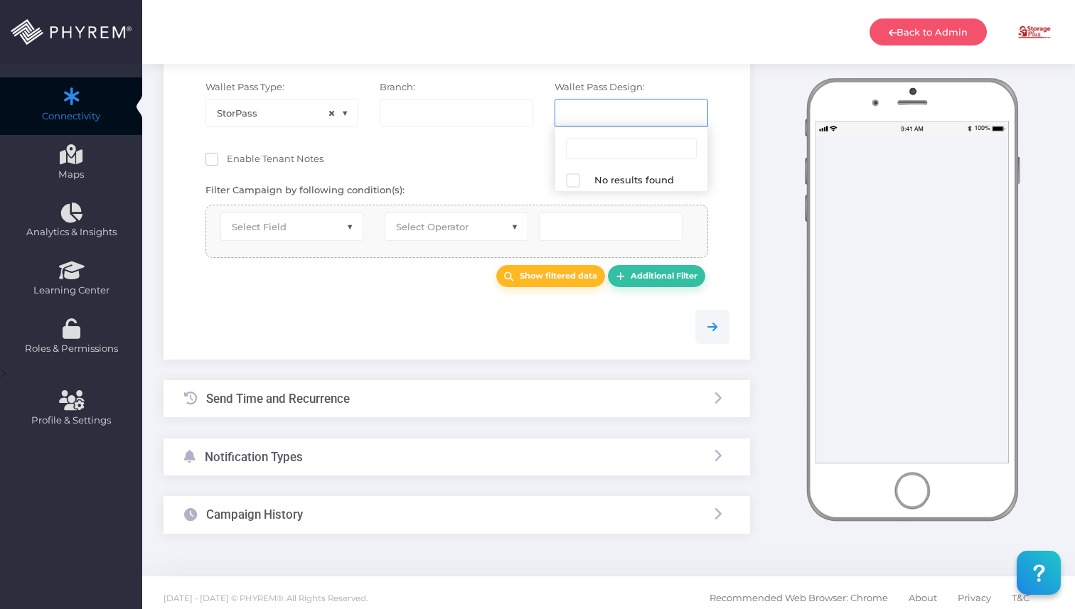
scroll to position [23, 0]
select select "2424"
select select "pr_wallet_users.user_pass_status"
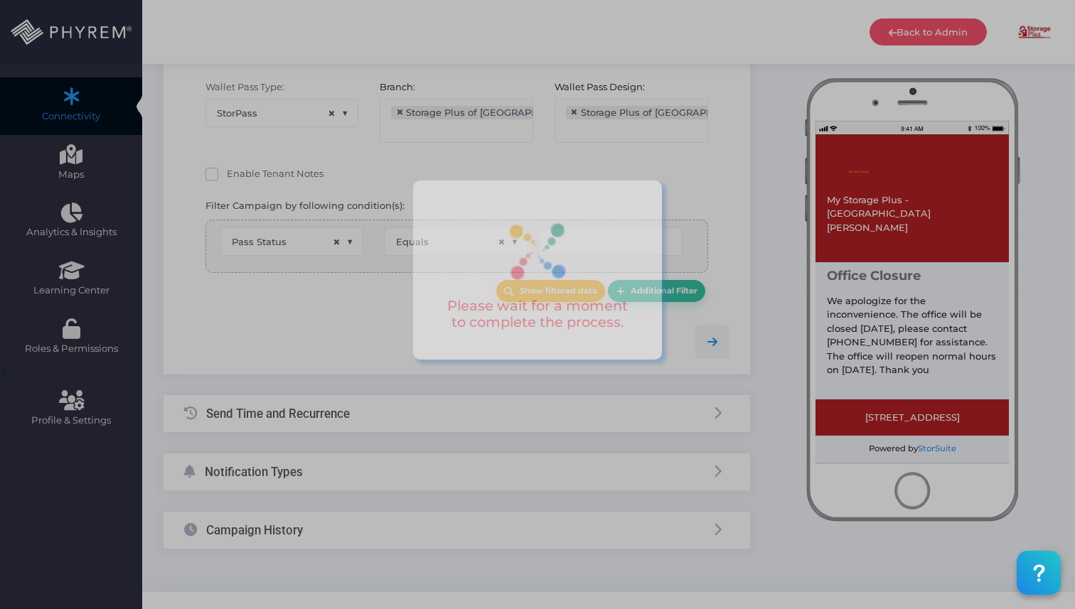
type input "Created"
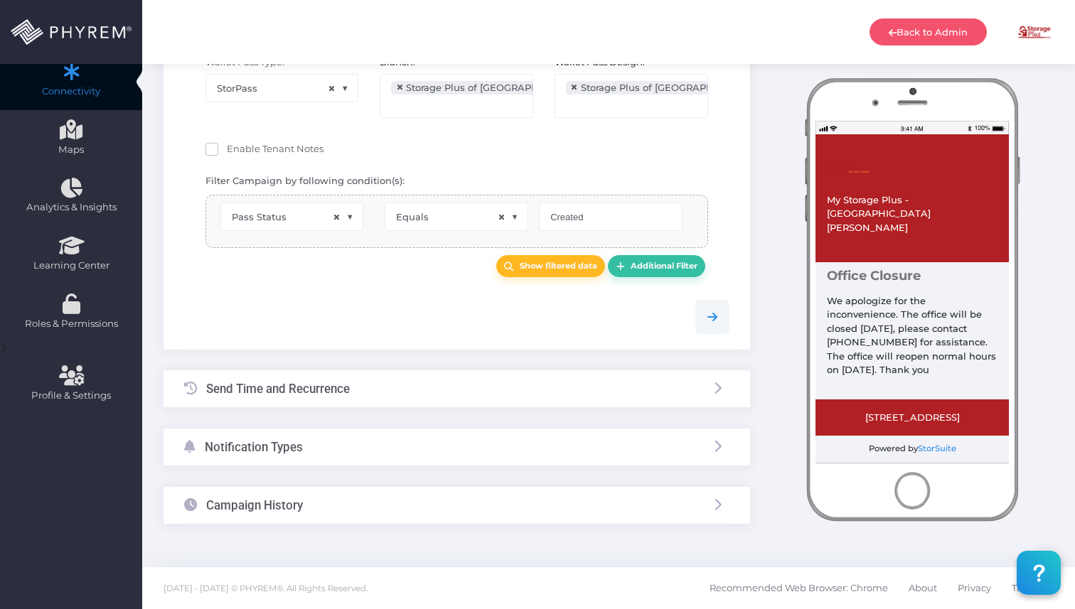
select select "pr_wallet_users.voided"
select select "equals"
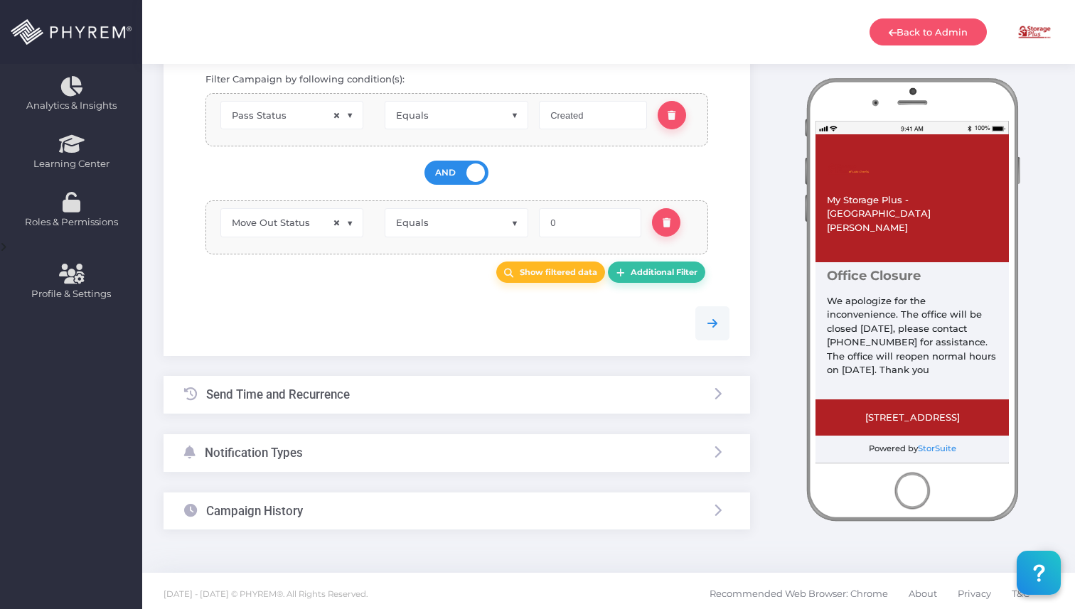
click at [291, 506] on h3 "Campaign History" at bounding box center [254, 511] width 97 height 14
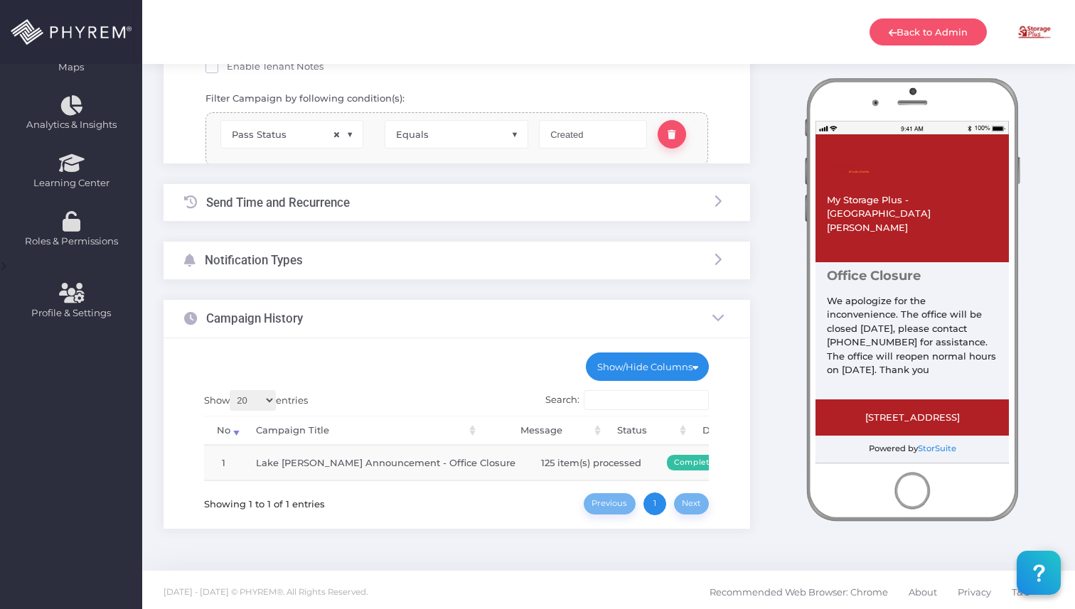
scroll to position [119, 0]
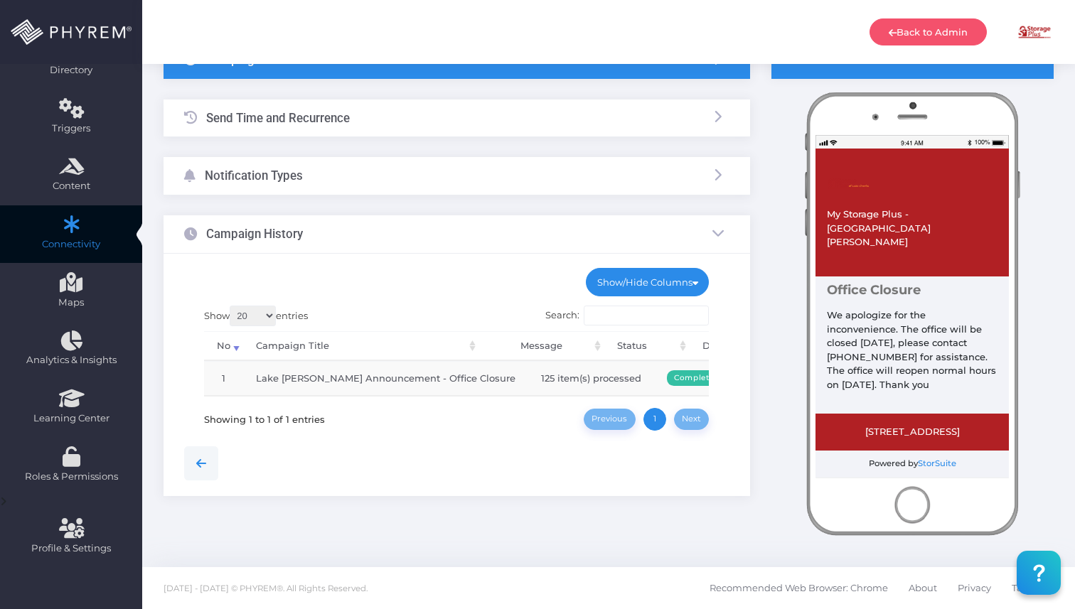
click at [411, 175] on div "Notification Types" at bounding box center [457, 176] width 587 height 38
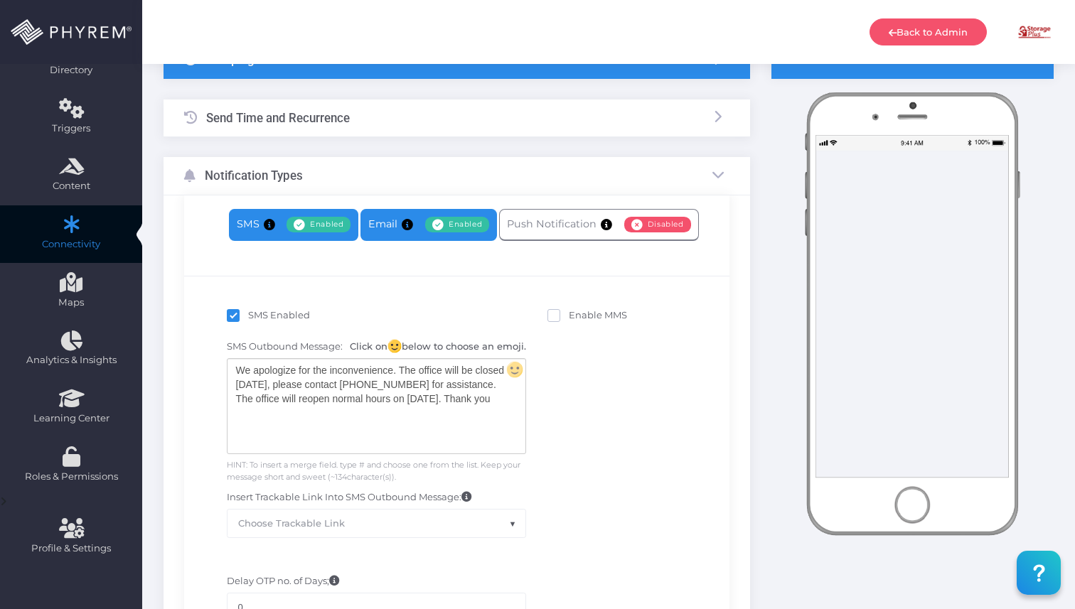
click at [385, 228] on link "Email Enabled Disabled" at bounding box center [428, 225] width 137 height 32
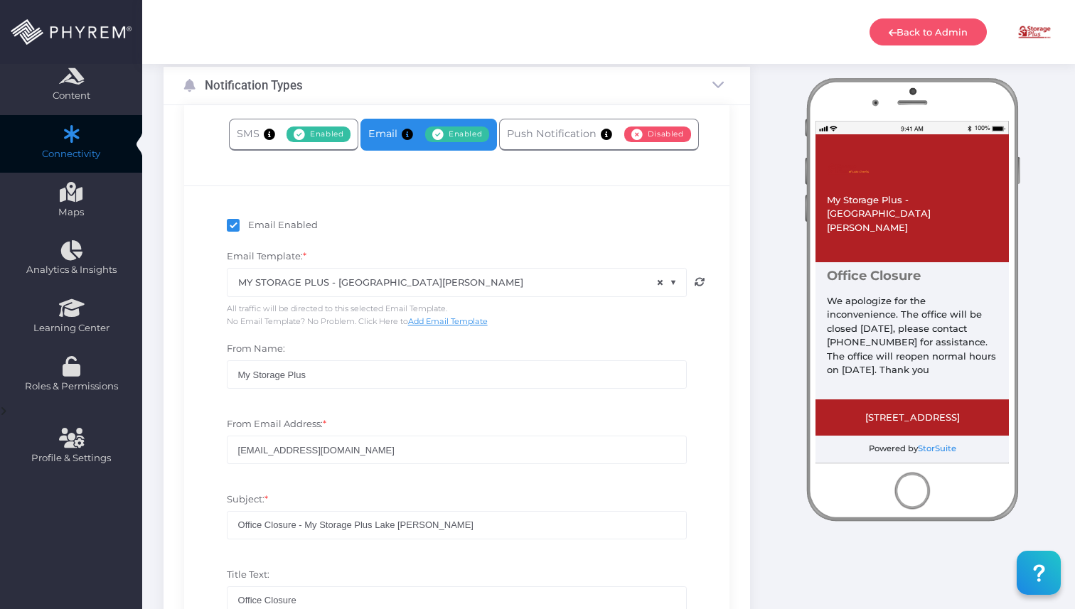
scroll to position [213, 0]
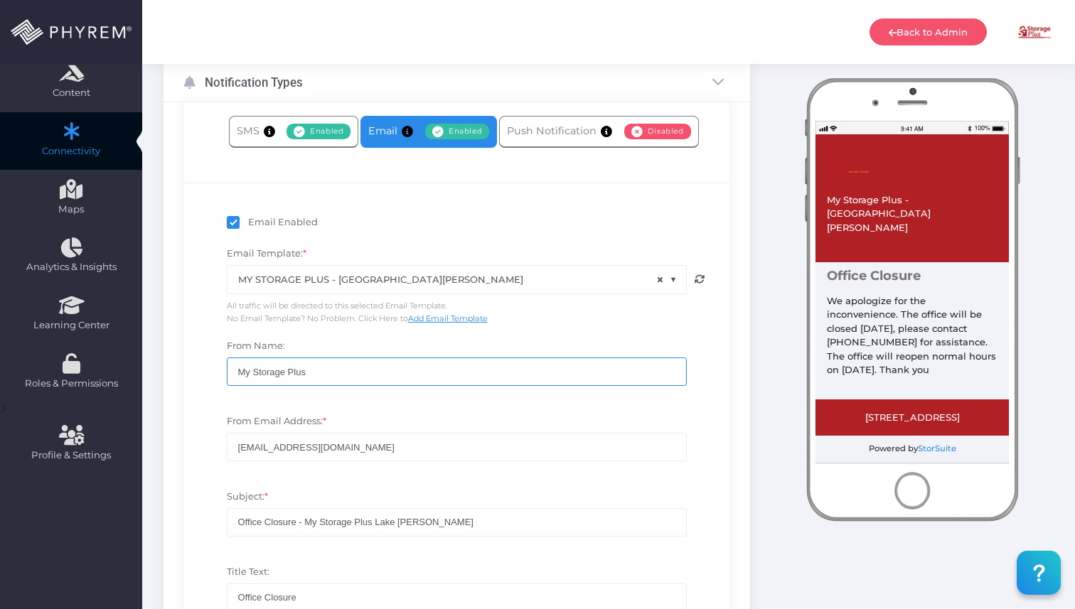
click at [343, 381] on input "My Storage Plus" at bounding box center [457, 372] width 460 height 28
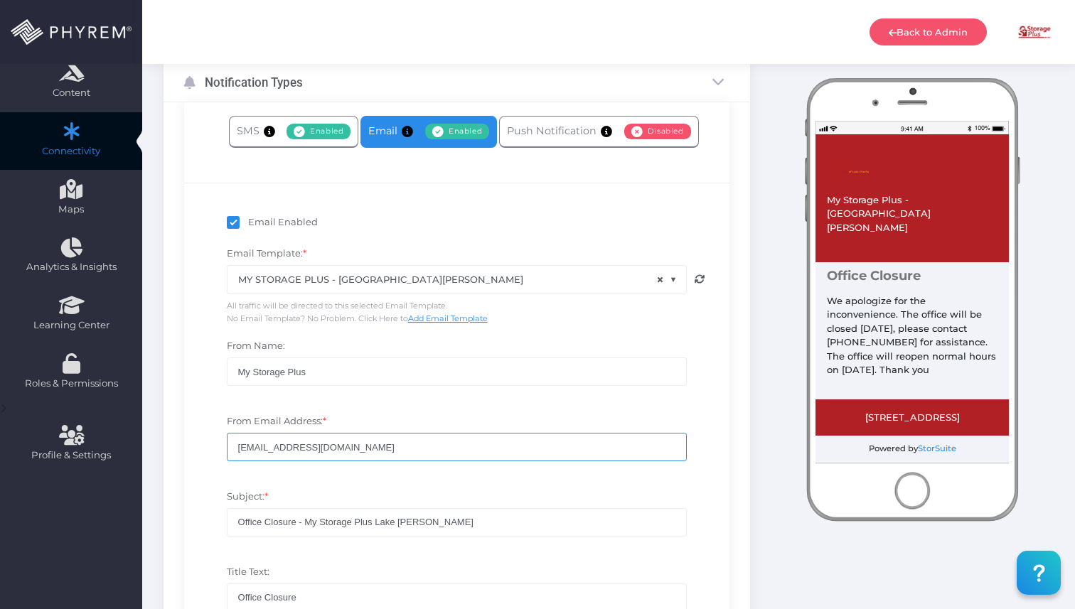
click at [329, 457] on input "[EMAIL_ADDRESS][DOMAIN_NAME]" at bounding box center [457, 447] width 460 height 28
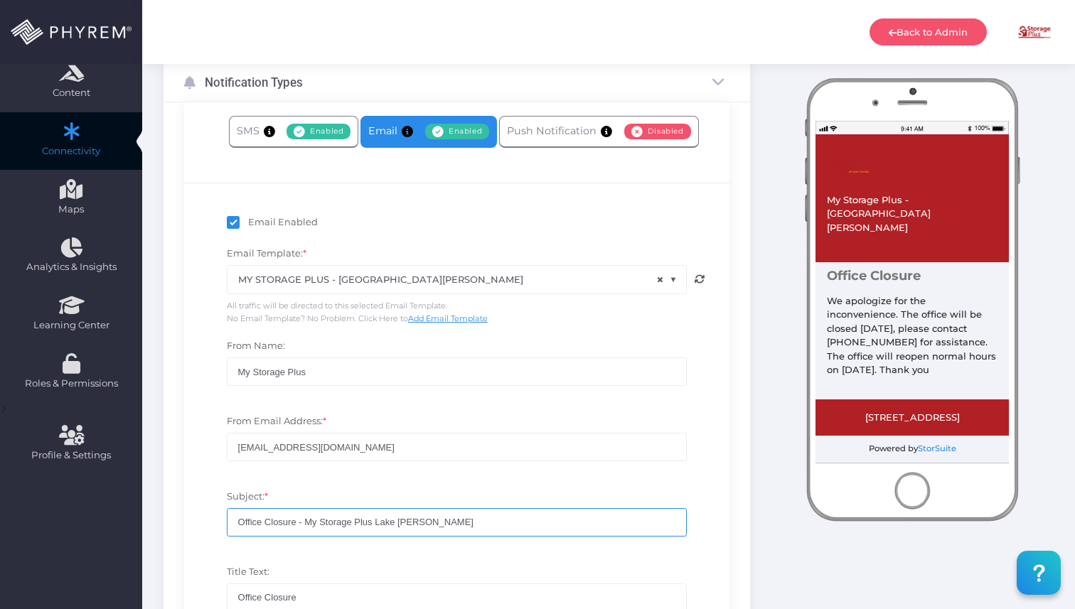
click at [354, 525] on input "Office Closure - My Storage Plus Lake [PERSON_NAME]" at bounding box center [457, 522] width 460 height 28
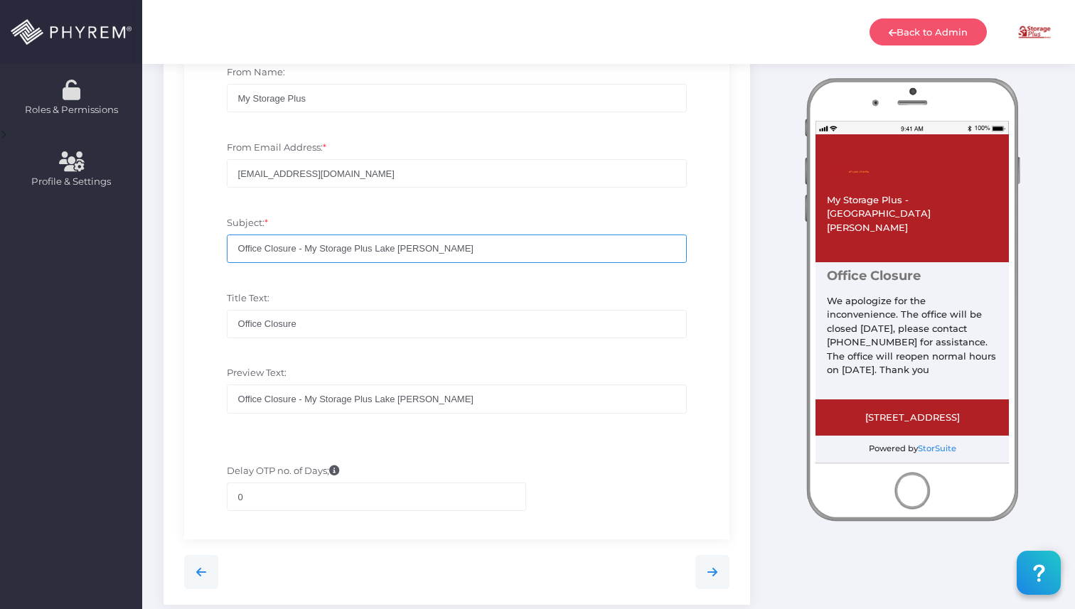
scroll to position [504, 0]
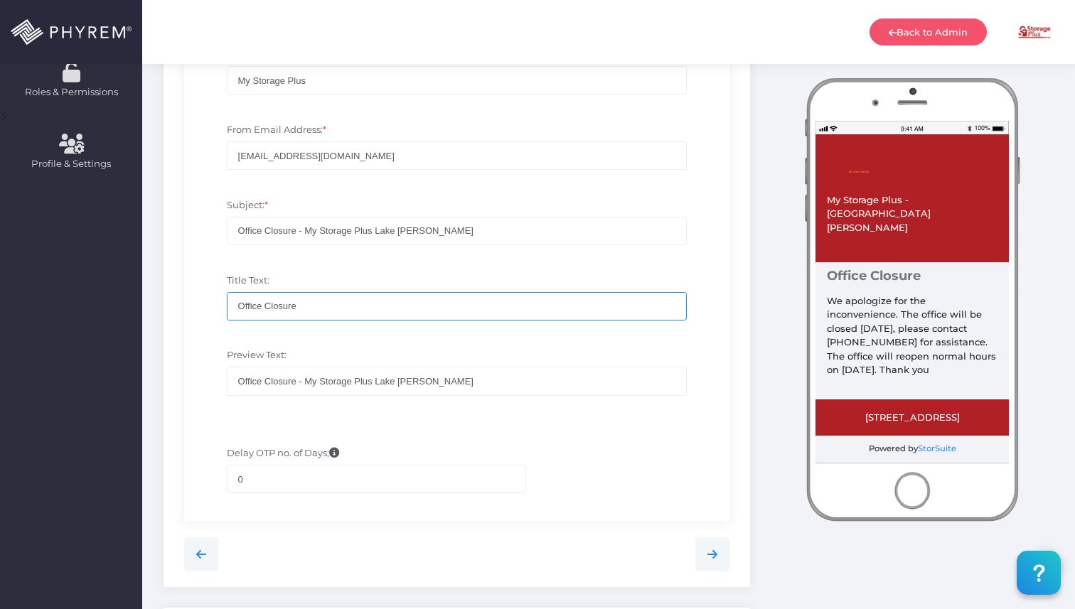
click at [331, 304] on input "Office Closure" at bounding box center [457, 306] width 460 height 28
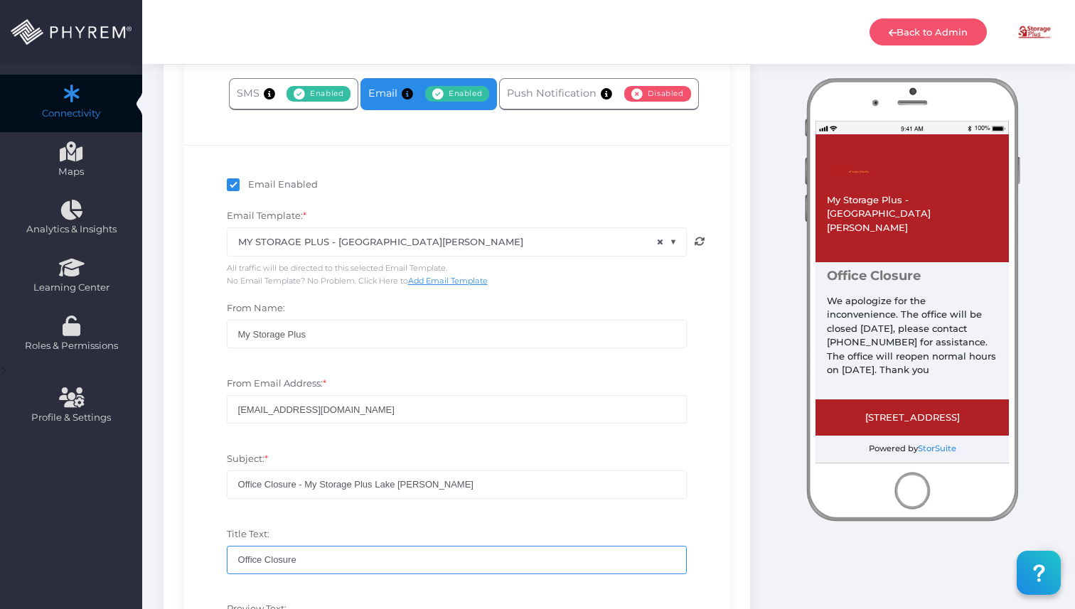
scroll to position [61, 0]
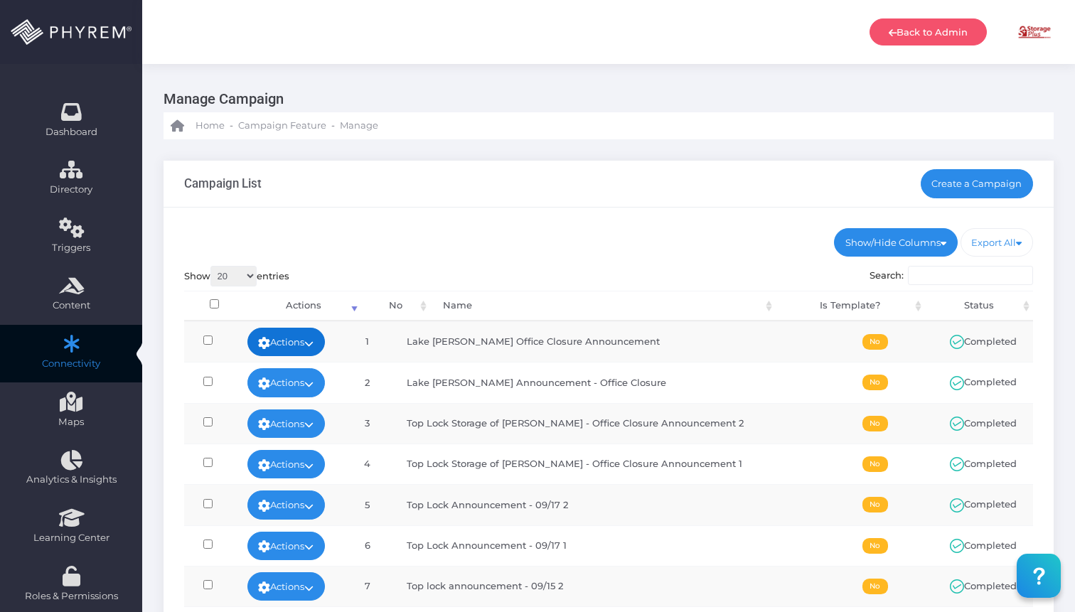
click at [314, 338] on link "Actions" at bounding box center [286, 342] width 78 height 28
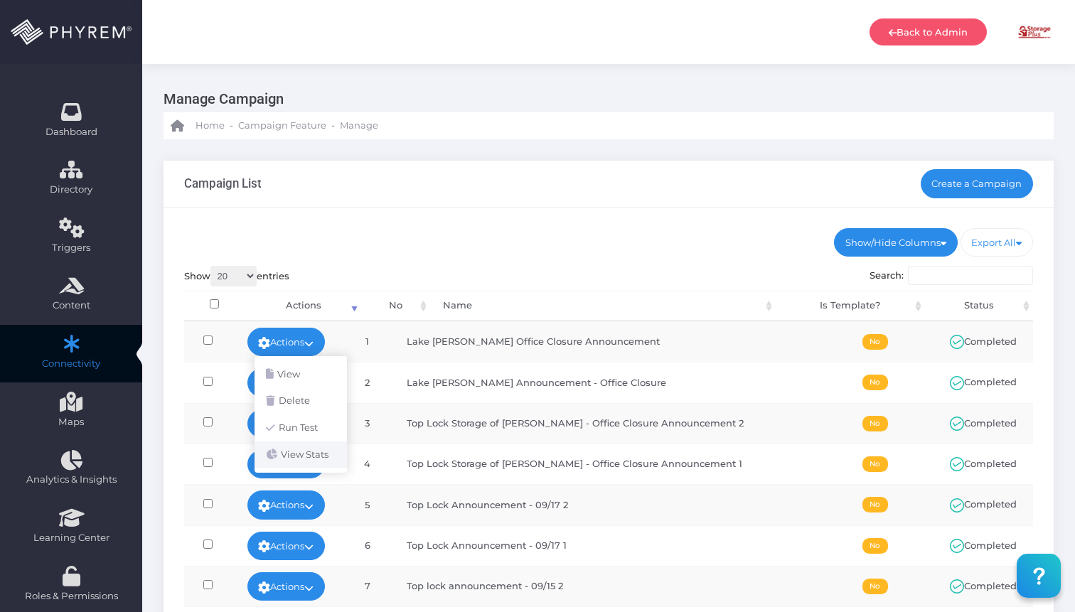
click at [323, 448] on link "View Stats" at bounding box center [301, 455] width 92 height 27
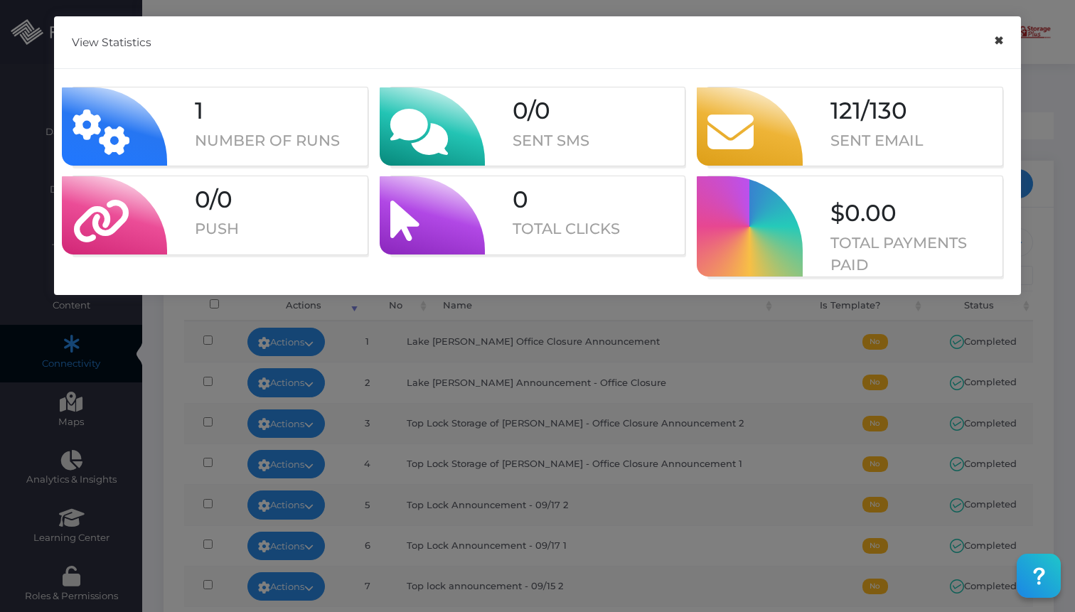
click at [997, 34] on button "×" at bounding box center [999, 41] width 28 height 32
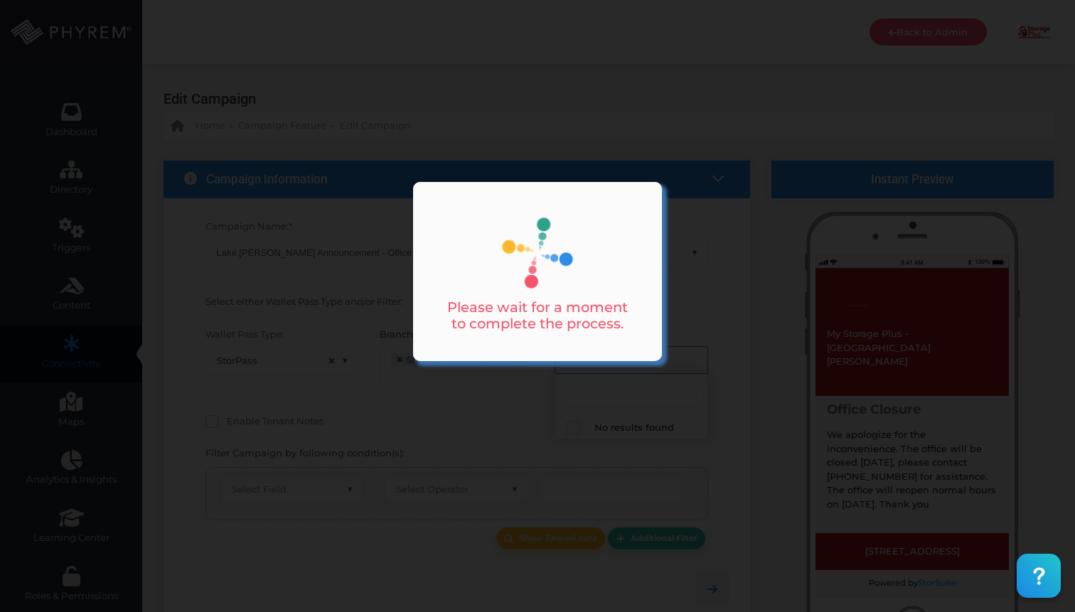
select select "15"
select select "616"
select select "equals"
select select "2424"
select select "pr_wallet_users.user_pass_status"
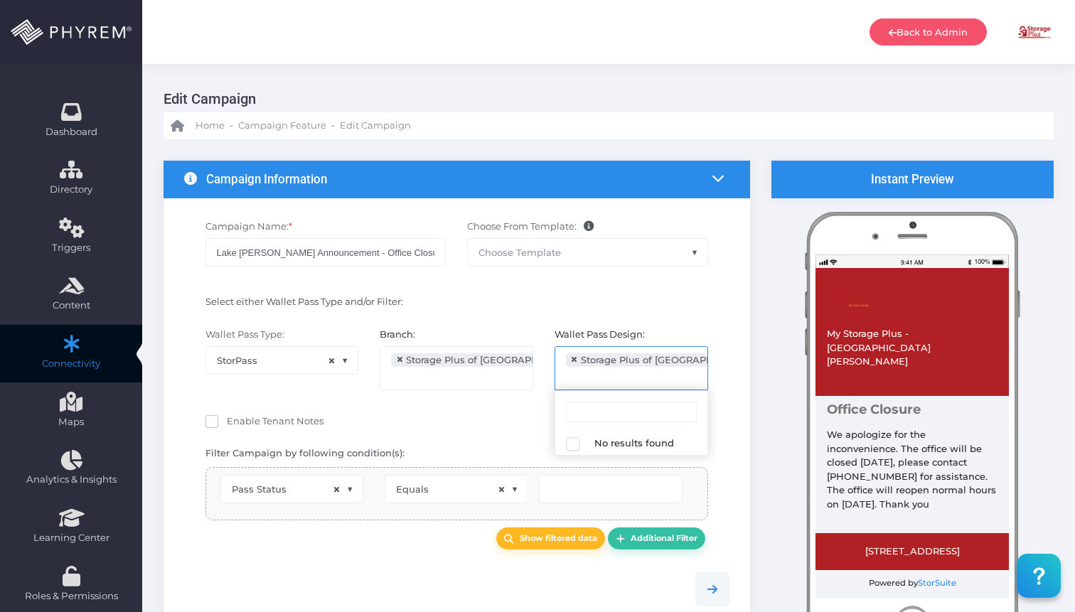
type input "Created"
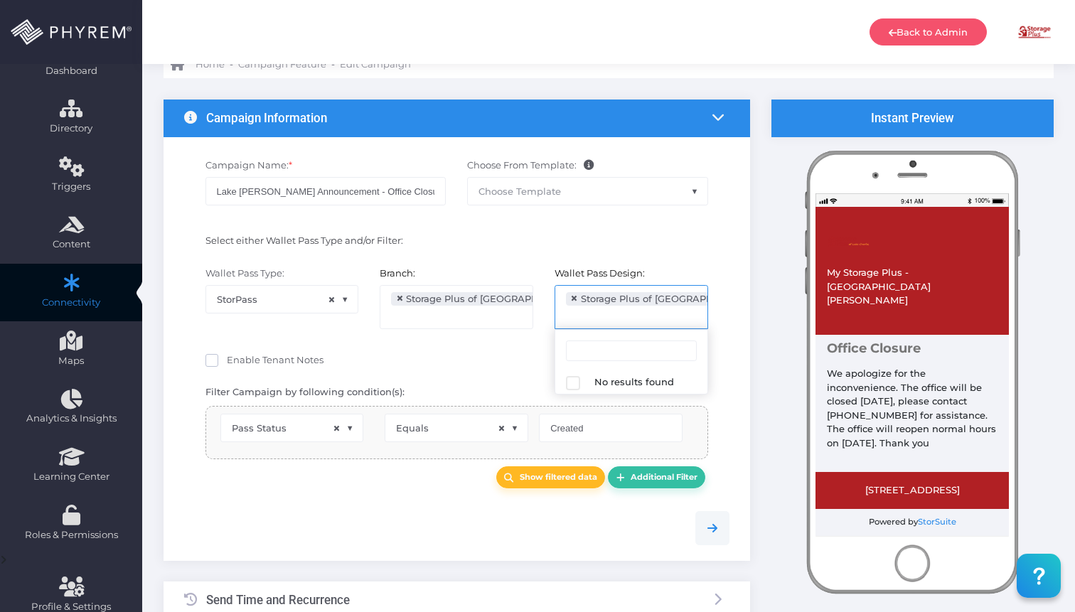
scroll to position [23, 0]
select select "pr_wallet_users.voided"
select select "equals"
